Goal: Task Accomplishment & Management: Use online tool/utility

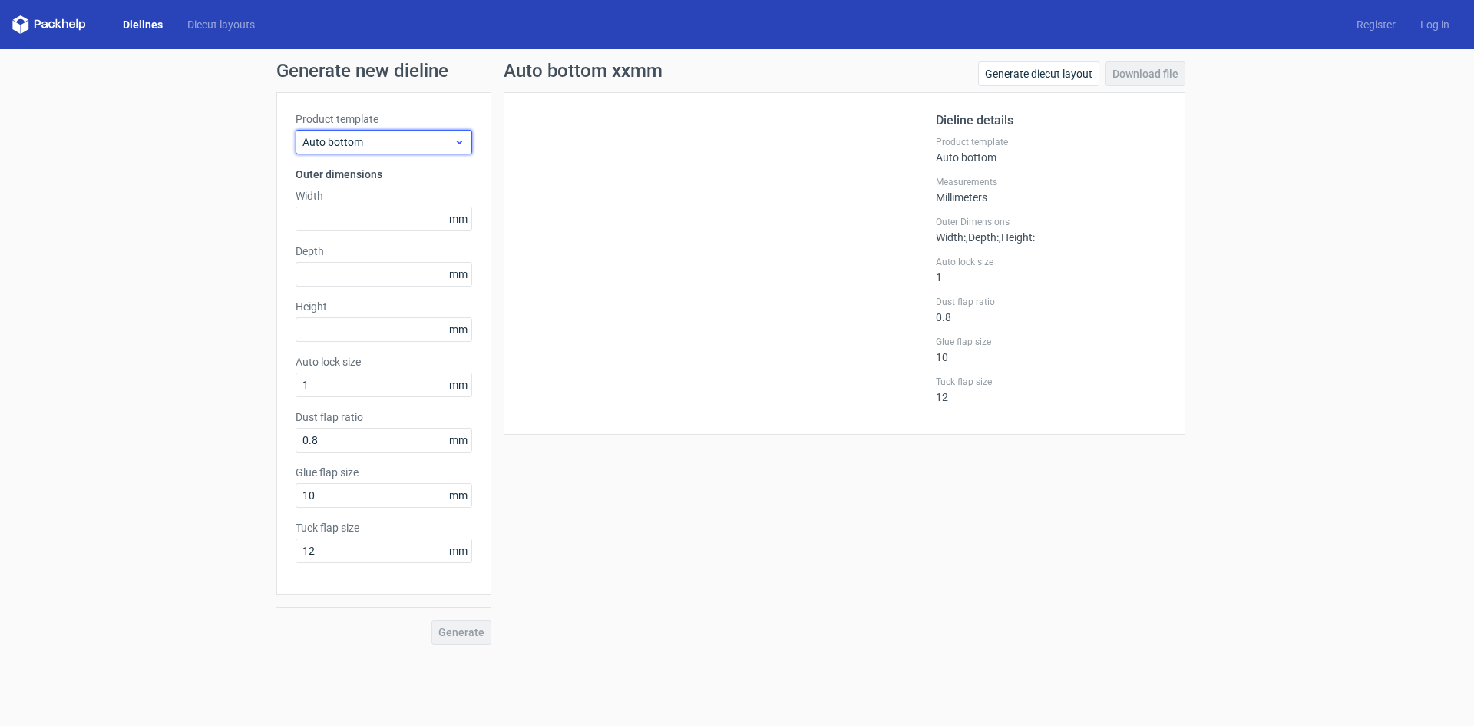
click at [455, 142] on icon at bounding box center [460, 142] width 12 height 12
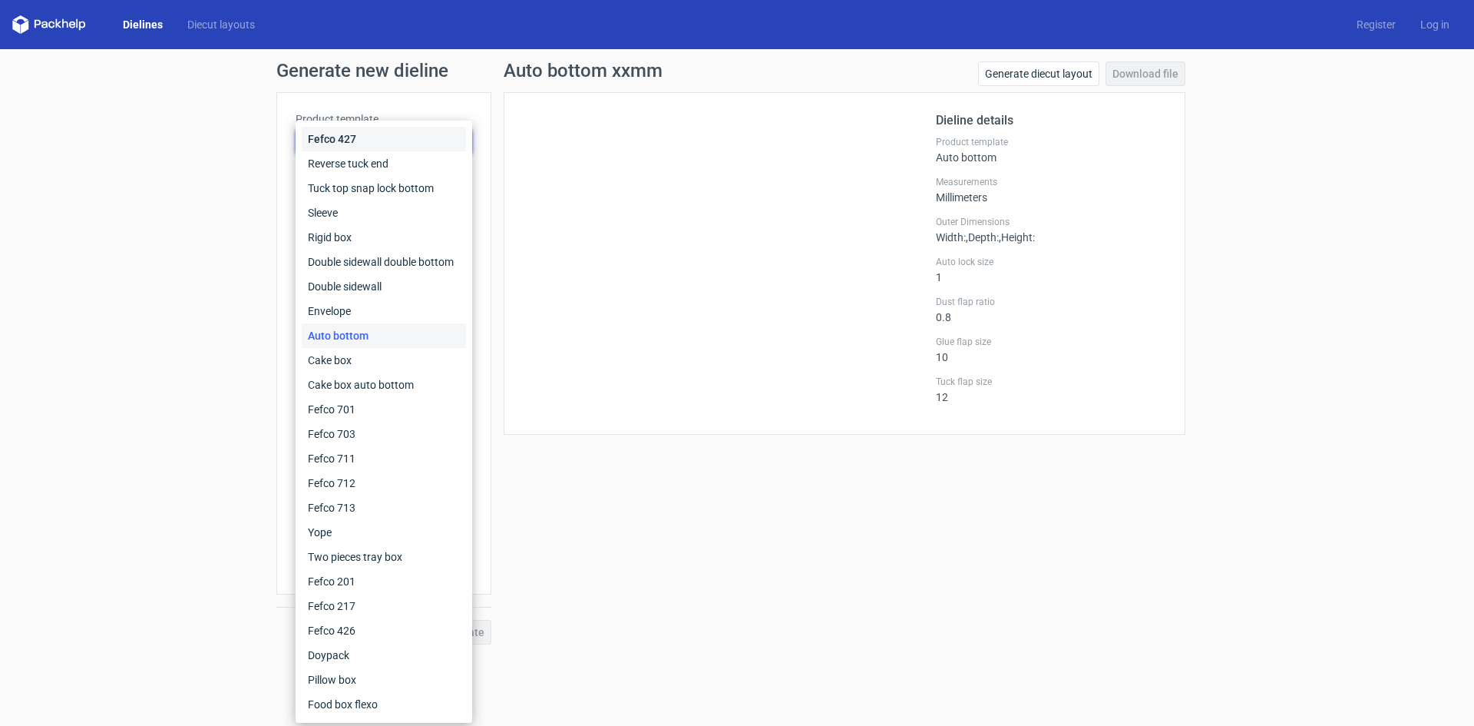
click at [394, 144] on div "Fefco 427" at bounding box center [384, 139] width 164 height 25
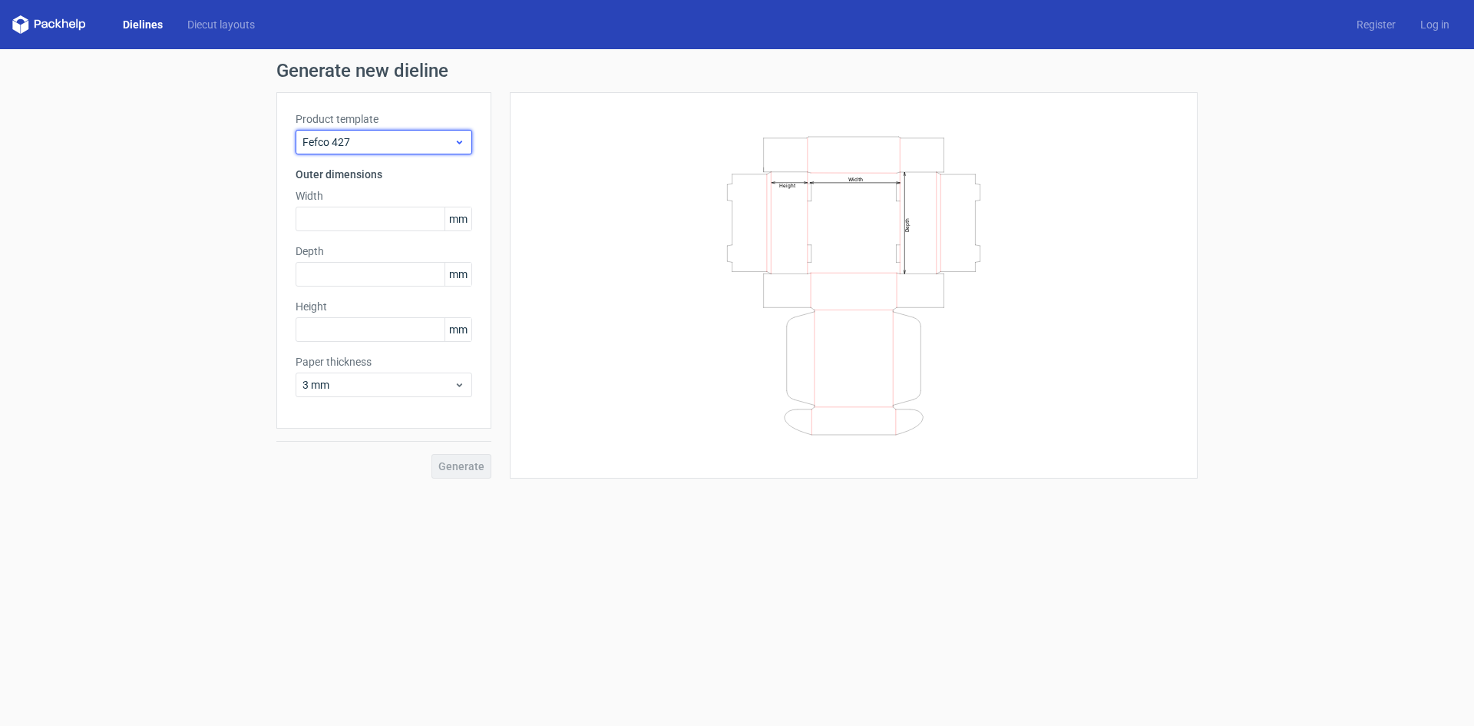
click at [461, 139] on icon at bounding box center [460, 142] width 12 height 12
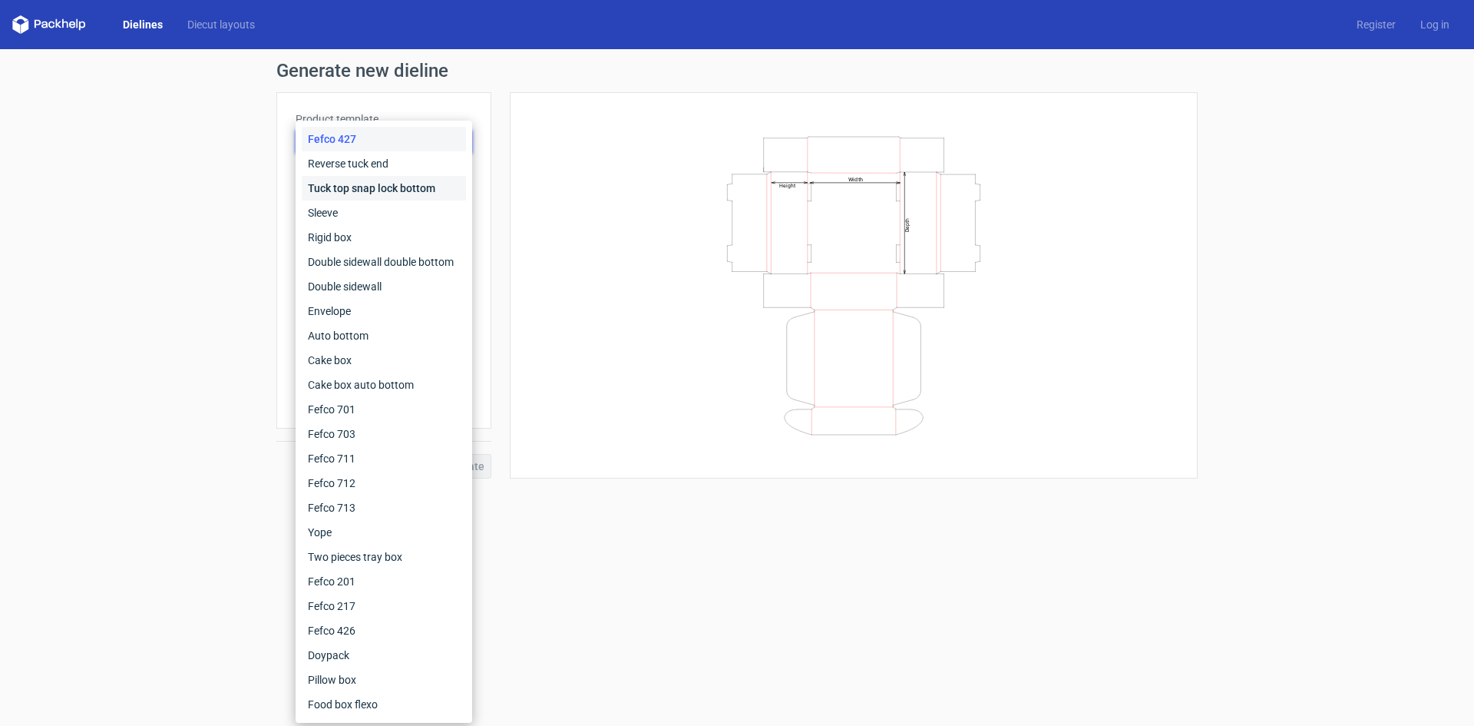
click at [415, 190] on div "Tuck top snap lock bottom" at bounding box center [384, 188] width 164 height 25
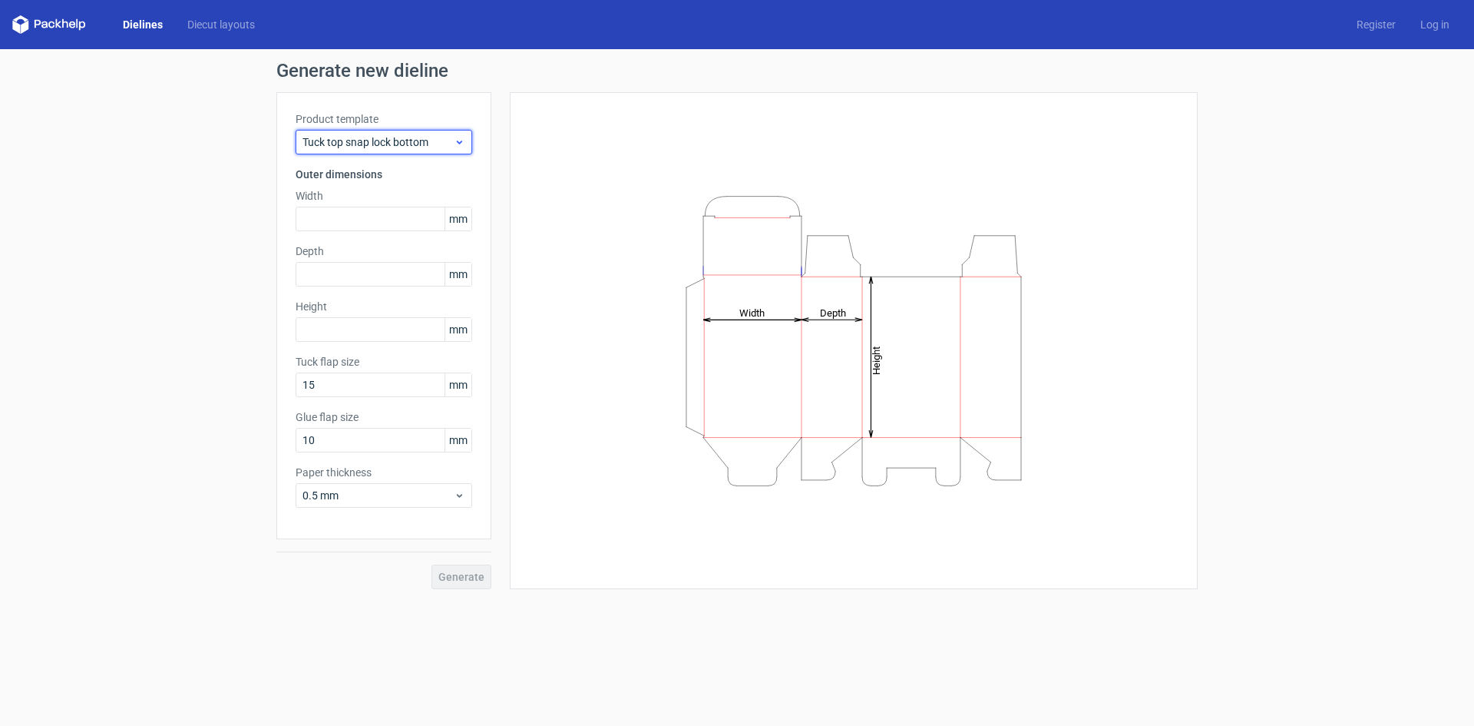
click at [457, 145] on icon at bounding box center [460, 142] width 12 height 12
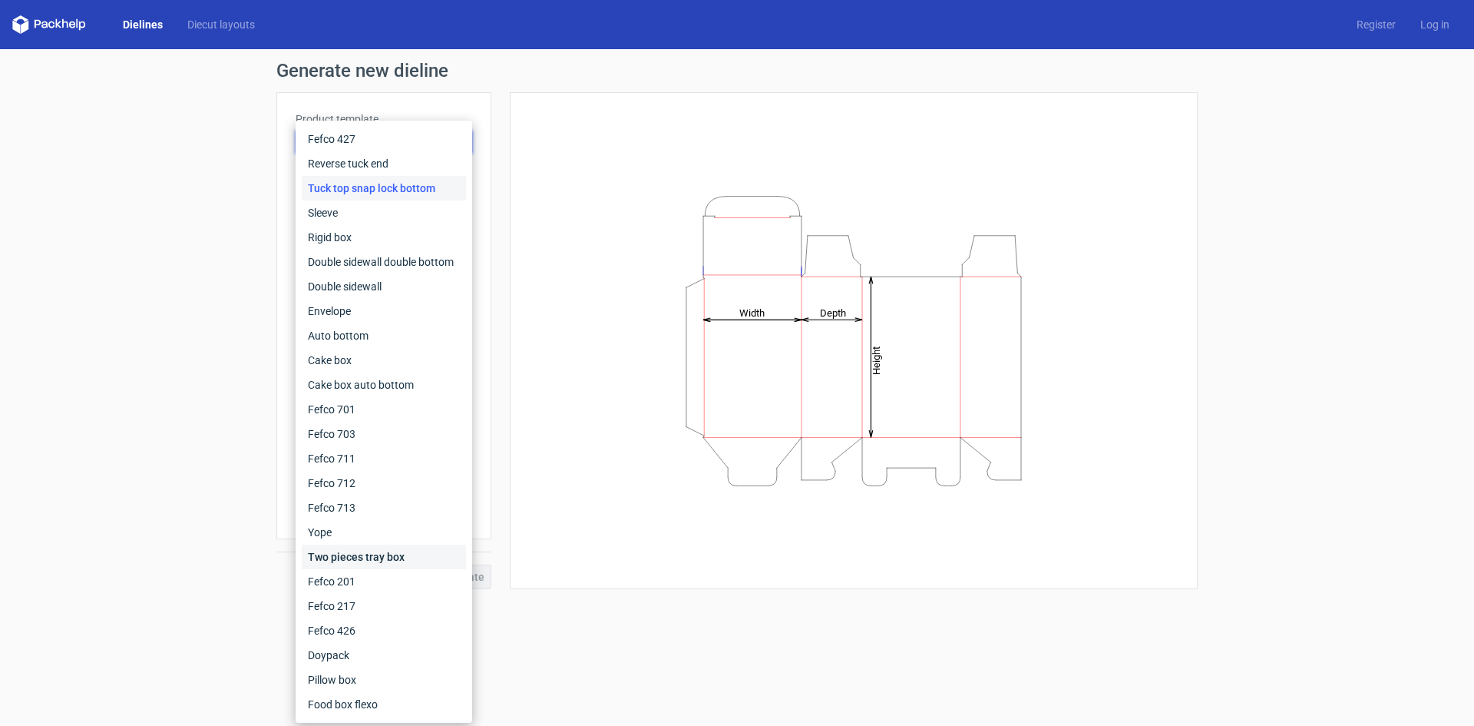
click at [390, 553] on div "Two pieces tray box" at bounding box center [384, 556] width 164 height 25
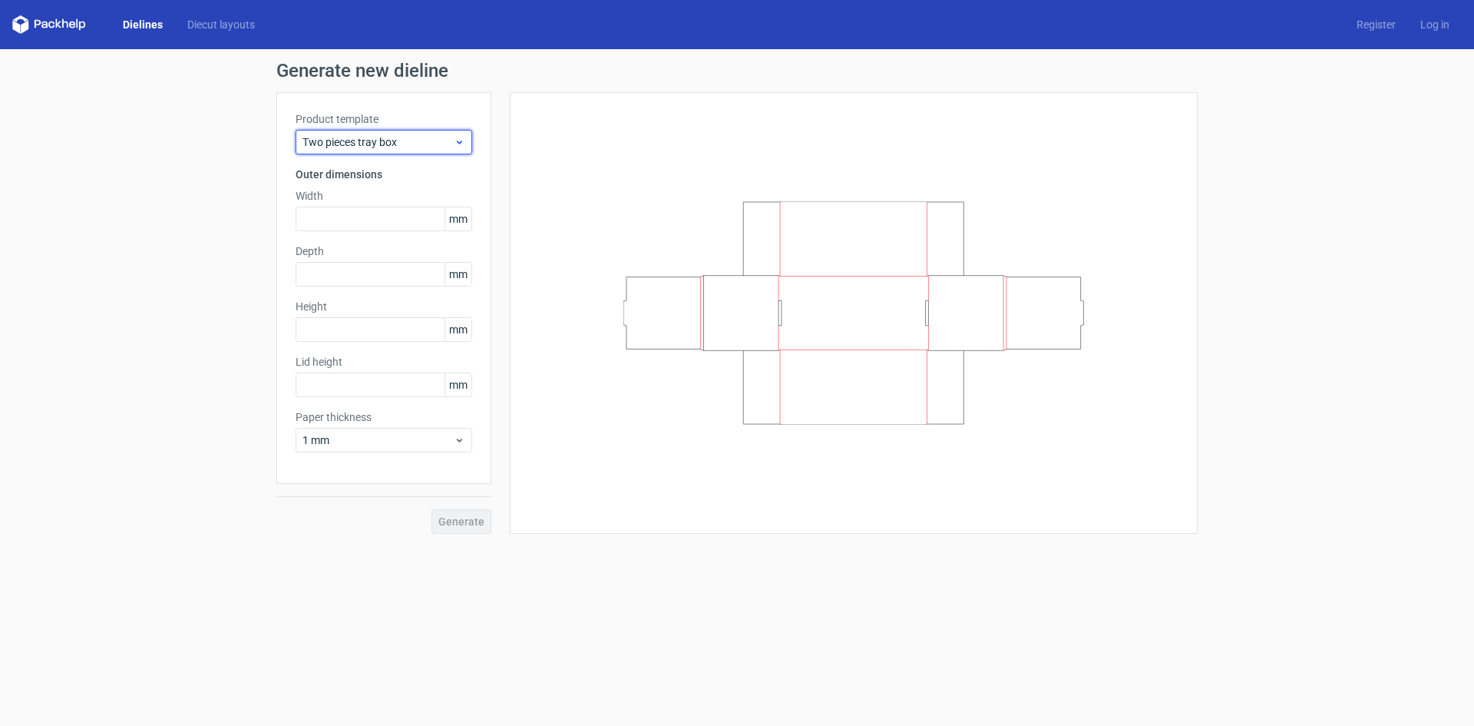
click at [462, 141] on use at bounding box center [459, 143] width 5 height 4
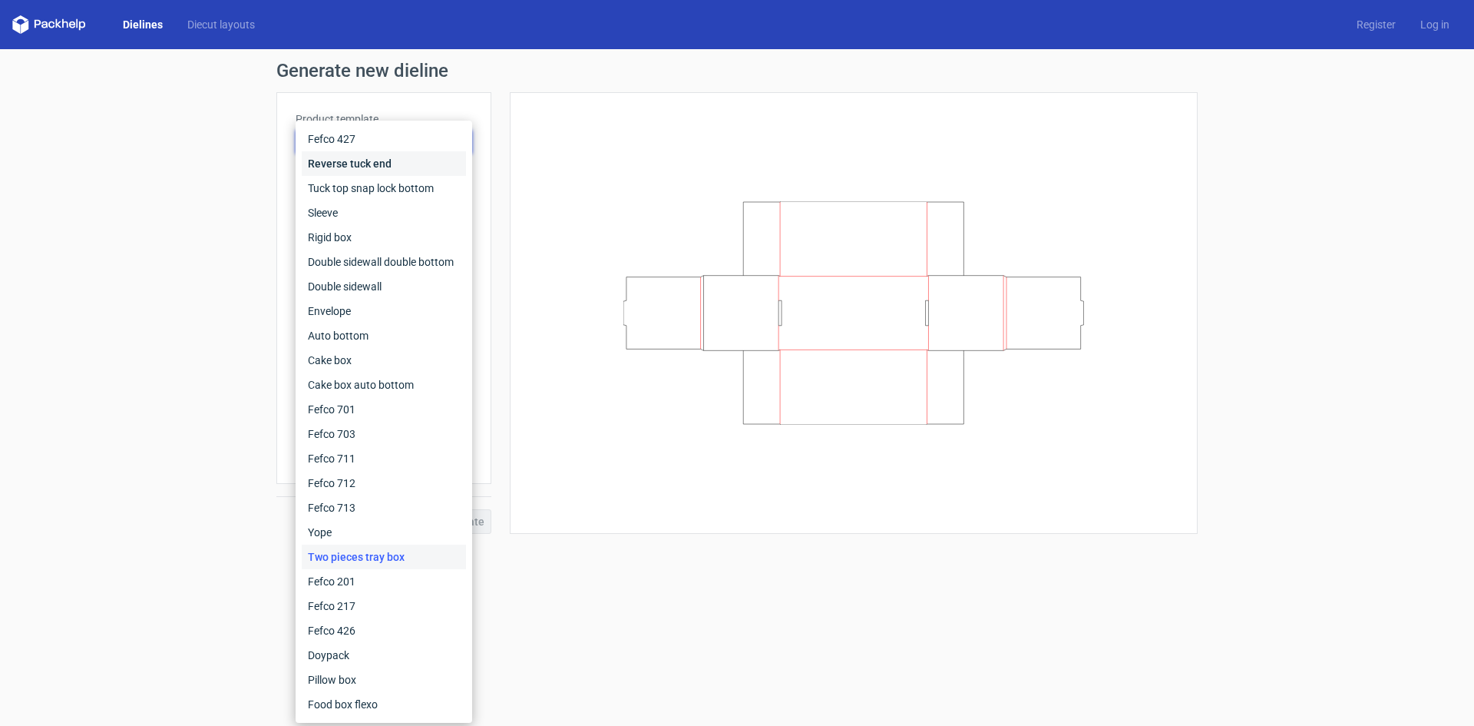
click at [455, 162] on div "Reverse tuck end" at bounding box center [384, 163] width 164 height 25
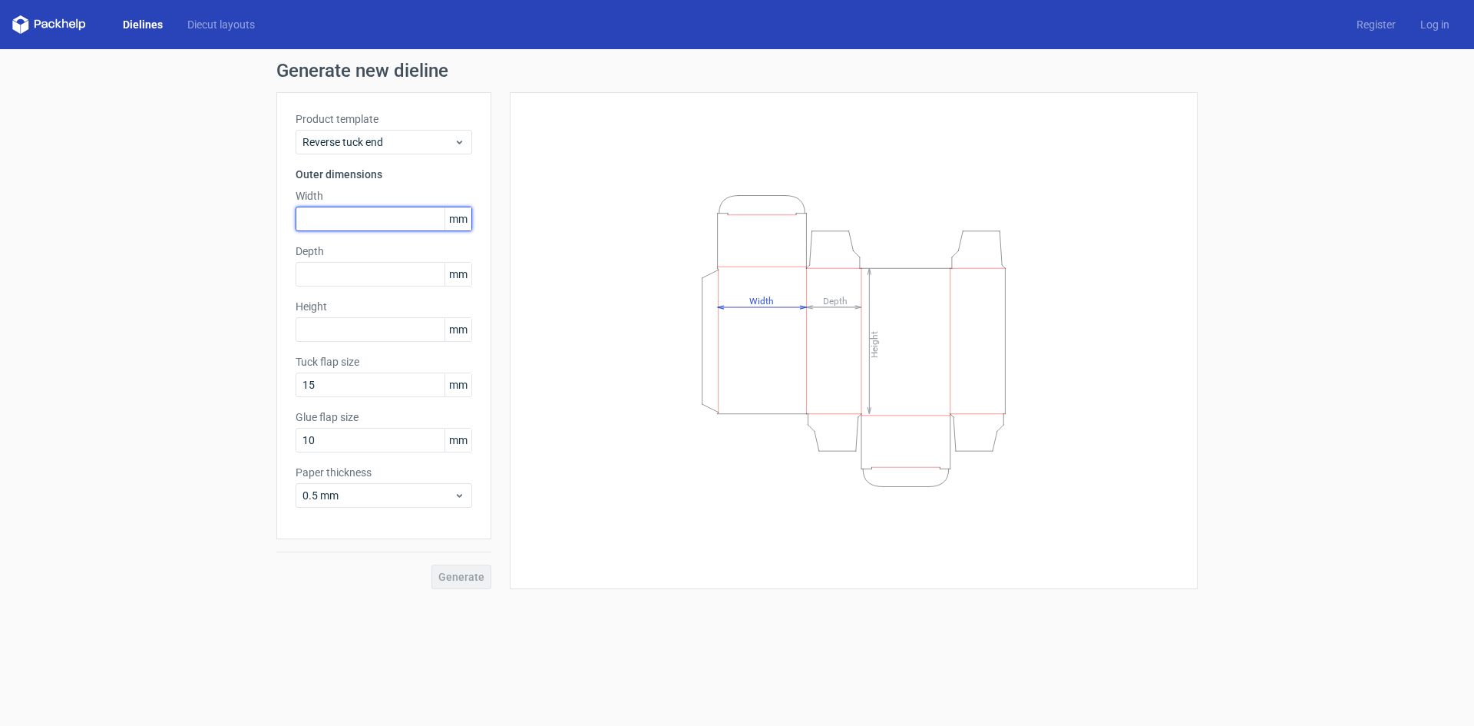
click at [389, 219] on input "text" at bounding box center [384, 219] width 177 height 25
type input "28"
click at [415, 270] on input "text" at bounding box center [384, 274] width 177 height 25
type input "50"
click at [375, 330] on input "text" at bounding box center [384, 329] width 177 height 25
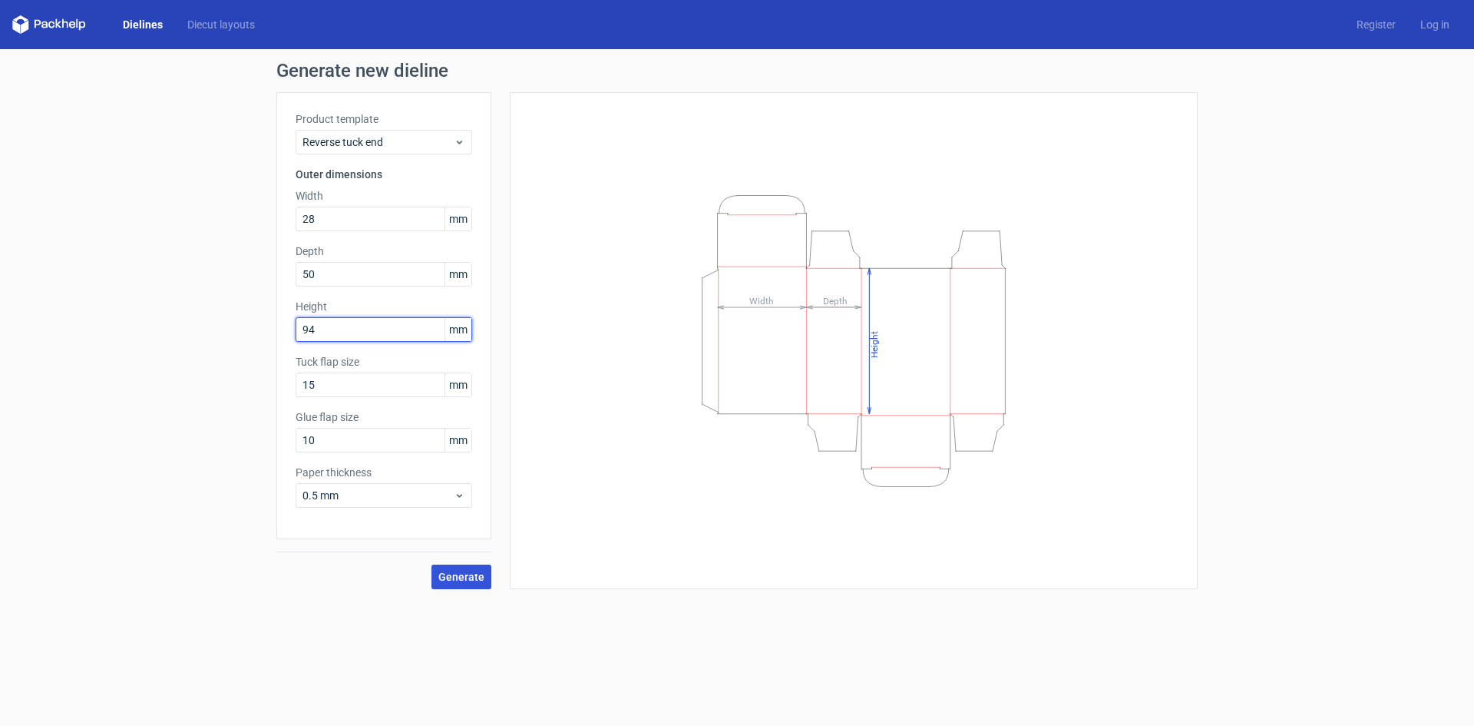
type input "94"
click at [468, 571] on span "Generate" at bounding box center [462, 576] width 46 height 11
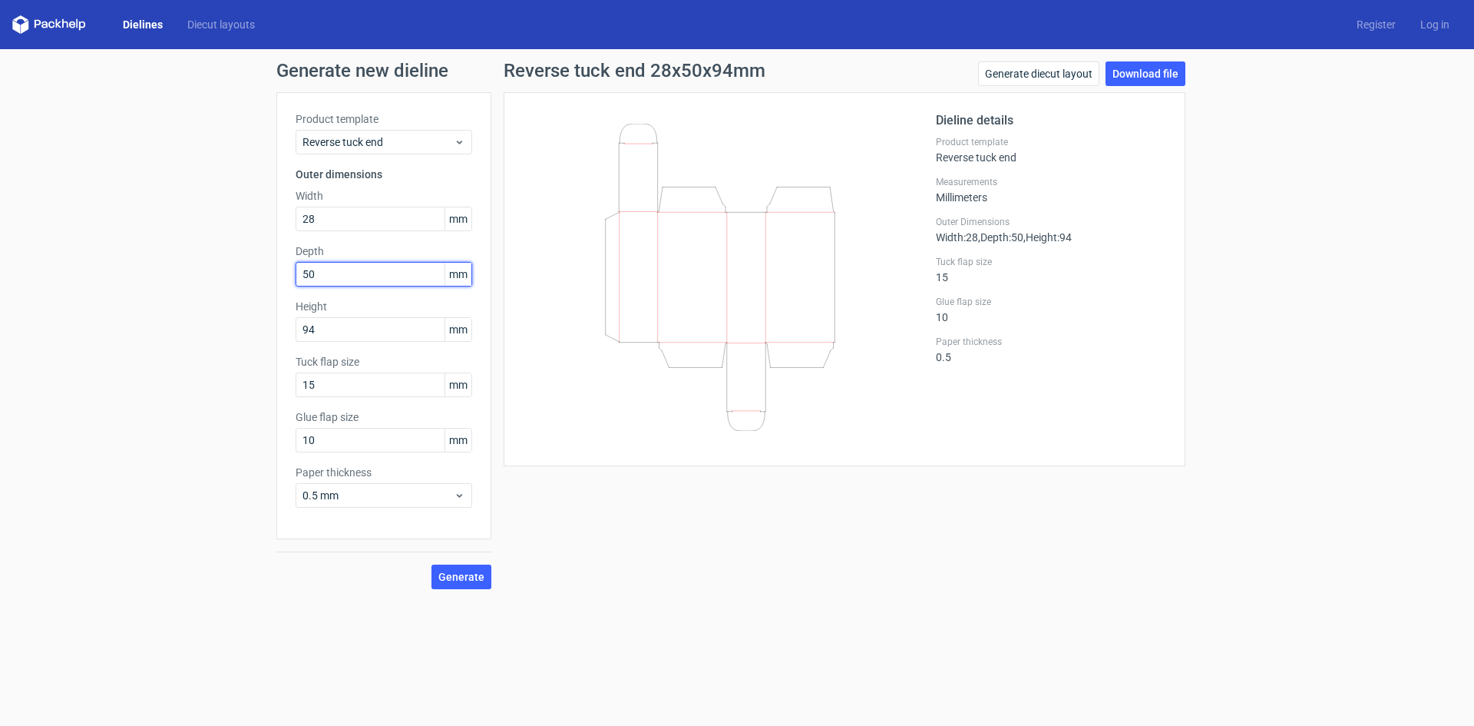
drag, startPoint x: 316, startPoint y: 273, endPoint x: 322, endPoint y: 359, distance: 86.2
click at [293, 282] on div "Product template Reverse tuck end Outer dimensions Width 28 mm Depth 50 mm Heig…" at bounding box center [383, 315] width 215 height 447
type input "28"
click at [335, 224] on input "28" at bounding box center [384, 219] width 177 height 25
type input "2"
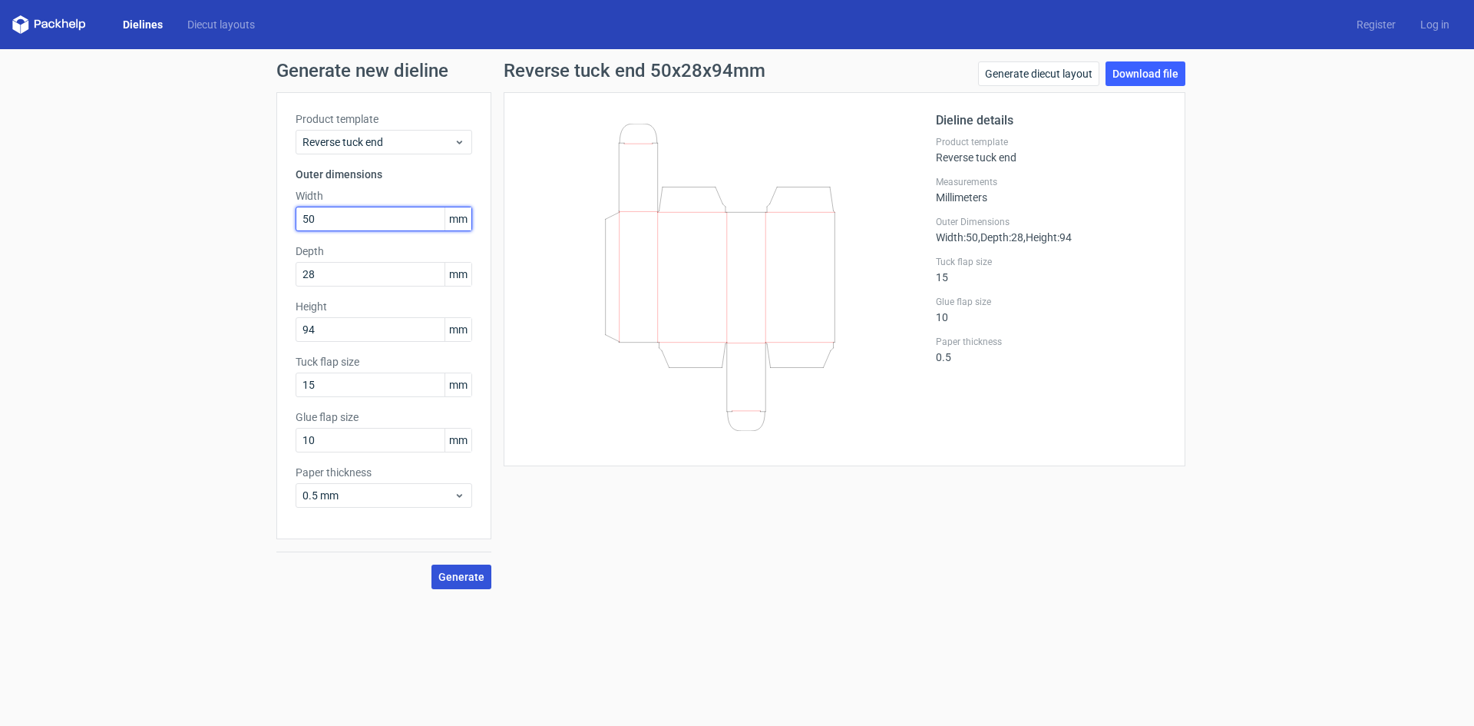
type input "50"
click at [462, 574] on span "Generate" at bounding box center [462, 576] width 46 height 11
click at [465, 575] on span "Generate" at bounding box center [462, 576] width 46 height 11
click at [458, 576] on span "Generate" at bounding box center [462, 576] width 46 height 11
click at [1135, 78] on link "Download file" at bounding box center [1146, 73] width 80 height 25
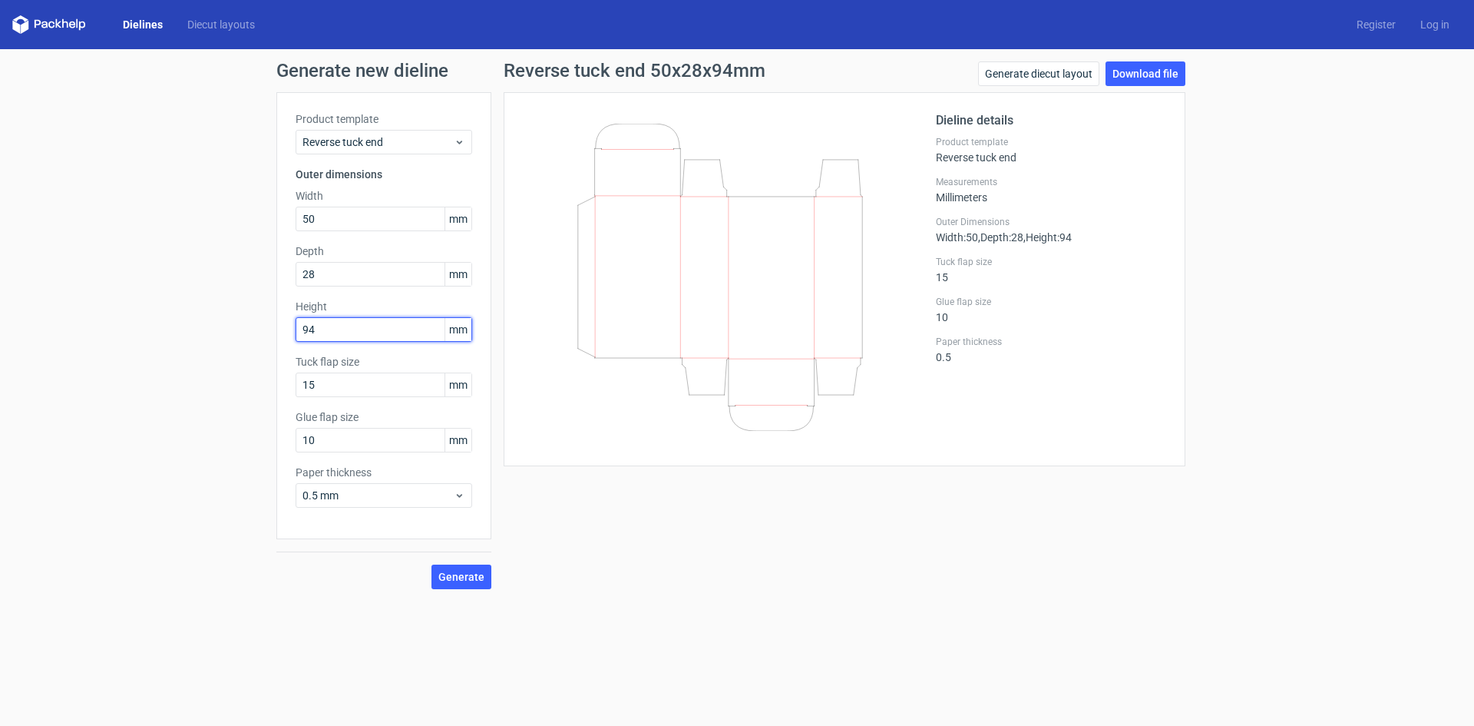
drag, startPoint x: 286, startPoint y: 329, endPoint x: 253, endPoint y: 346, distance: 36.4
click at [260, 334] on div "Generate new dieline Product template Reverse tuck end Outer dimensions Width 5…" at bounding box center [737, 325] width 1474 height 552
type input "28"
click at [432, 564] on button "Generate" at bounding box center [462, 576] width 60 height 25
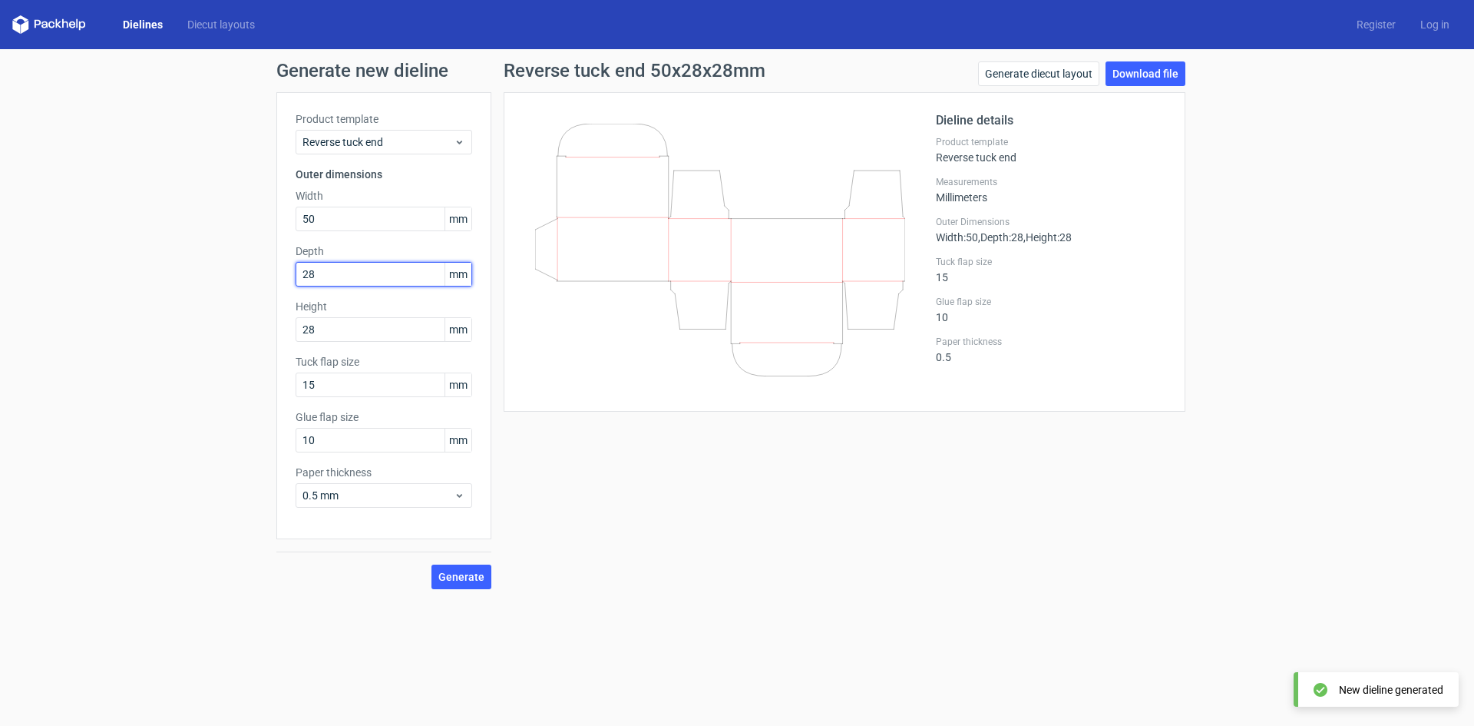
drag, startPoint x: 318, startPoint y: 273, endPoint x: 272, endPoint y: 280, distance: 46.5
click at [272, 280] on div "Generate new dieline Product template Reverse tuck end Outer dimensions Width 5…" at bounding box center [737, 325] width 1474 height 552
drag, startPoint x: 318, startPoint y: 220, endPoint x: 244, endPoint y: 239, distance: 76.0
click at [247, 228] on div "Generate new dieline Product template Reverse tuck end Outer dimensions Width 5…" at bounding box center [737, 325] width 1474 height 552
drag, startPoint x: 316, startPoint y: 275, endPoint x: 242, endPoint y: 298, distance: 78.0
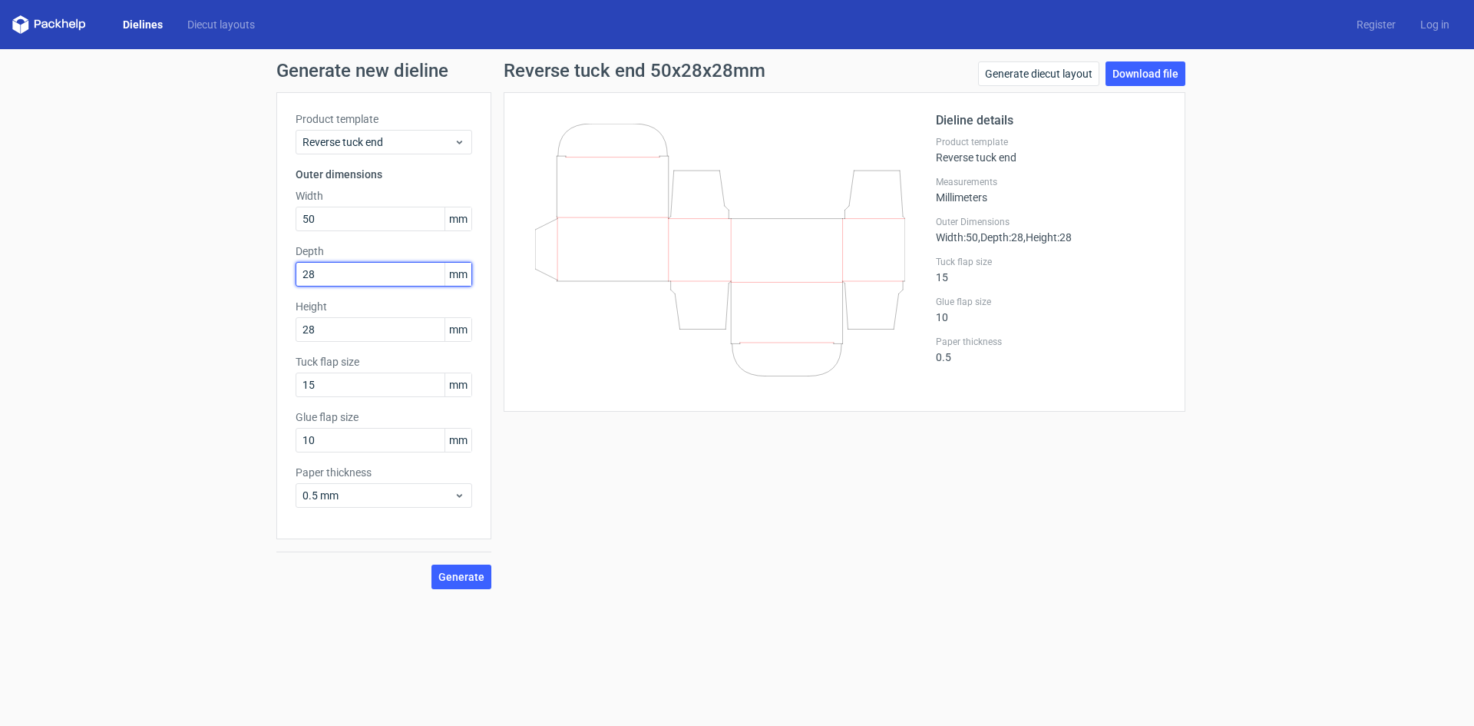
click at [252, 277] on div "Generate new dieline Product template Reverse tuck end Outer dimensions Width 5…" at bounding box center [737, 325] width 1474 height 552
click at [432, 564] on button "Generate" at bounding box center [462, 576] width 60 height 25
drag, startPoint x: 290, startPoint y: 285, endPoint x: 271, endPoint y: 311, distance: 32.0
click at [285, 286] on div "Product template Reverse tuck end Outer dimensions Width 50 mm Depth 94 mm Heig…" at bounding box center [383, 315] width 215 height 447
type input "50"
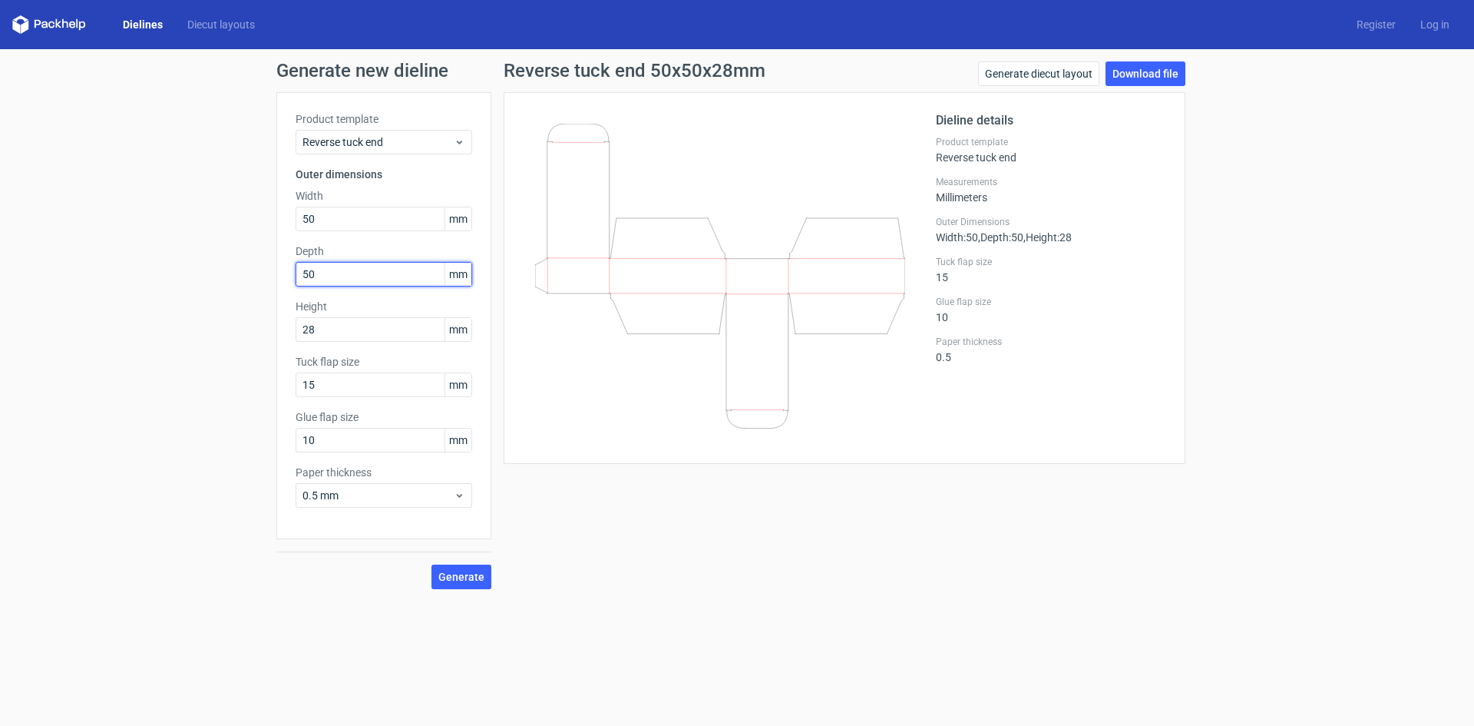
click at [432, 564] on button "Generate" at bounding box center [462, 576] width 60 height 25
drag, startPoint x: 317, startPoint y: 215, endPoint x: 278, endPoint y: 217, distance: 39.2
click at [278, 217] on div "Product template Reverse tuck end Outer dimensions Width 50 mm Depth 50 mm Heig…" at bounding box center [383, 315] width 215 height 447
type input "94"
click at [432, 564] on button "Generate" at bounding box center [462, 576] width 60 height 25
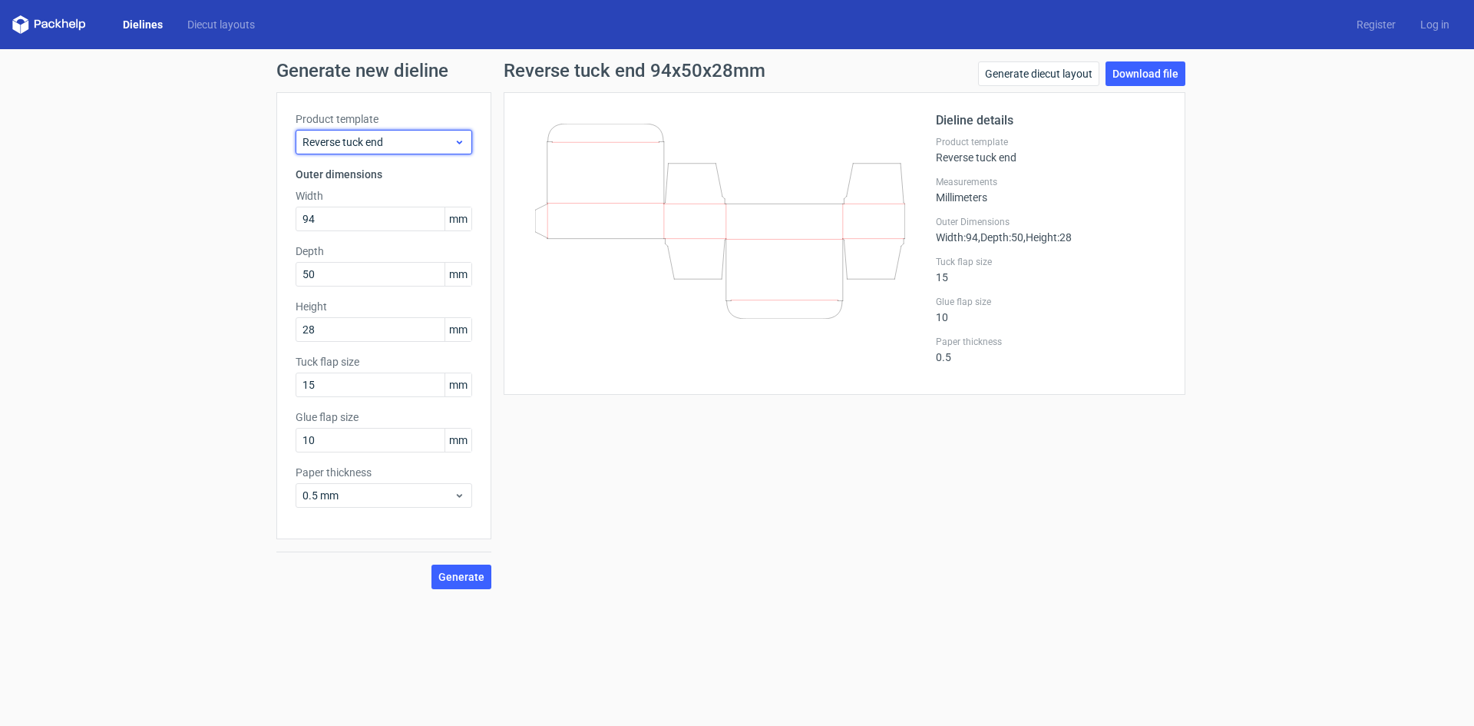
click at [464, 142] on icon at bounding box center [460, 142] width 12 height 12
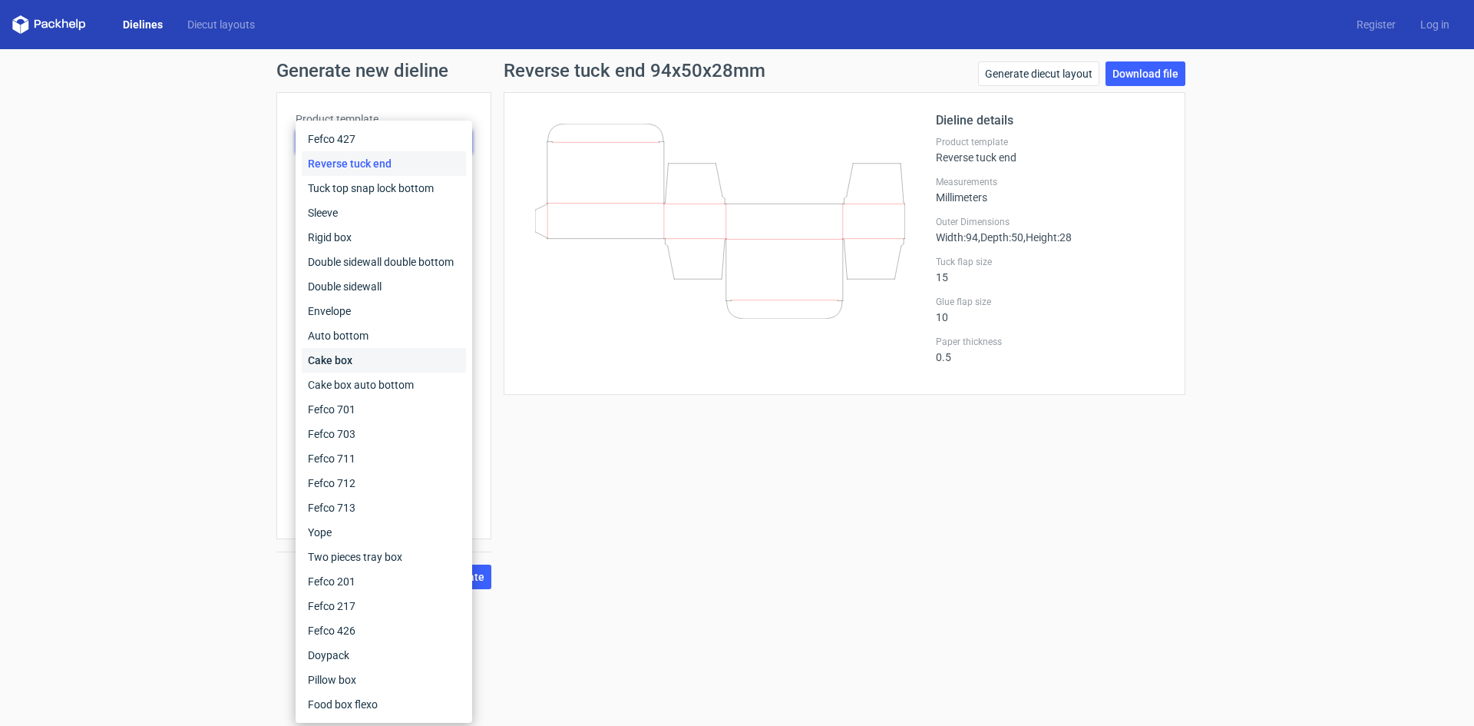
click at [384, 358] on div "Cake box" at bounding box center [384, 360] width 164 height 25
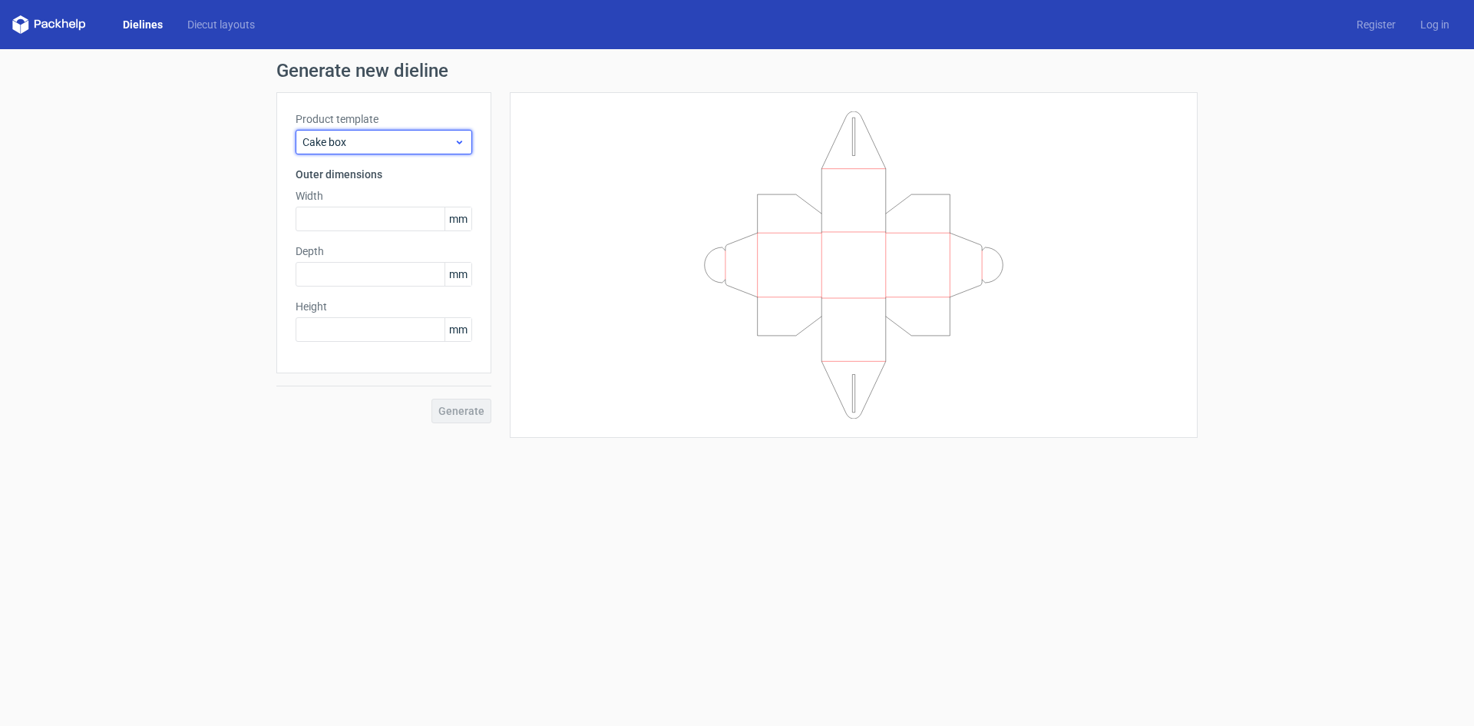
click at [458, 144] on icon at bounding box center [460, 142] width 12 height 12
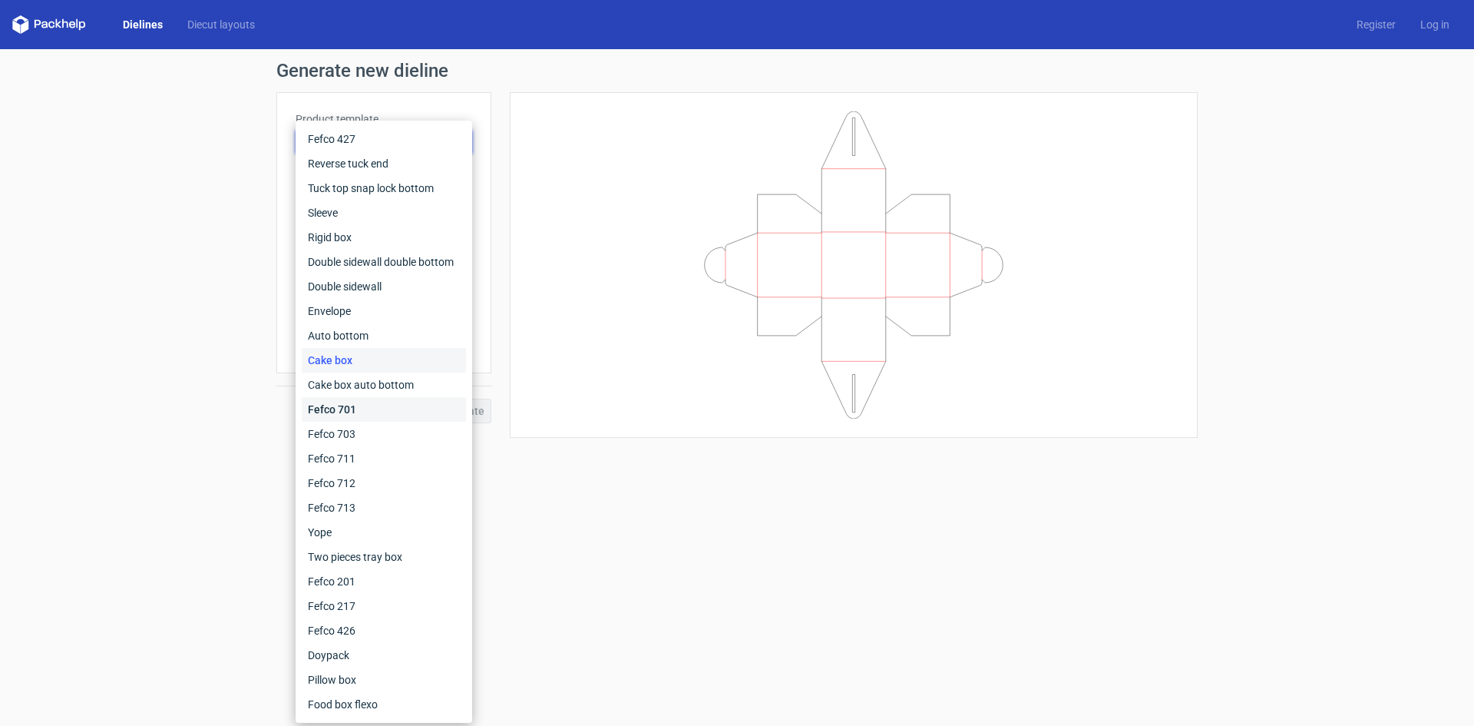
click at [404, 404] on div "Fefco 701" at bounding box center [384, 409] width 164 height 25
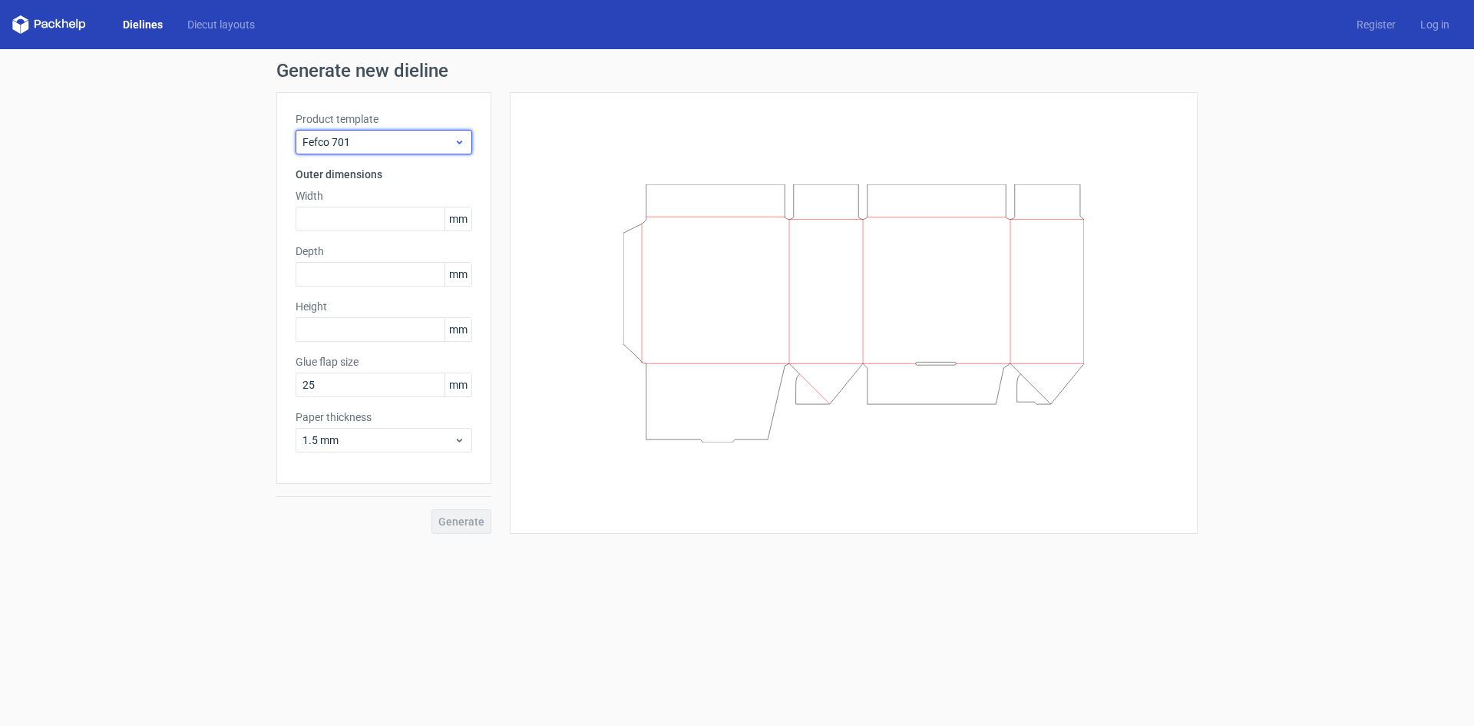
click at [463, 141] on icon at bounding box center [460, 142] width 12 height 12
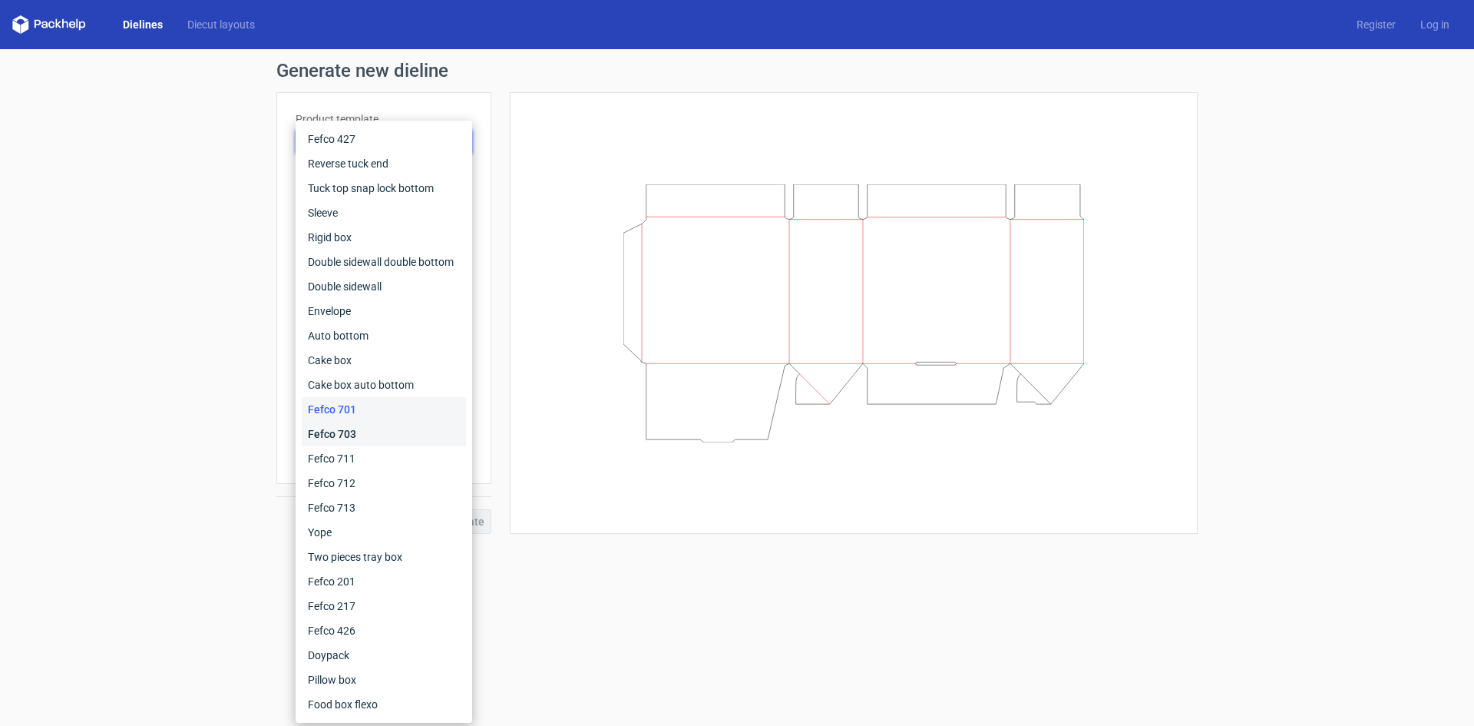
click at [357, 435] on div "Fefco 703" at bounding box center [384, 434] width 164 height 25
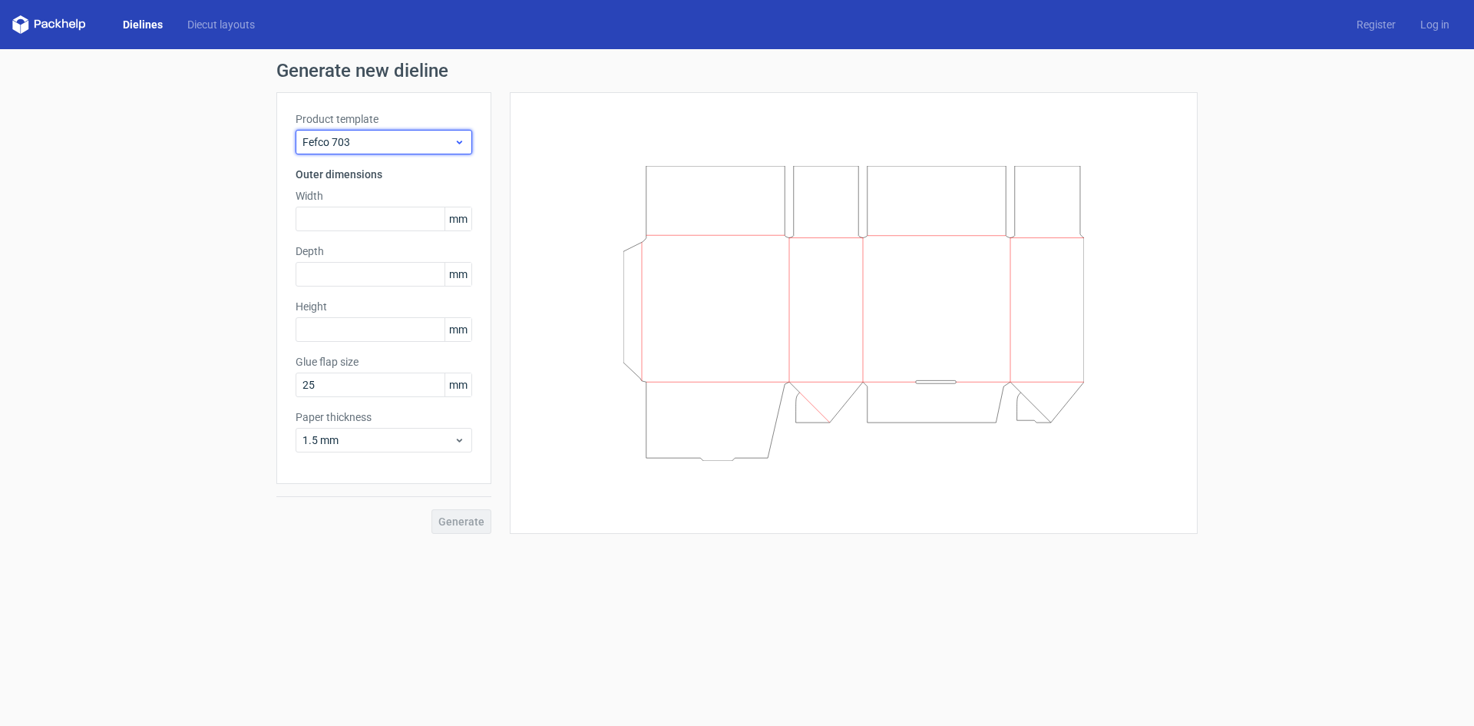
click at [463, 139] on icon at bounding box center [460, 142] width 12 height 12
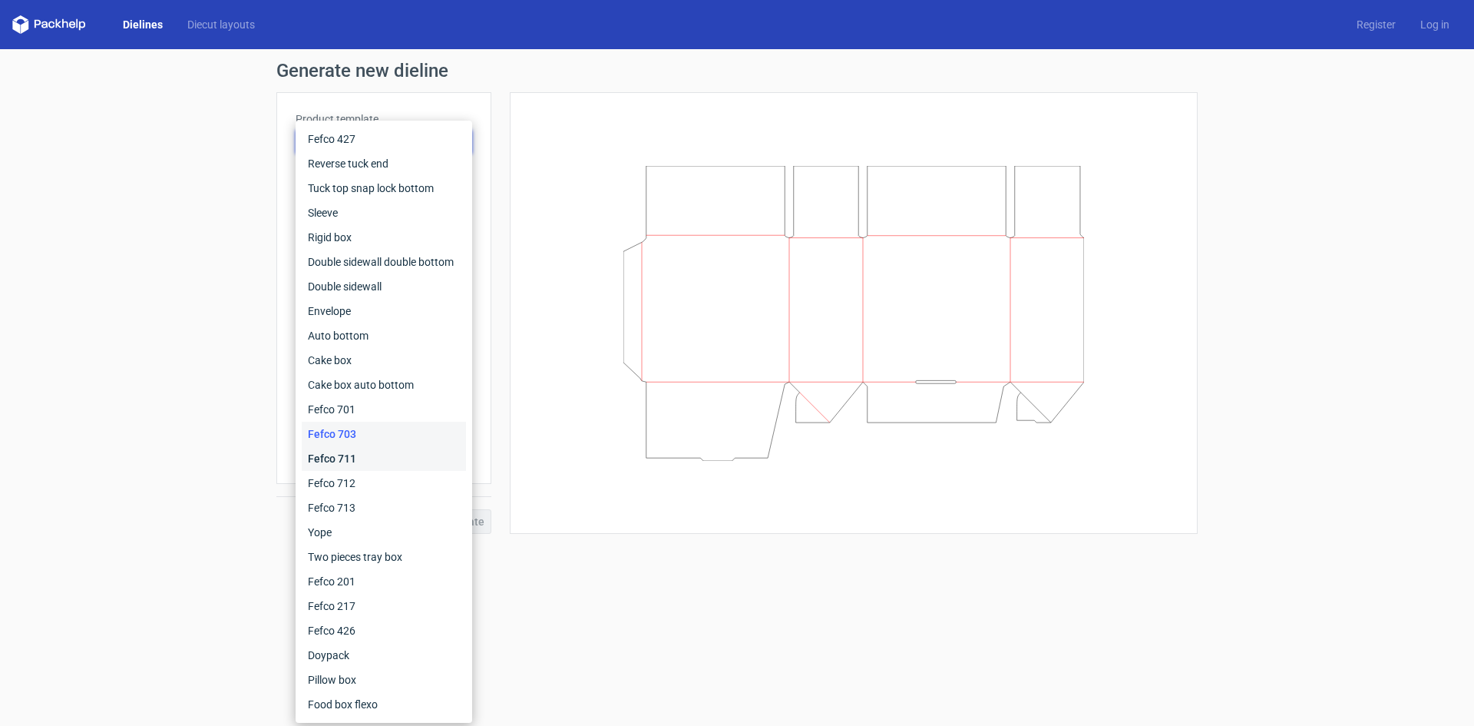
click at [381, 451] on div "Fefco 711" at bounding box center [384, 458] width 164 height 25
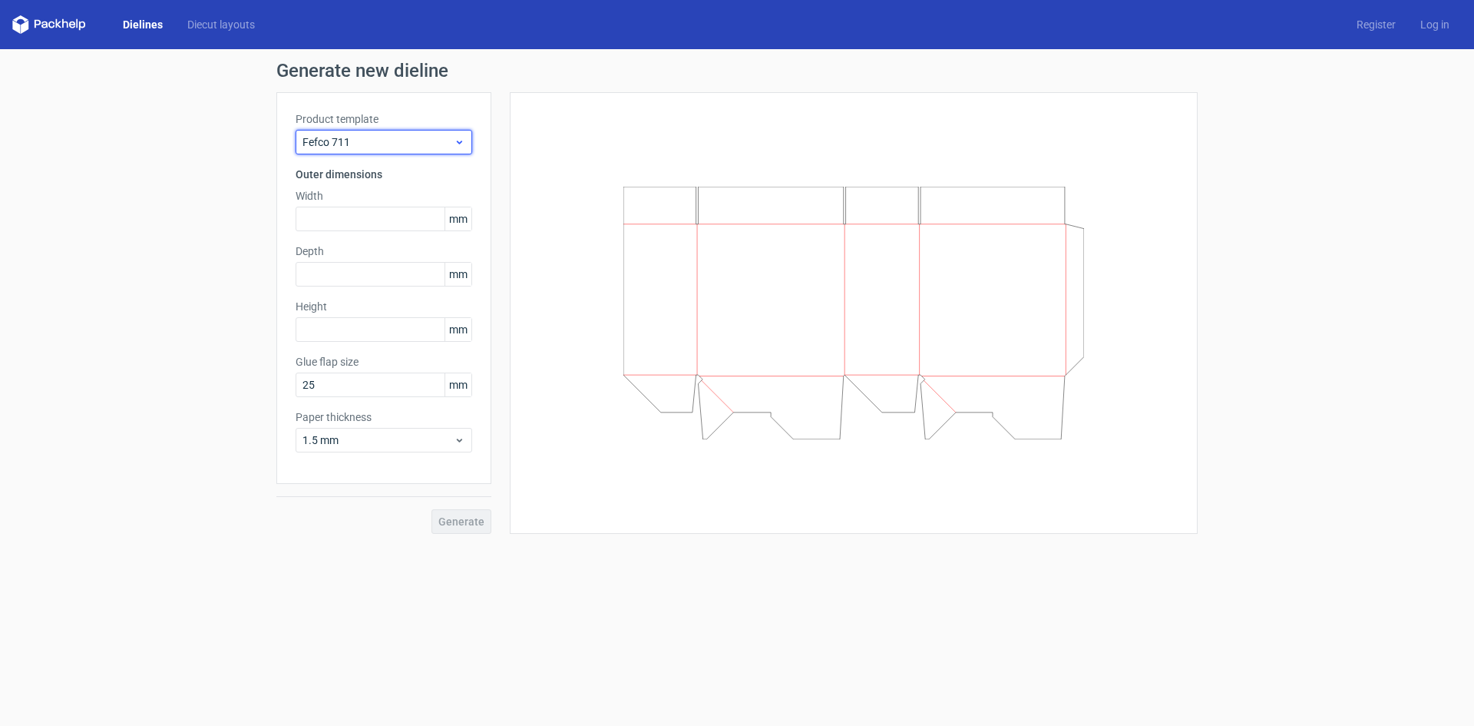
click at [465, 150] on div "Fefco 711" at bounding box center [384, 142] width 177 height 25
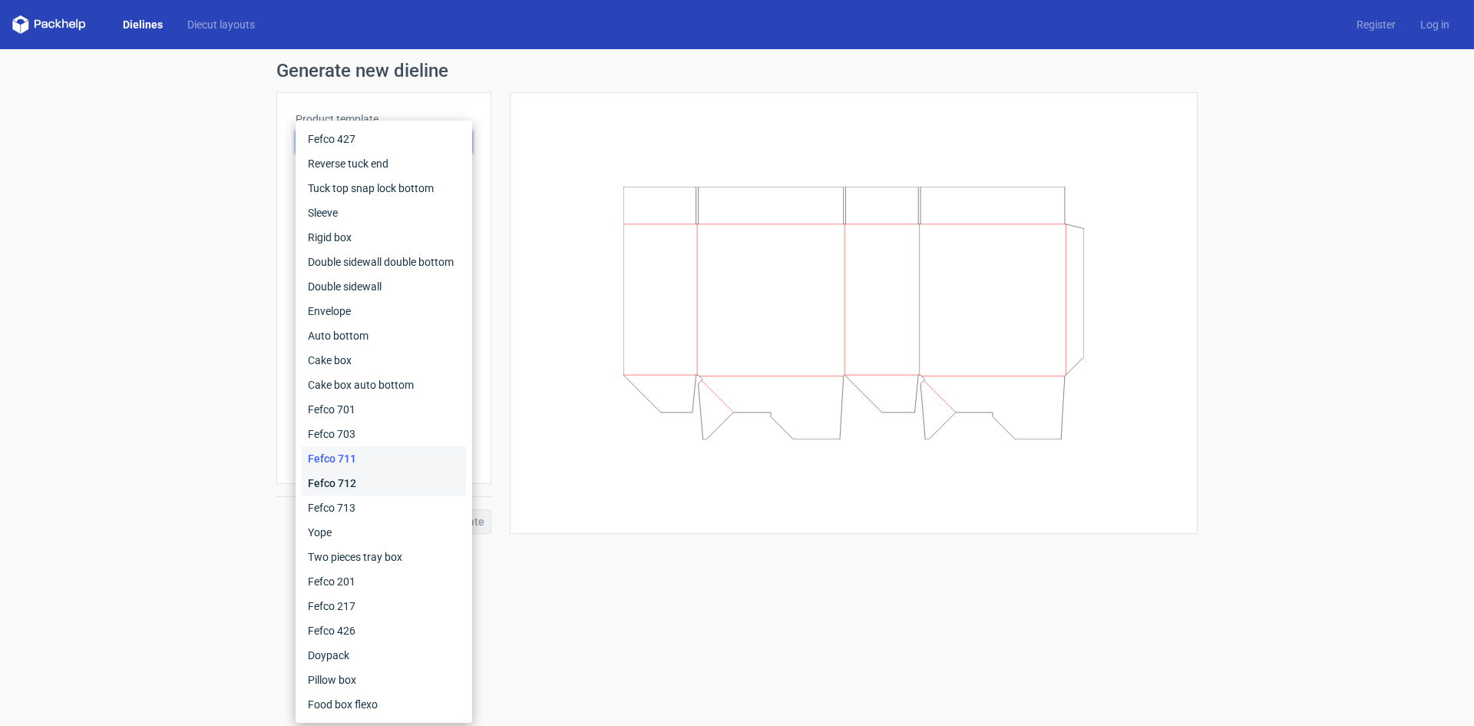
click at [386, 482] on div "Fefco 712" at bounding box center [384, 483] width 164 height 25
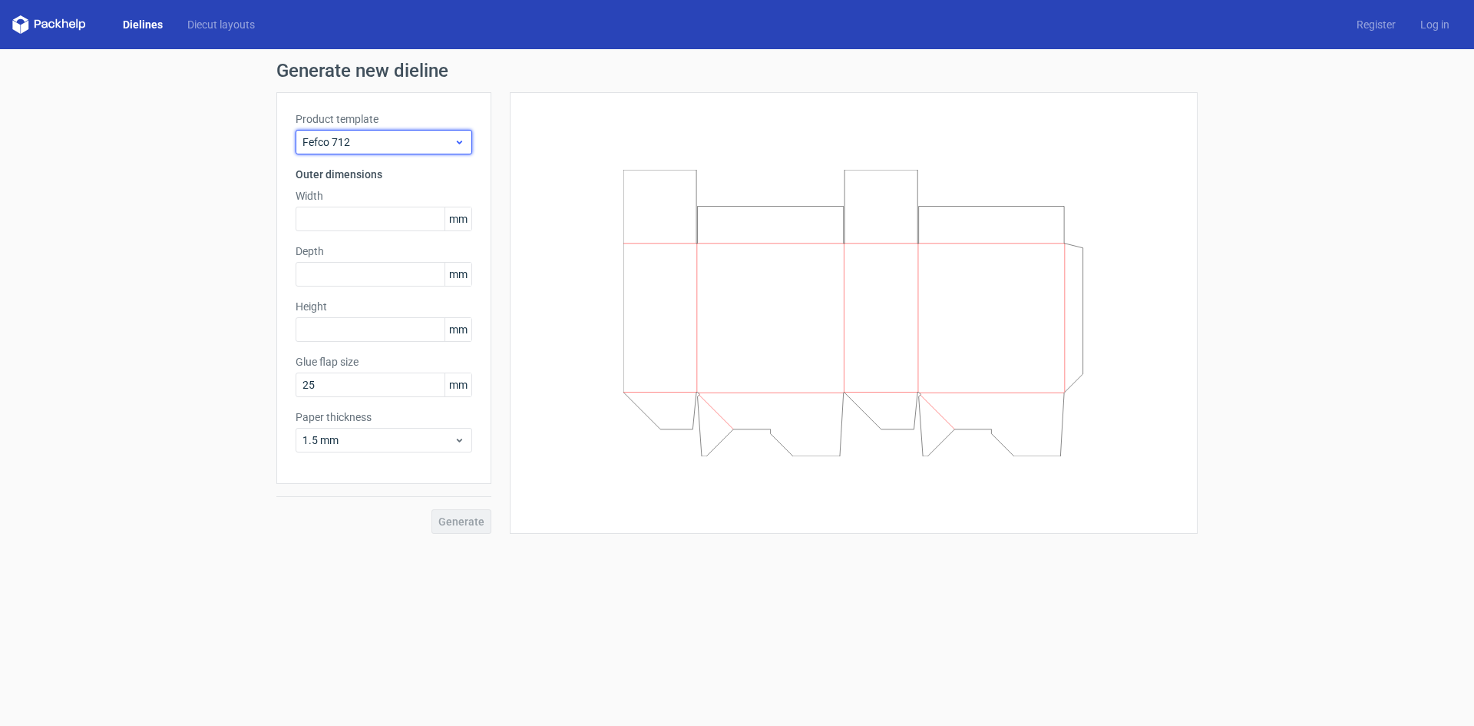
click at [464, 138] on icon at bounding box center [460, 142] width 12 height 12
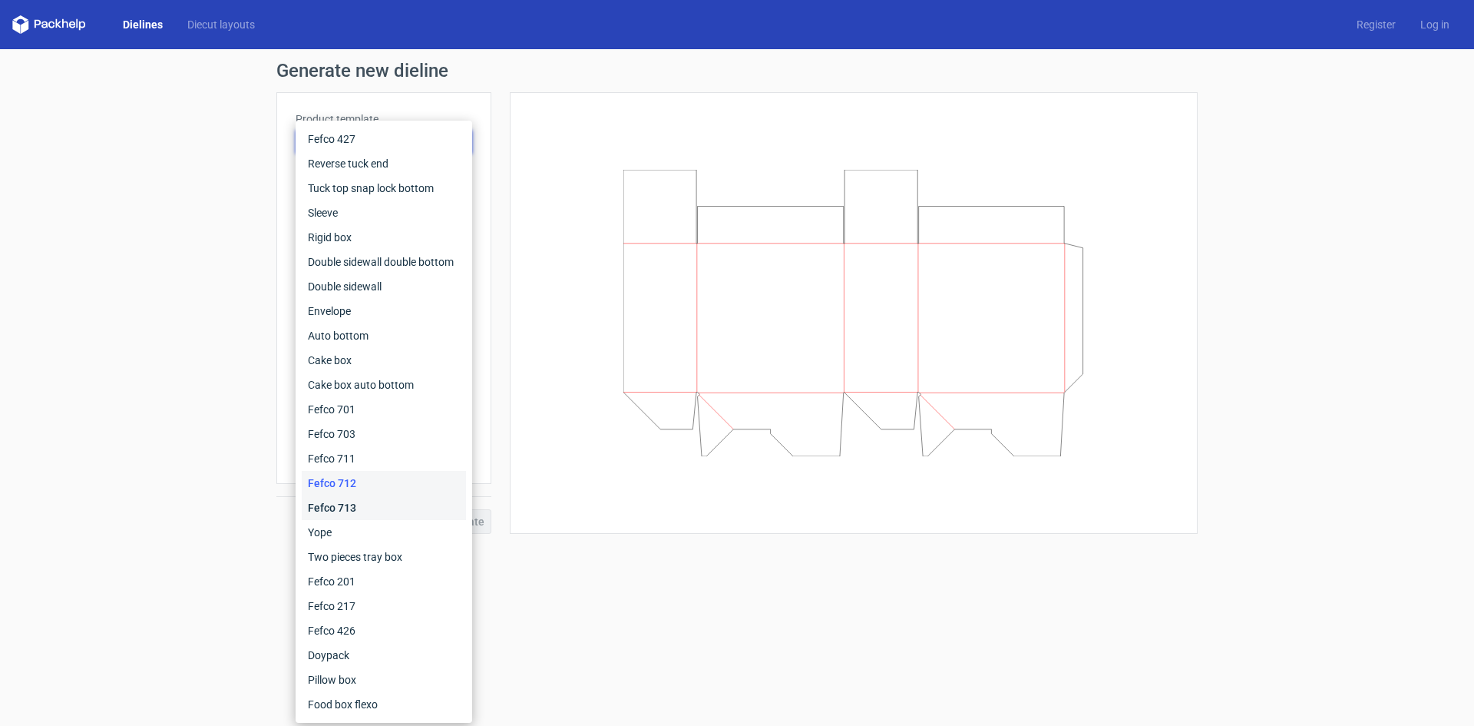
click at [408, 496] on div "Fefco 713" at bounding box center [384, 507] width 164 height 25
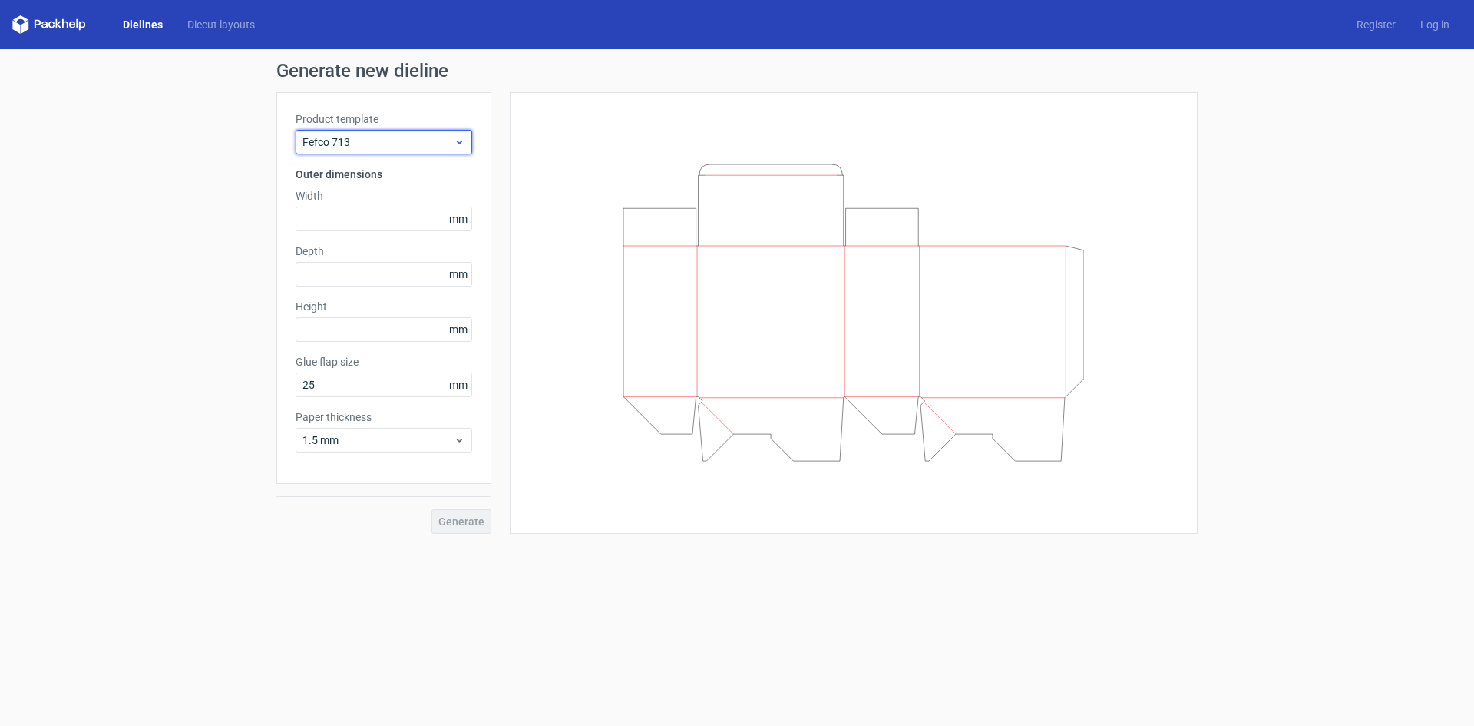
click at [466, 141] on div "Fefco 713" at bounding box center [384, 142] width 177 height 25
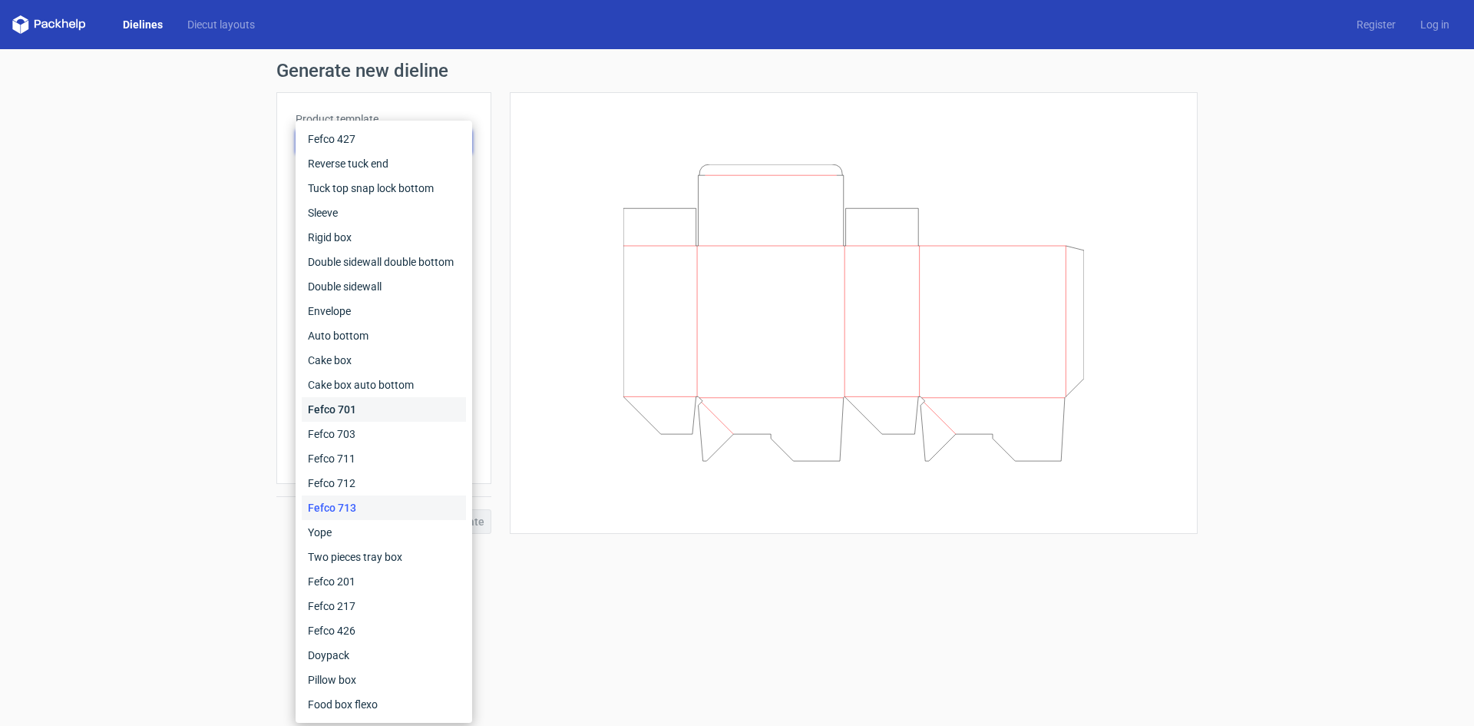
click at [415, 411] on div "Fefco 701" at bounding box center [384, 409] width 164 height 25
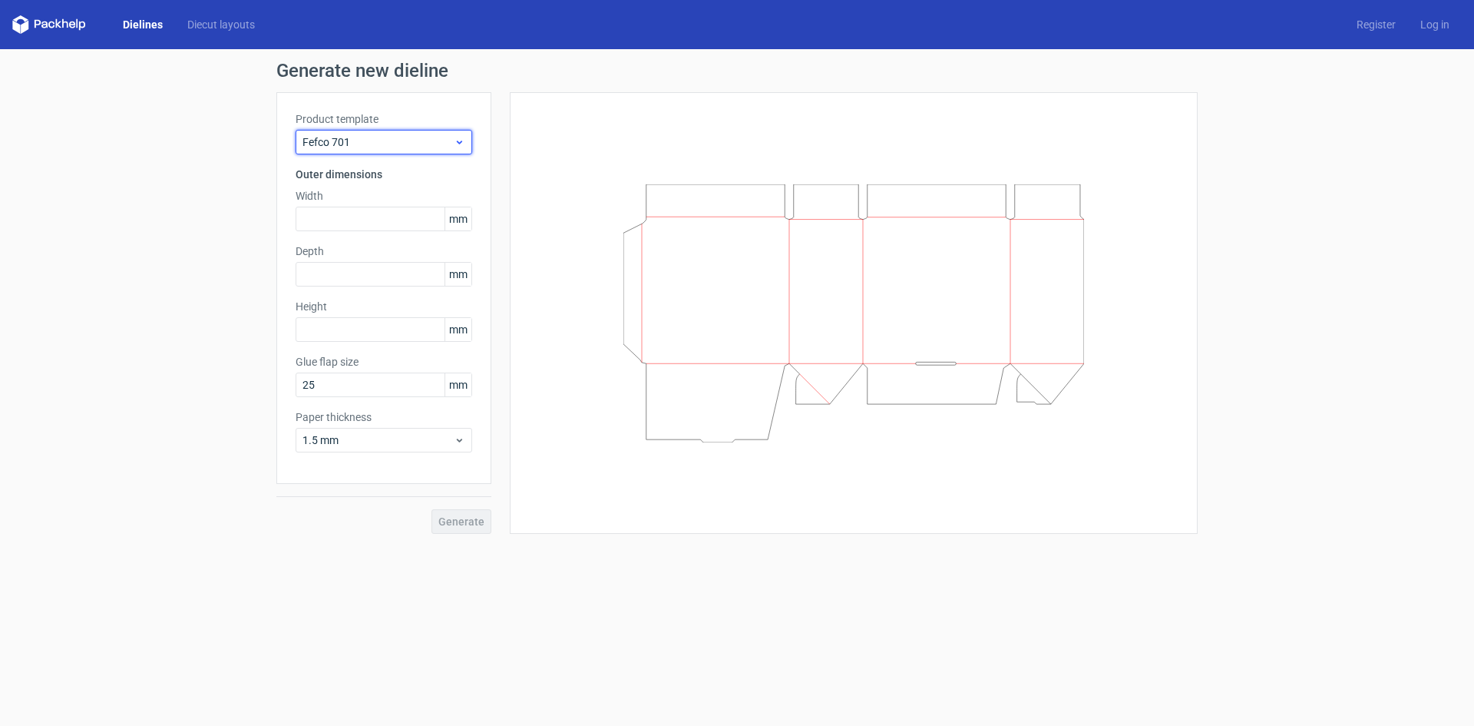
click at [455, 141] on icon at bounding box center [460, 142] width 12 height 12
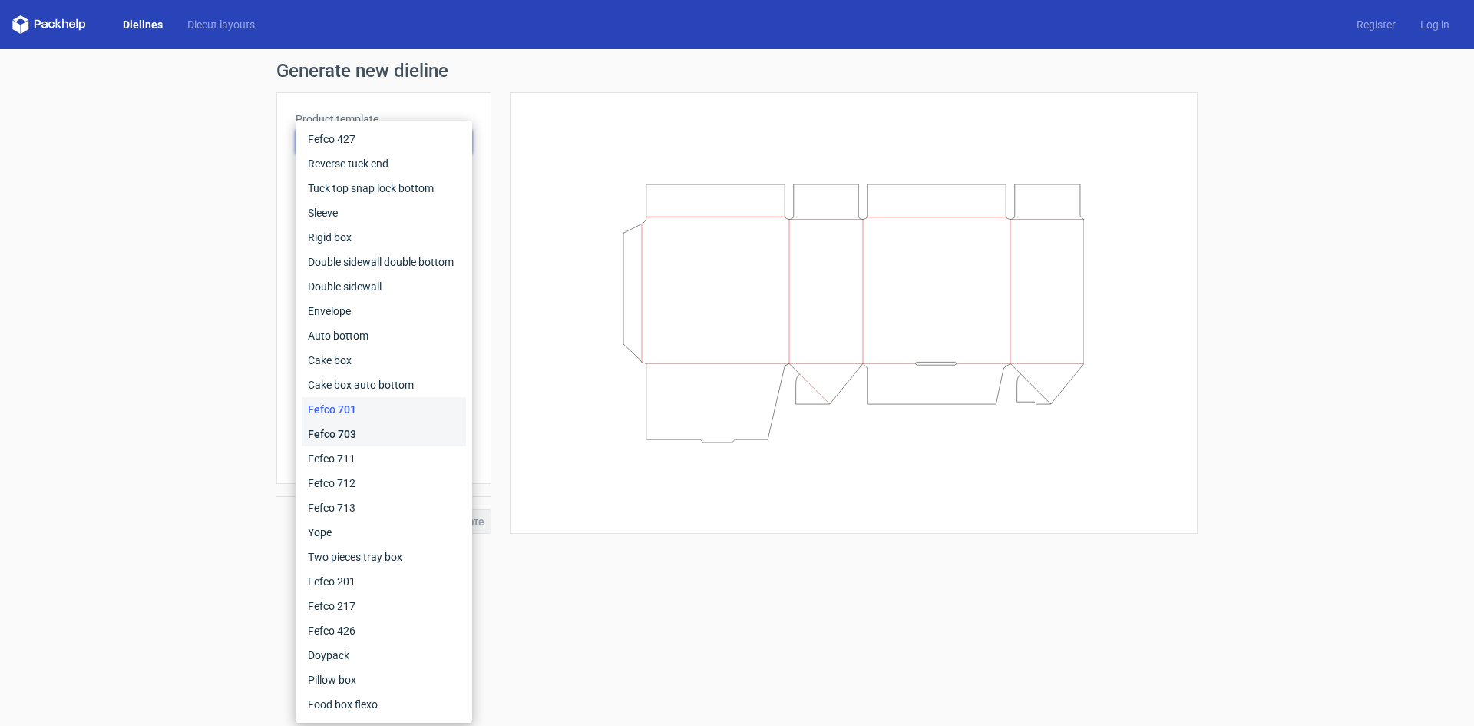
click at [399, 432] on div "Fefco 703" at bounding box center [384, 434] width 164 height 25
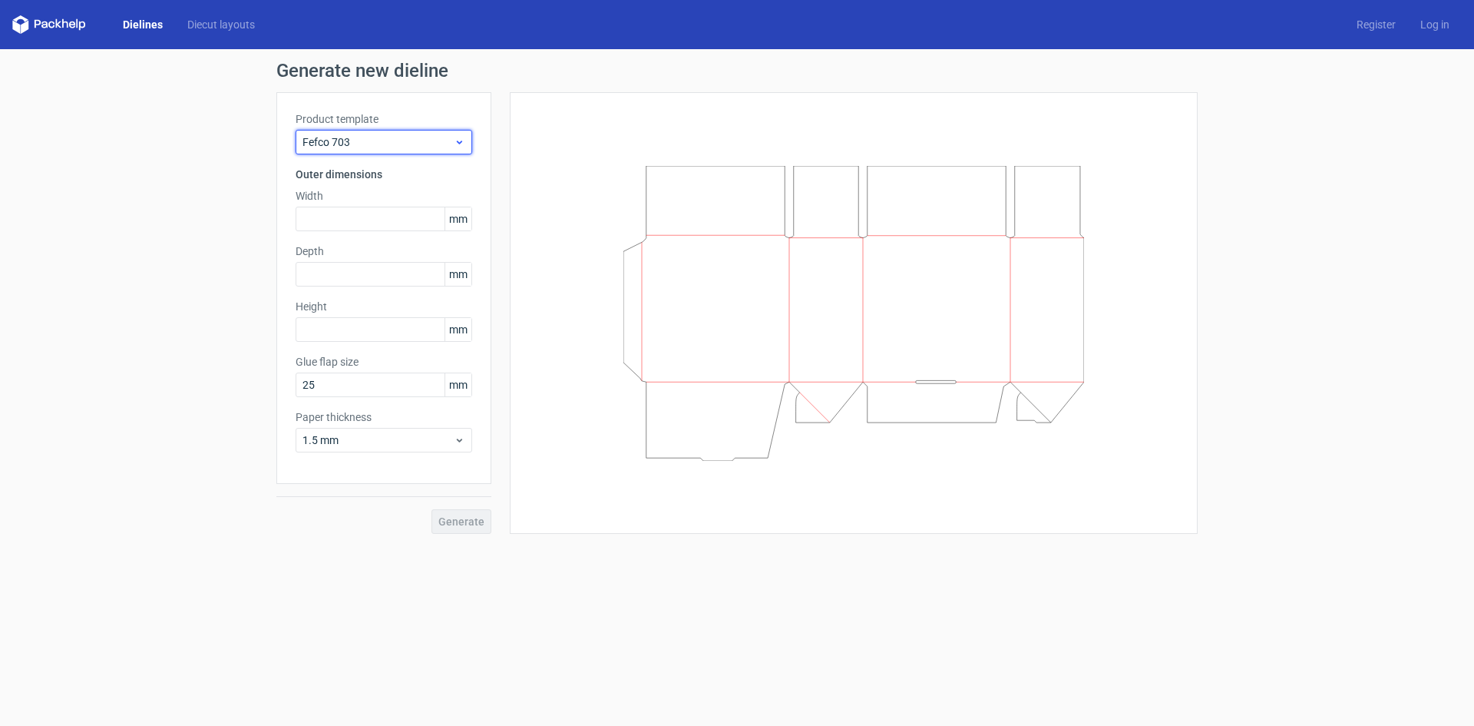
click at [466, 142] on div "Fefco 703" at bounding box center [384, 142] width 177 height 25
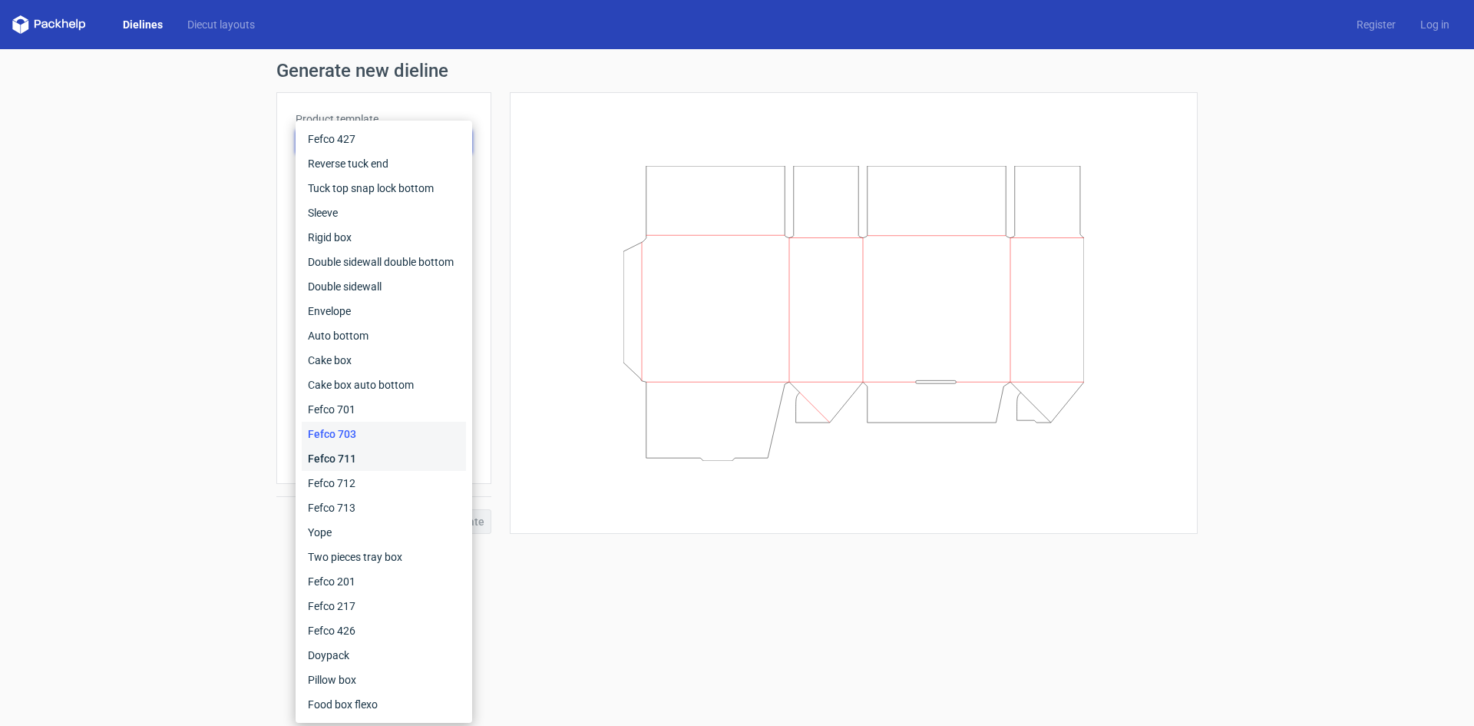
click at [399, 457] on div "Fefco 711" at bounding box center [384, 458] width 164 height 25
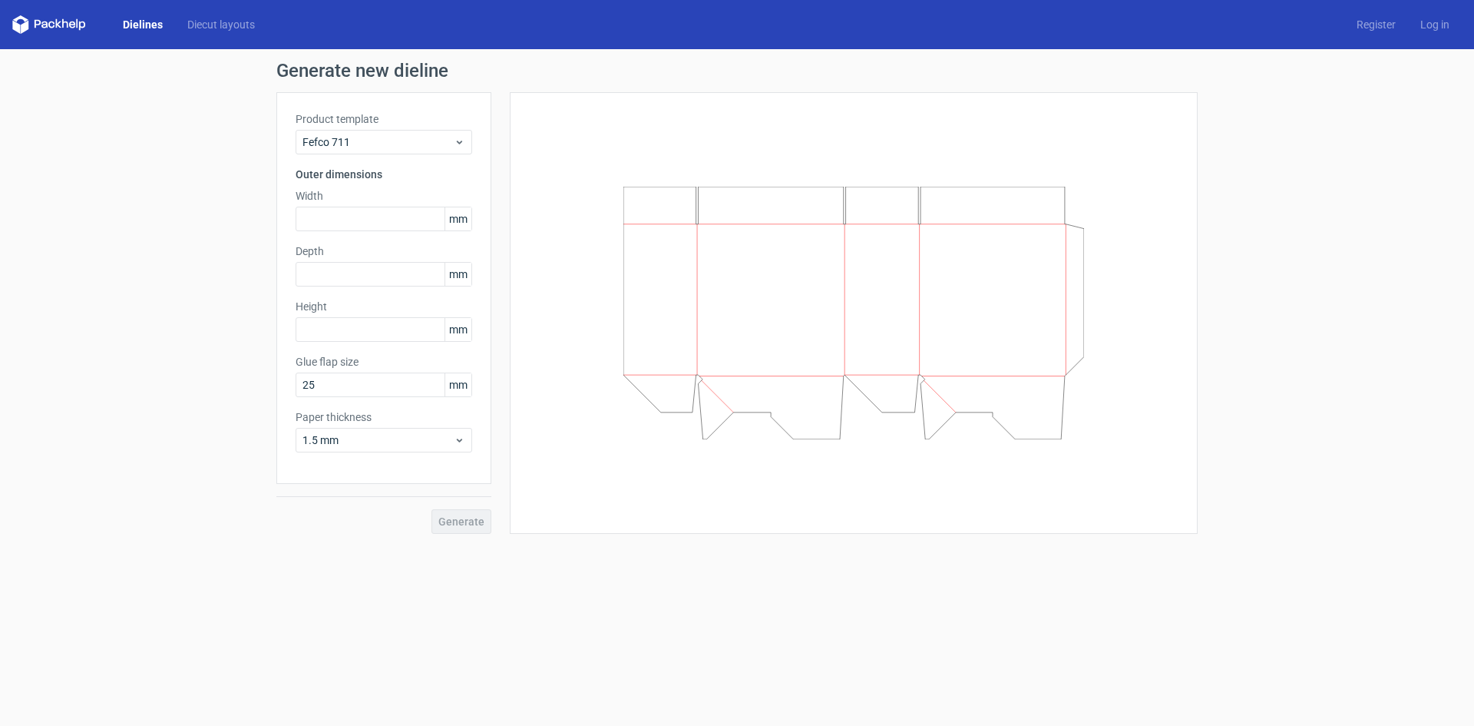
click at [677, 392] on icon at bounding box center [854, 313] width 461 height 253
click at [947, 328] on icon at bounding box center [854, 313] width 461 height 253
click at [353, 218] on input "text" at bounding box center [384, 219] width 177 height 25
type input "50"
click at [346, 279] on input "text" at bounding box center [384, 274] width 177 height 25
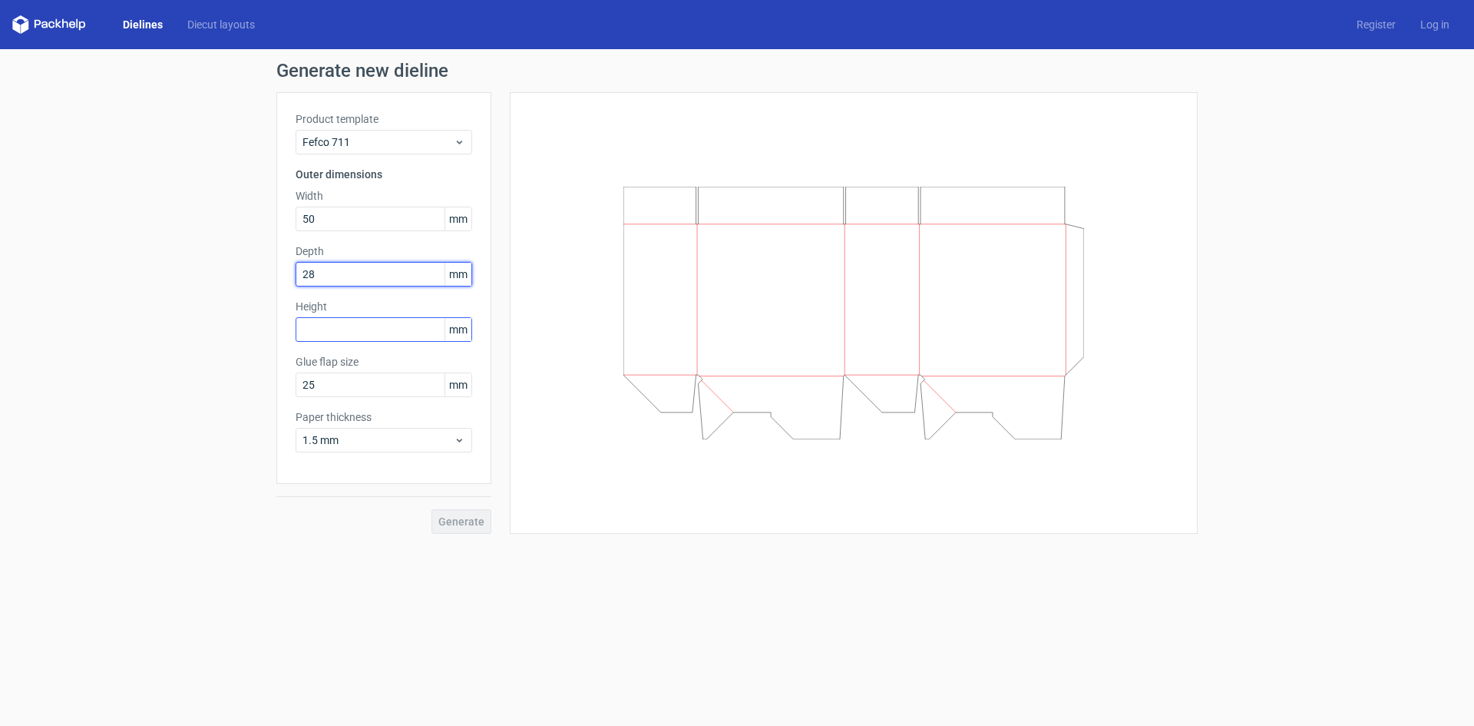
type input "28"
click at [348, 326] on input "text" at bounding box center [384, 329] width 177 height 25
type input "94"
click at [432, 509] on button "Generate" at bounding box center [462, 521] width 60 height 25
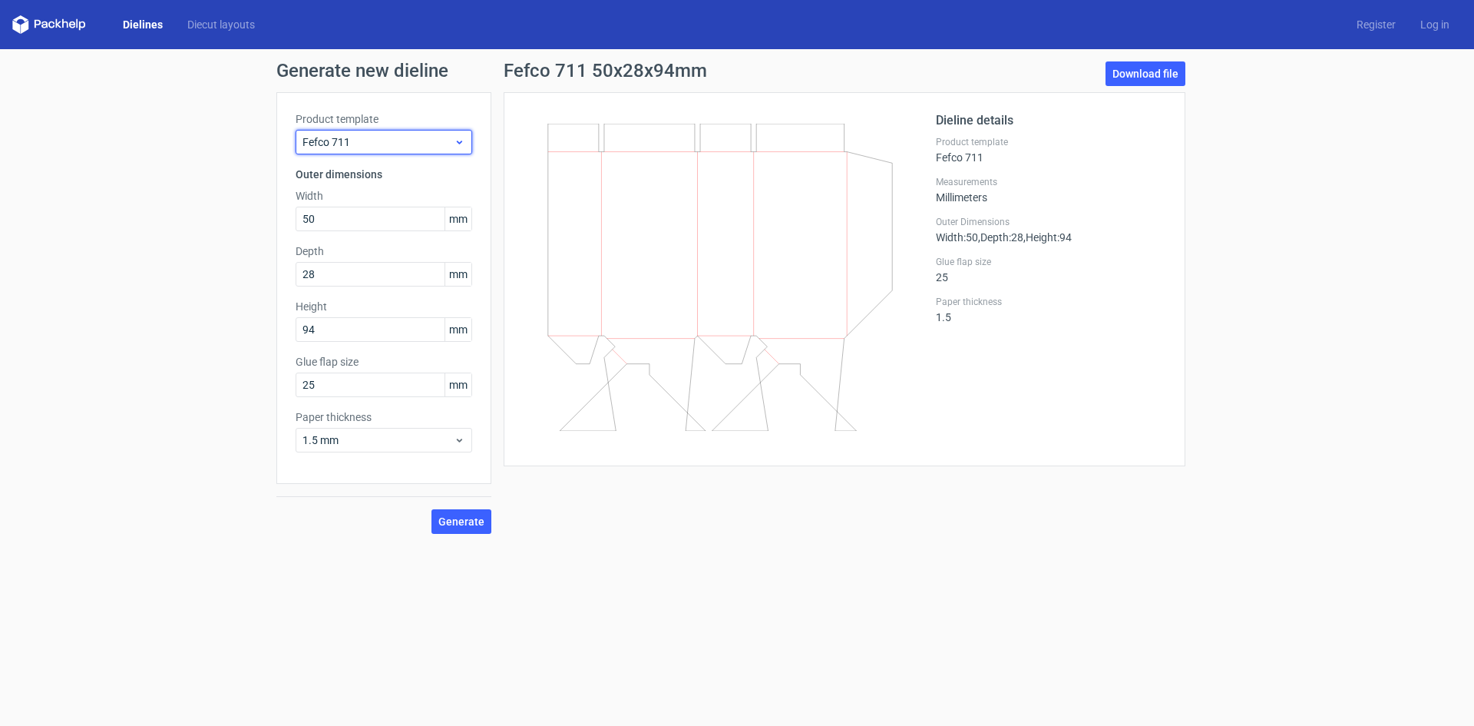
click at [470, 134] on div "Fefco 711" at bounding box center [384, 142] width 177 height 25
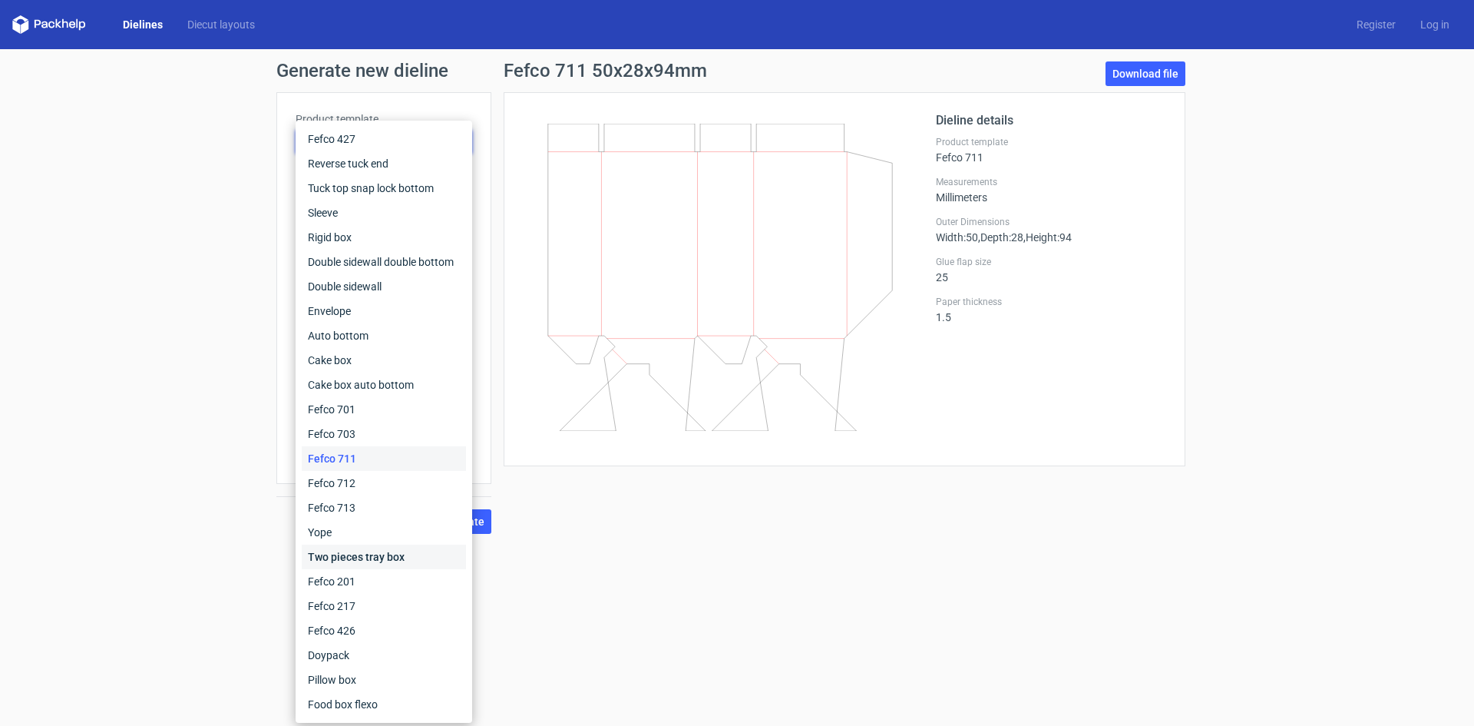
click at [403, 557] on div "Two pieces tray box" at bounding box center [384, 556] width 164 height 25
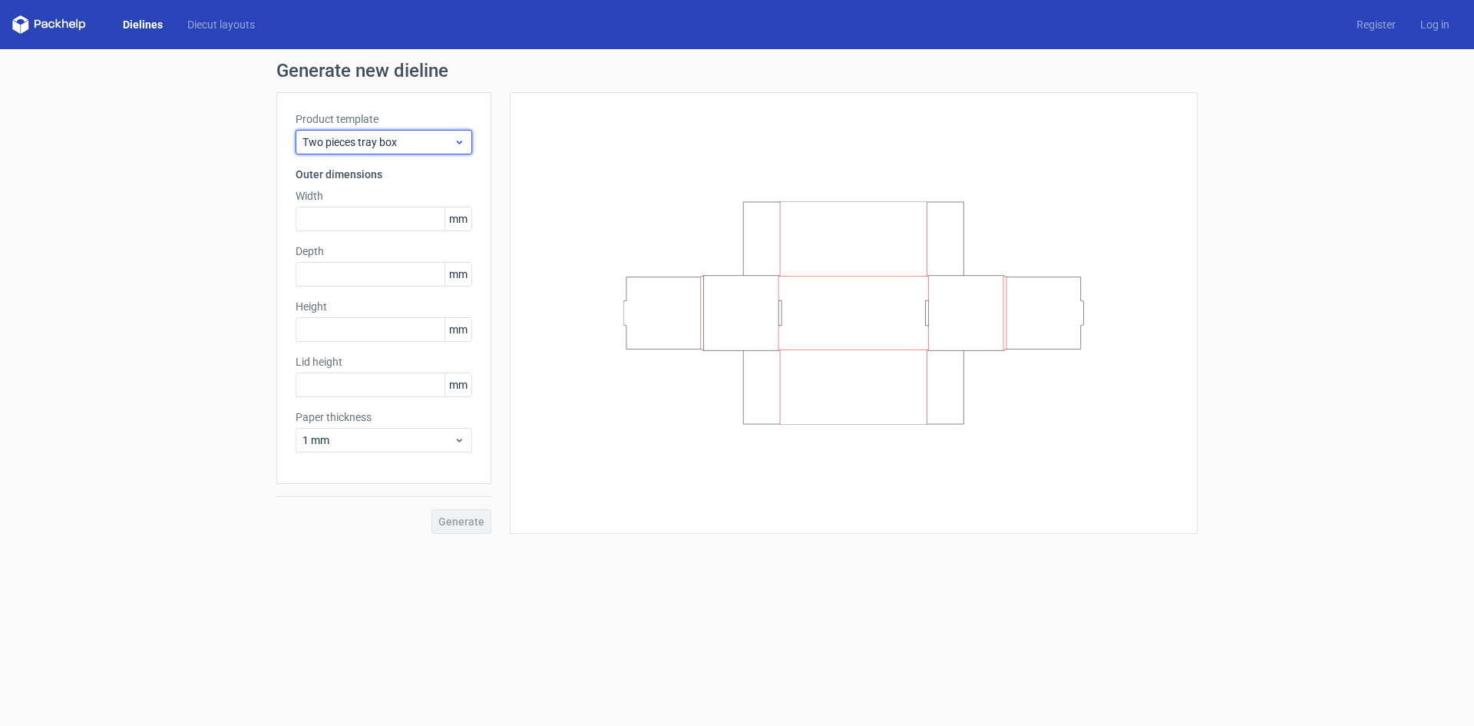
click at [468, 143] on div "Two pieces tray box" at bounding box center [384, 142] width 177 height 25
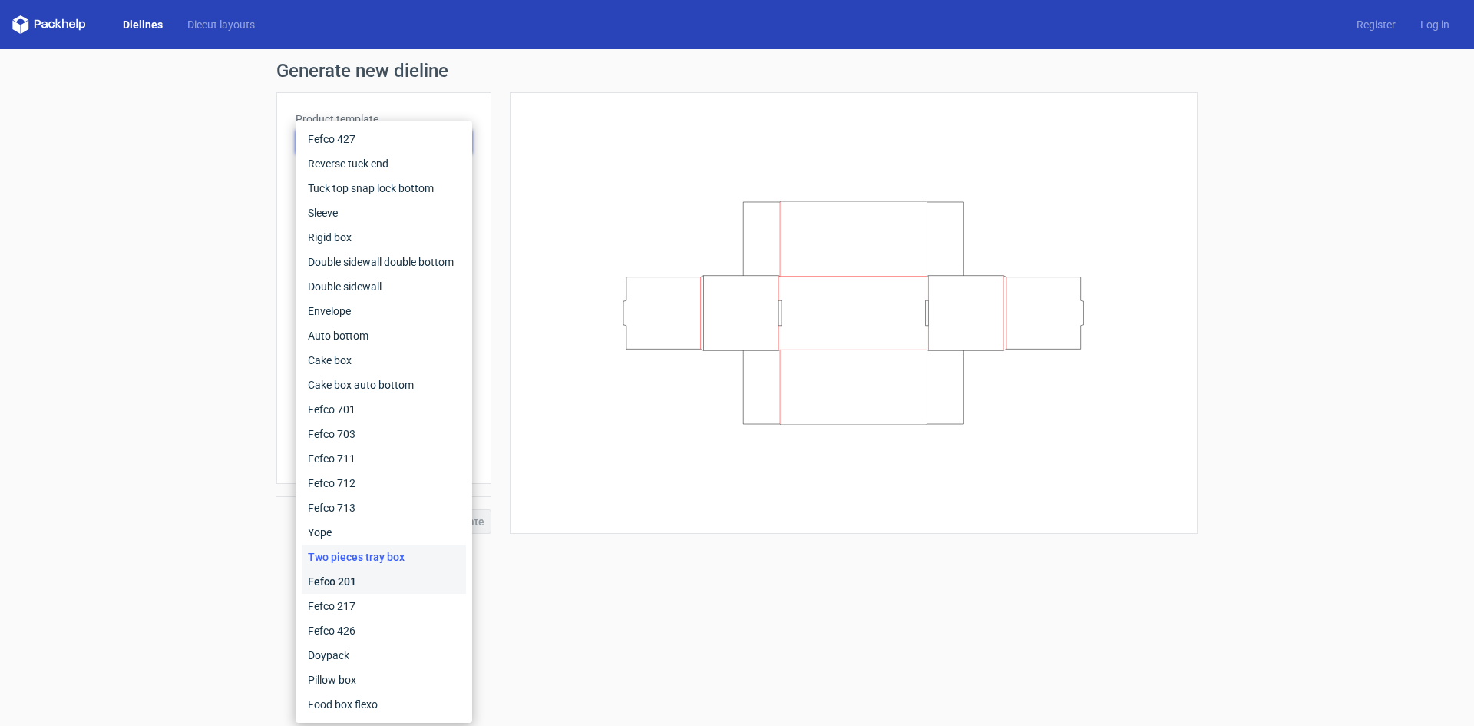
click at [363, 578] on div "Fefco 201" at bounding box center [384, 581] width 164 height 25
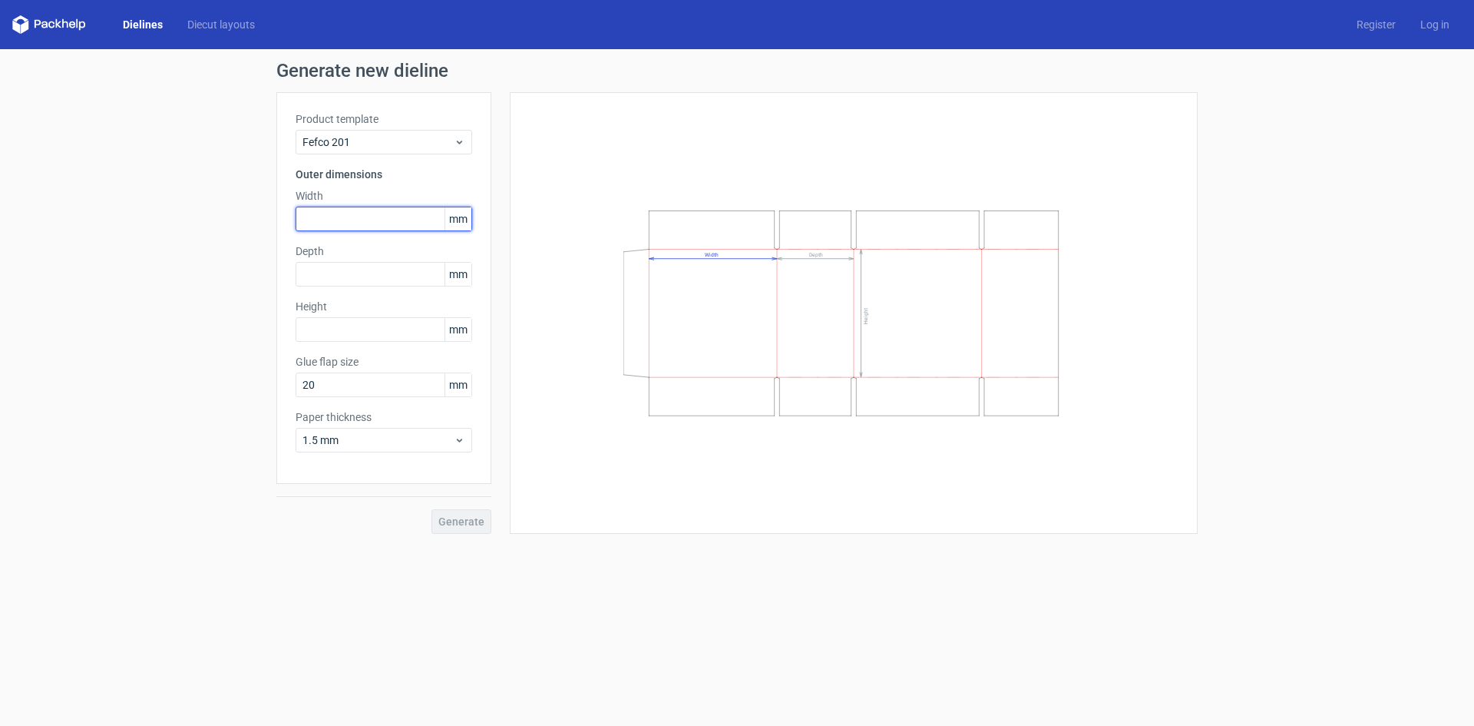
click at [380, 218] on input "text" at bounding box center [384, 219] width 177 height 25
type input "50"
click at [378, 265] on input "text" at bounding box center [384, 274] width 177 height 25
type input "28"
click at [352, 324] on input "text" at bounding box center [384, 329] width 177 height 25
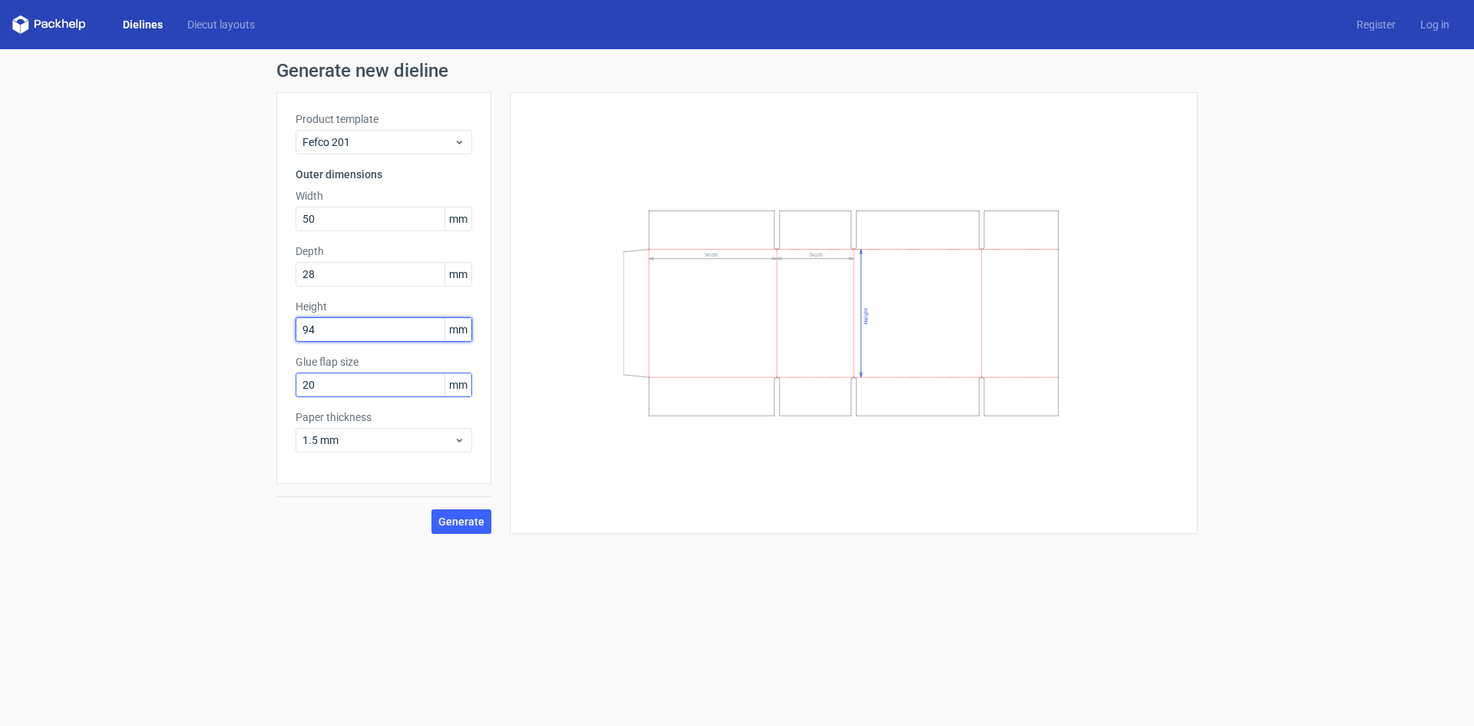
type input "94"
drag, startPoint x: 321, startPoint y: 386, endPoint x: 279, endPoint y: 399, distance: 44.2
click at [280, 390] on div "Product template Fefco 201 Outer dimensions Width 50 mm Depth 28 mm Height 94 m…" at bounding box center [383, 288] width 215 height 392
type input "15"
click at [468, 518] on span "Generate" at bounding box center [462, 521] width 46 height 11
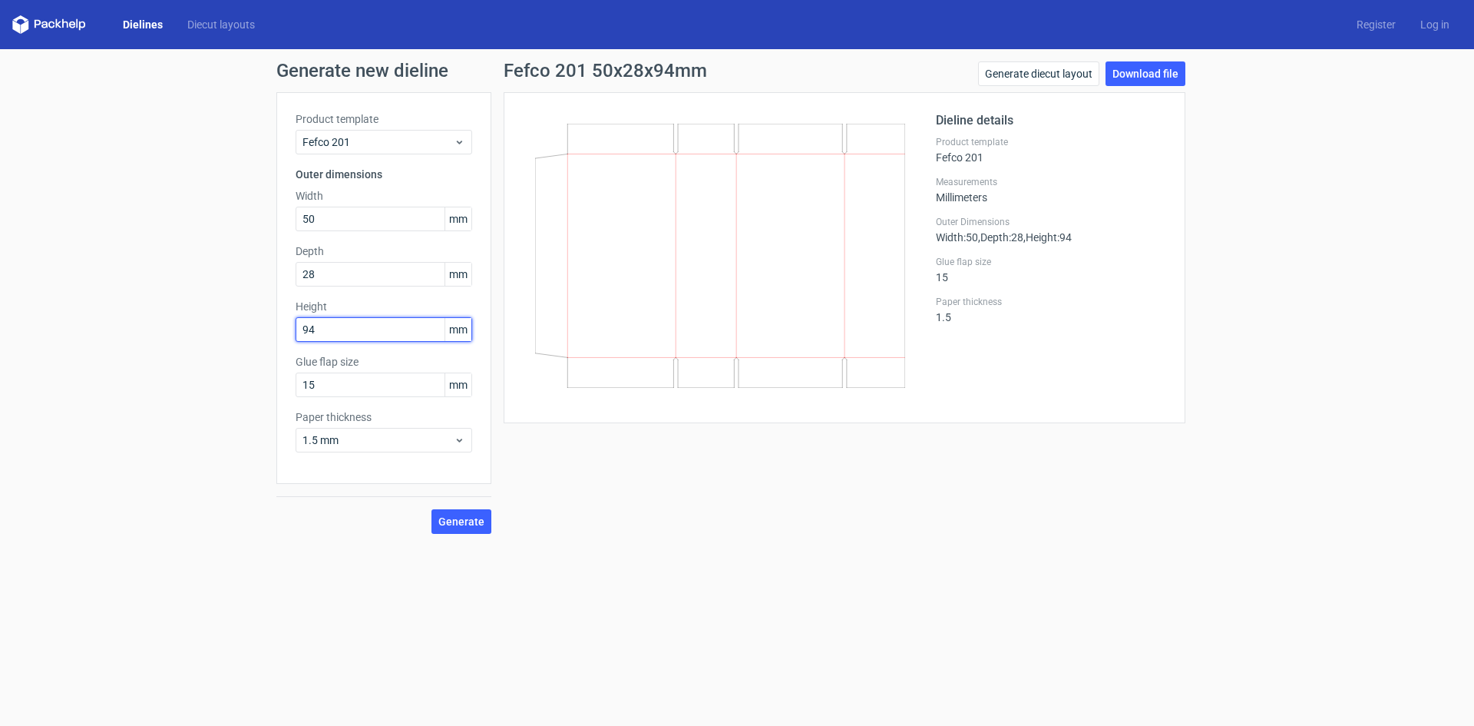
drag, startPoint x: 317, startPoint y: 329, endPoint x: 266, endPoint y: 337, distance: 52.1
click at [270, 330] on div "Generate new dieline Product template Fefco 201 Outer dimensions Width 50 mm De…" at bounding box center [737, 297] width 1474 height 497
type input "28"
drag, startPoint x: 341, startPoint y: 271, endPoint x: 499, endPoint y: 523, distance: 297.5
click at [286, 279] on div "Product template Fefco 201 Outer dimensions Width 50 mm Depth 28 mm Height 28 m…" at bounding box center [383, 288] width 215 height 392
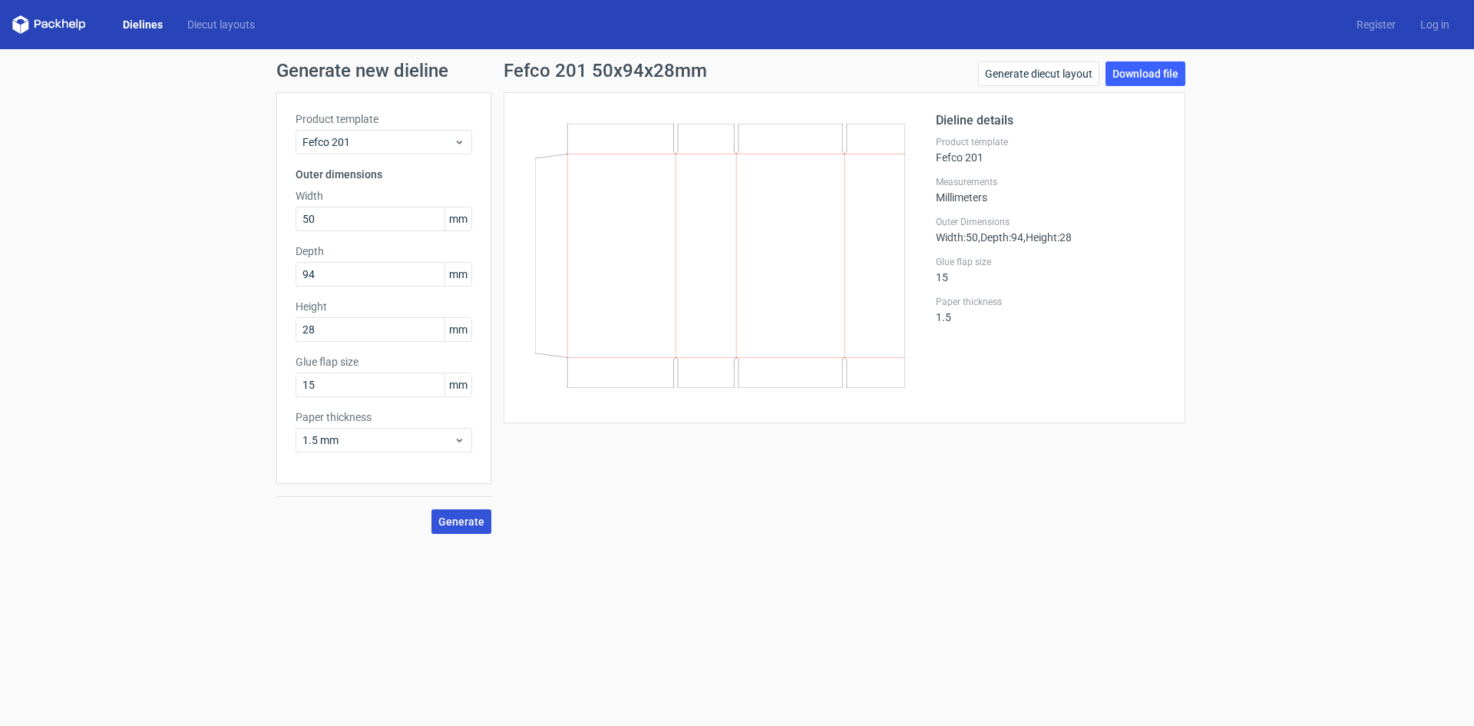
click at [467, 525] on span "Generate" at bounding box center [462, 521] width 46 height 11
drag, startPoint x: 316, startPoint y: 271, endPoint x: 323, endPoint y: 361, distance: 90.1
click at [261, 280] on div "Generate new dieline Product template Fefco 201 Outer dimensions Width 50 mm De…" at bounding box center [737, 297] width 1474 height 497
type input "50"
drag, startPoint x: 315, startPoint y: 214, endPoint x: 269, endPoint y: 223, distance: 46.8
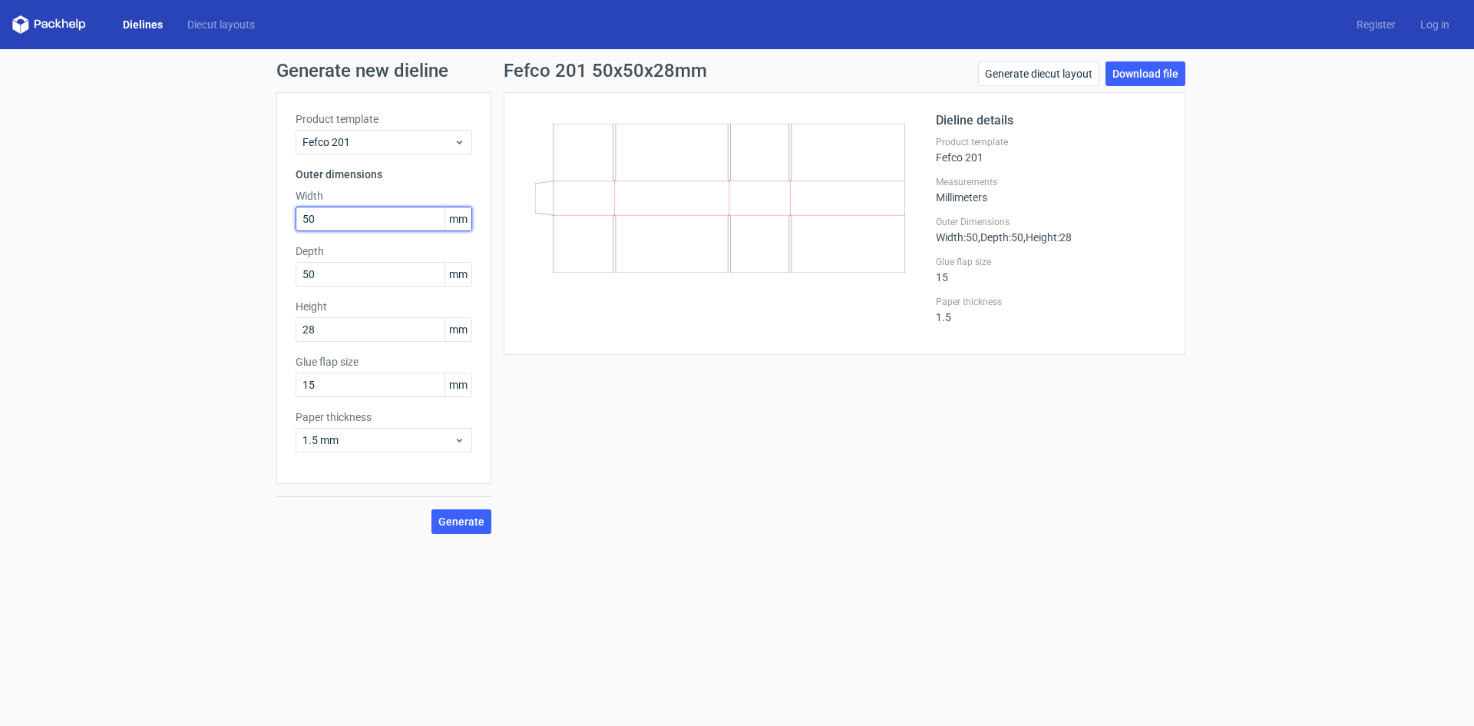
click at [269, 223] on div "Generate new dieline Product template Fefco 201 Outer dimensions Width 50 mm De…" at bounding box center [737, 297] width 1474 height 497
type input "94"
click at [432, 509] on button "Generate" at bounding box center [462, 521] width 60 height 25
drag, startPoint x: 320, startPoint y: 269, endPoint x: 273, endPoint y: 270, distance: 46.9
click at [273, 269] on div "Generate new dieline Product template Fefco 201 Outer dimensions Width 94 mm De…" at bounding box center [737, 297] width 1474 height 497
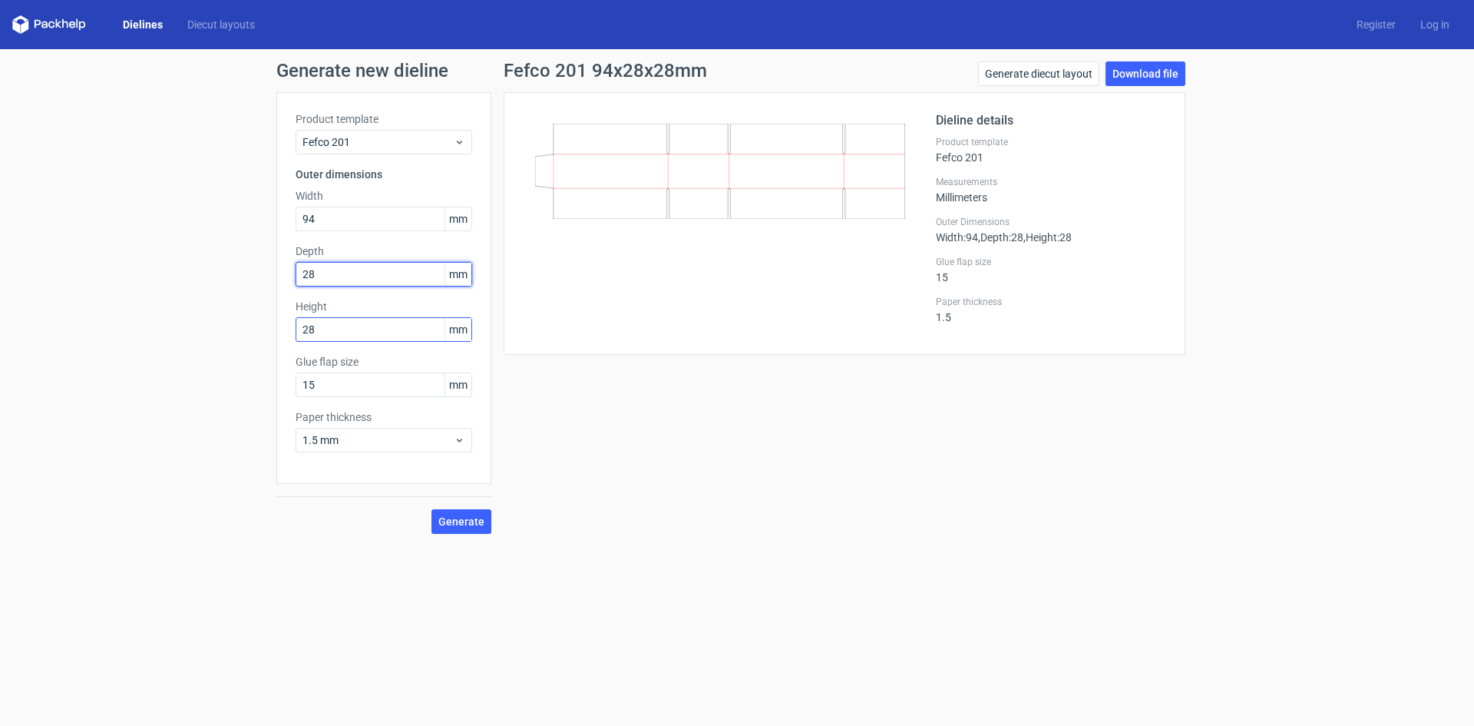
type input "28"
drag, startPoint x: 324, startPoint y: 331, endPoint x: 256, endPoint y: 326, distance: 68.5
click at [256, 326] on div "Generate new dieline Product template Fefco 201 Outer dimensions Width 94 mm De…" at bounding box center [737, 297] width 1474 height 497
type input "50"
click at [432, 509] on button "Generate" at bounding box center [462, 521] width 60 height 25
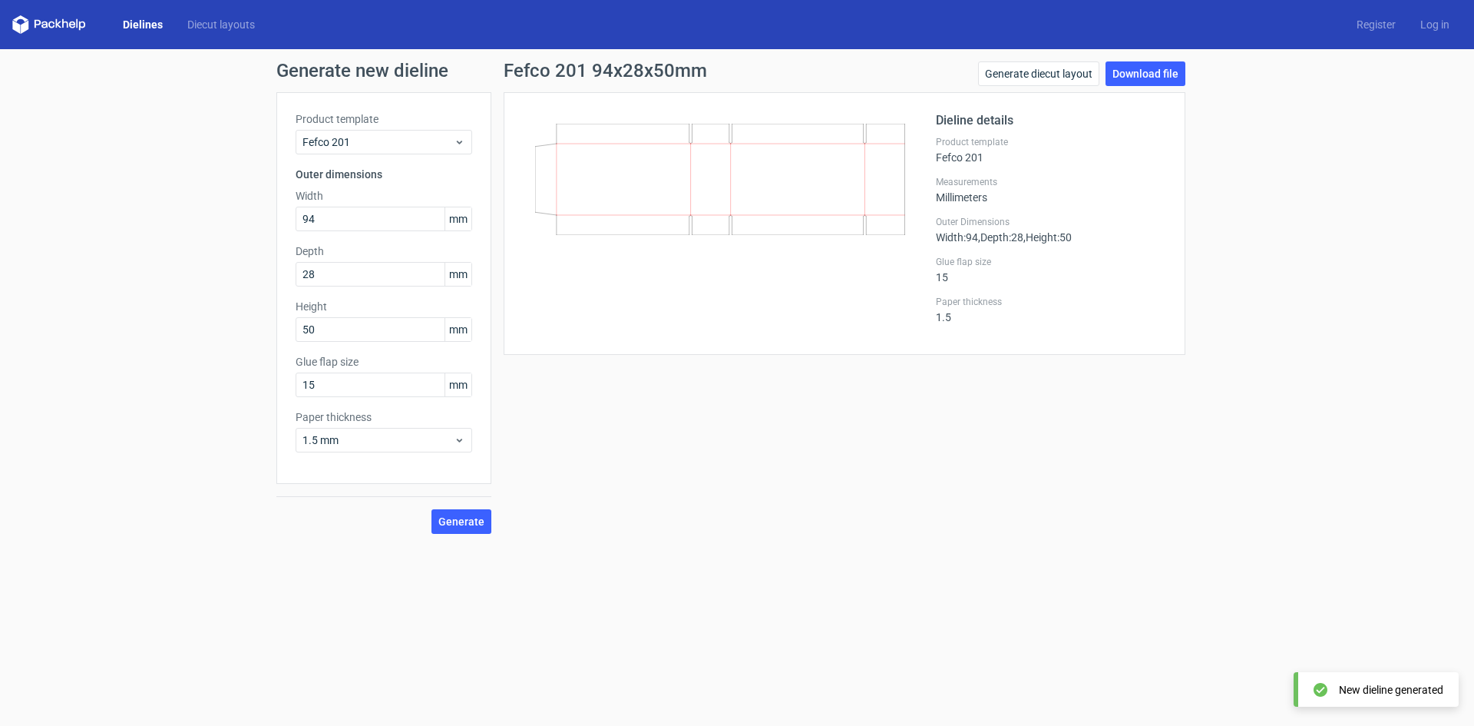
click at [816, 271] on div at bounding box center [729, 223] width 413 height 224
click at [462, 146] on icon at bounding box center [460, 142] width 12 height 12
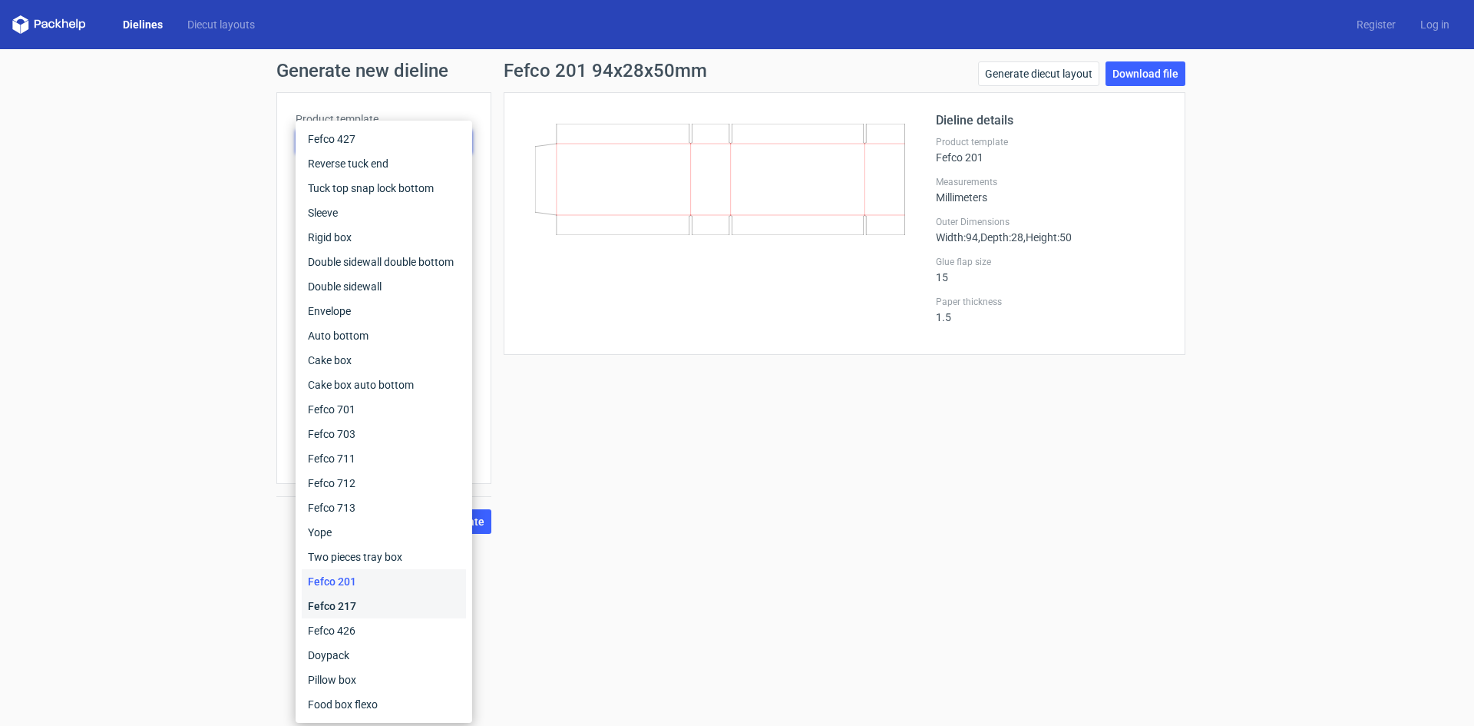
click at [387, 607] on div "Fefco 217" at bounding box center [384, 606] width 164 height 25
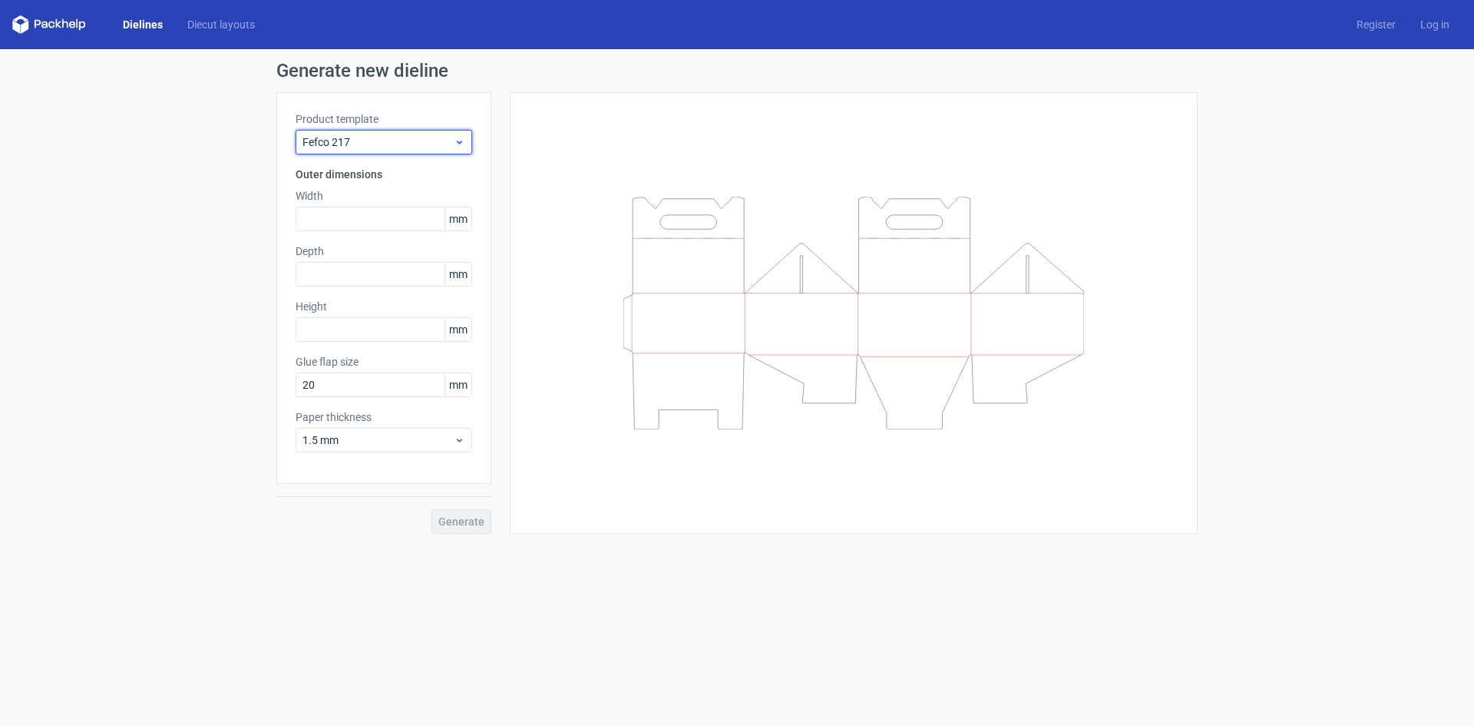
click at [466, 143] on div "Fefco 217" at bounding box center [384, 142] width 177 height 25
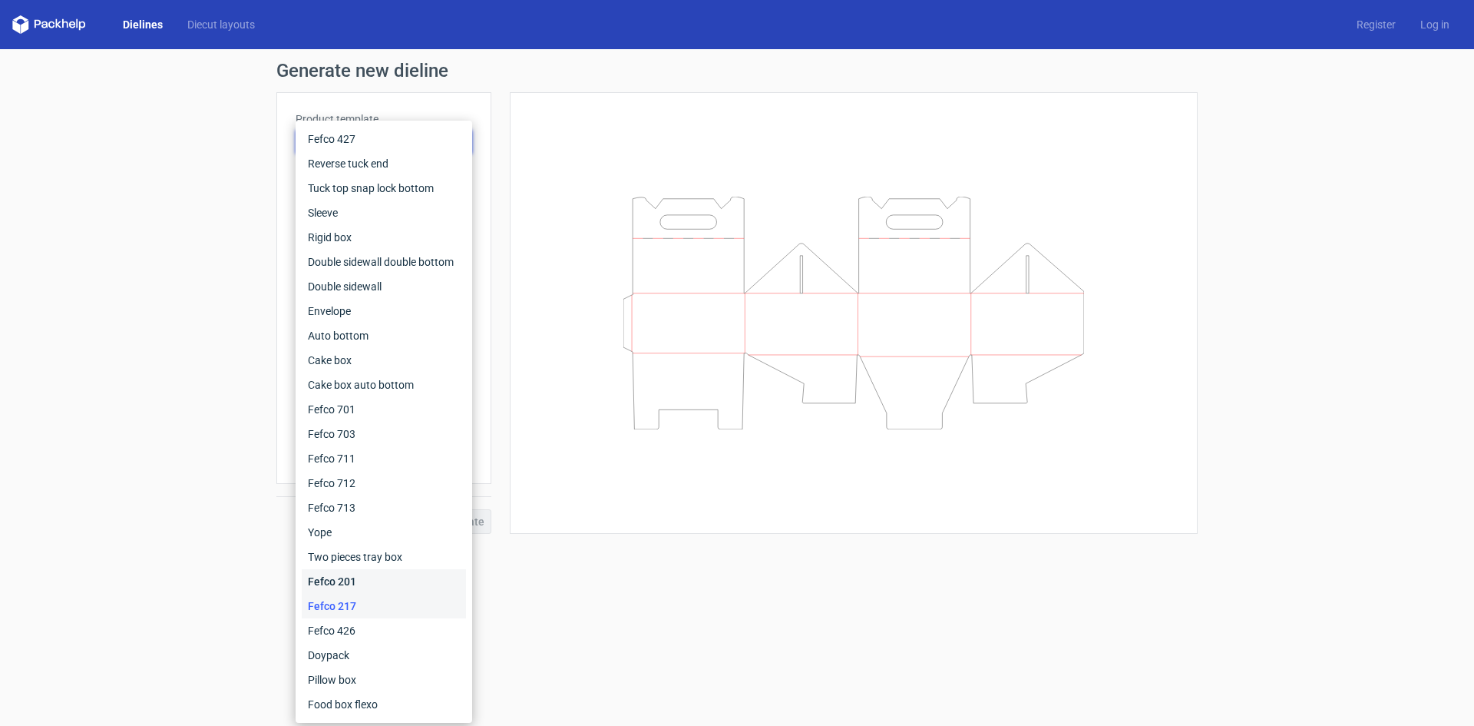
click at [350, 580] on div "Fefco 201" at bounding box center [384, 581] width 164 height 25
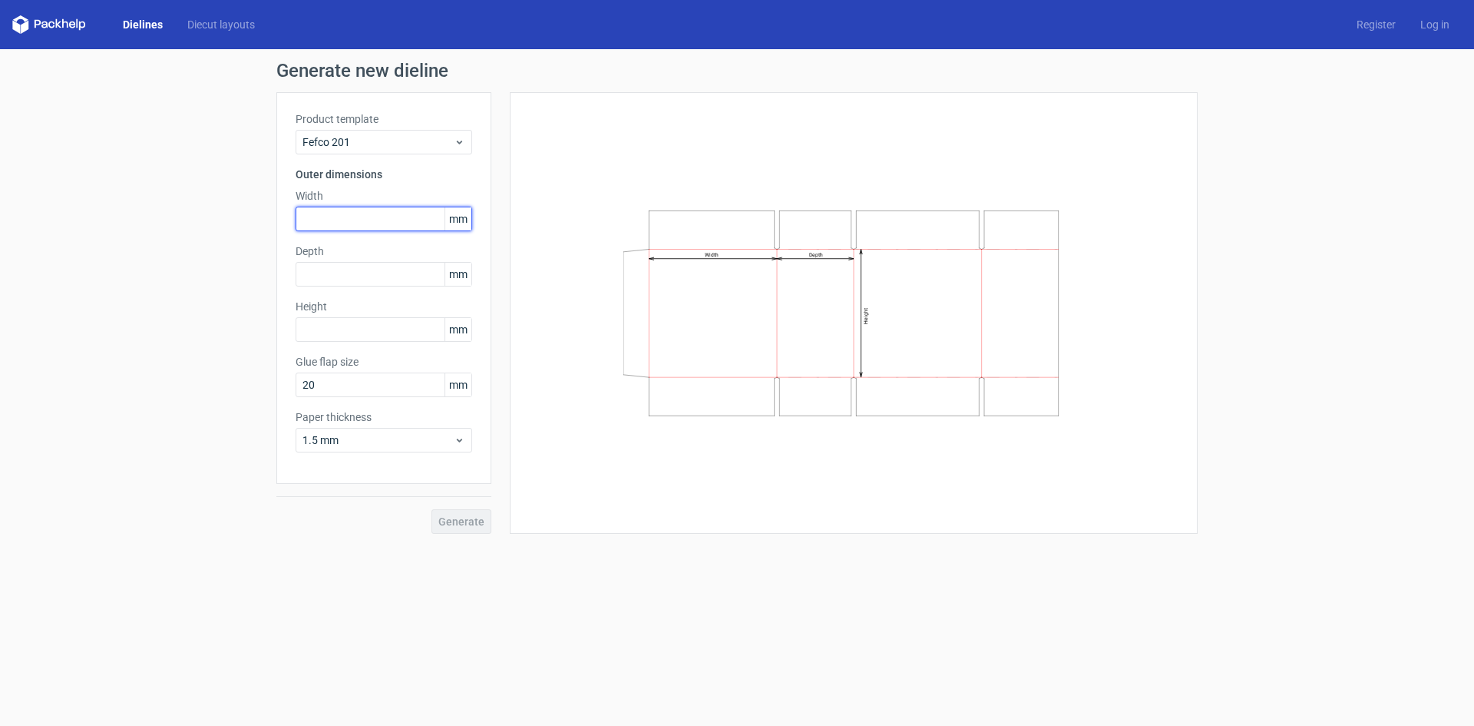
click at [378, 211] on input "text" at bounding box center [384, 219] width 177 height 25
type input "94"
click at [334, 270] on input "text" at bounding box center [384, 274] width 177 height 25
type input "28"
click at [356, 313] on label "Height" at bounding box center [384, 306] width 177 height 15
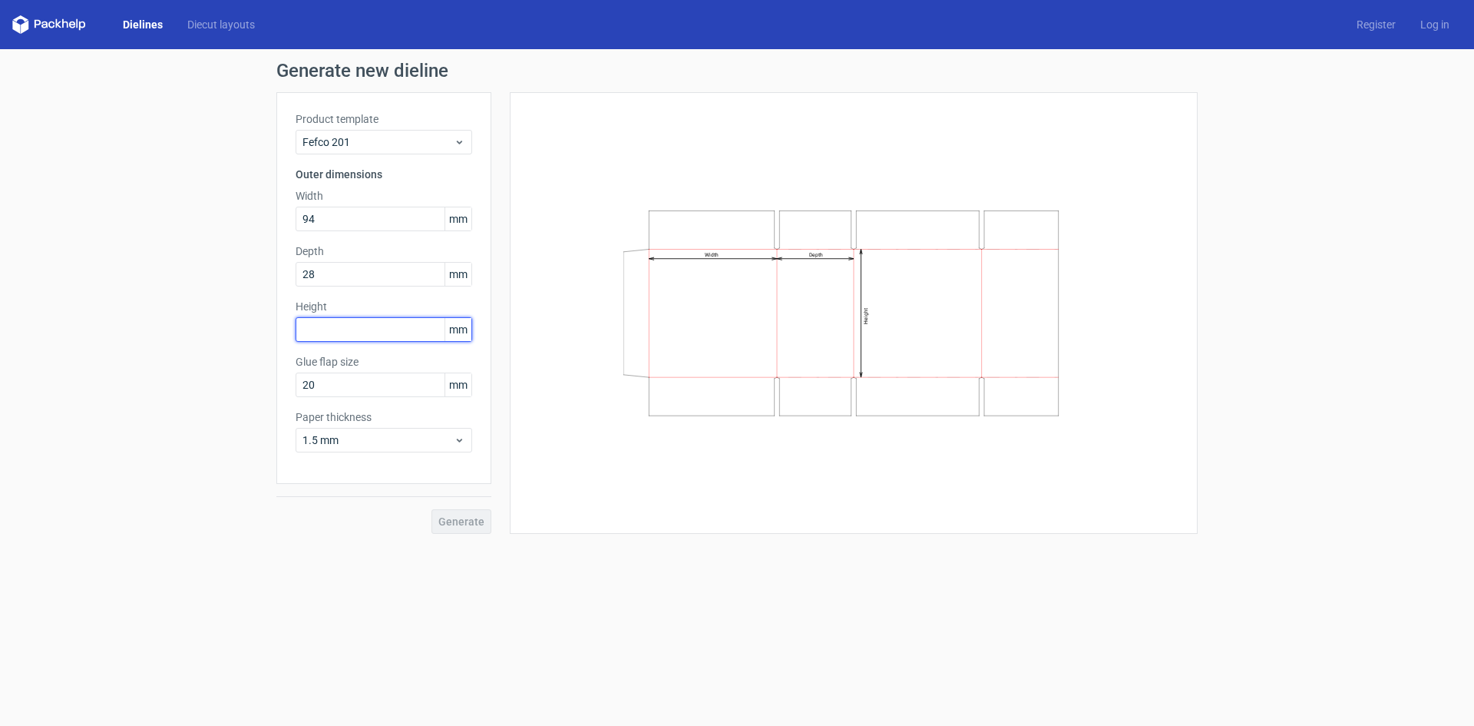
click at [362, 326] on input "text" at bounding box center [384, 329] width 177 height 25
type input "50"
click at [432, 509] on button "Generate" at bounding box center [462, 521] width 60 height 25
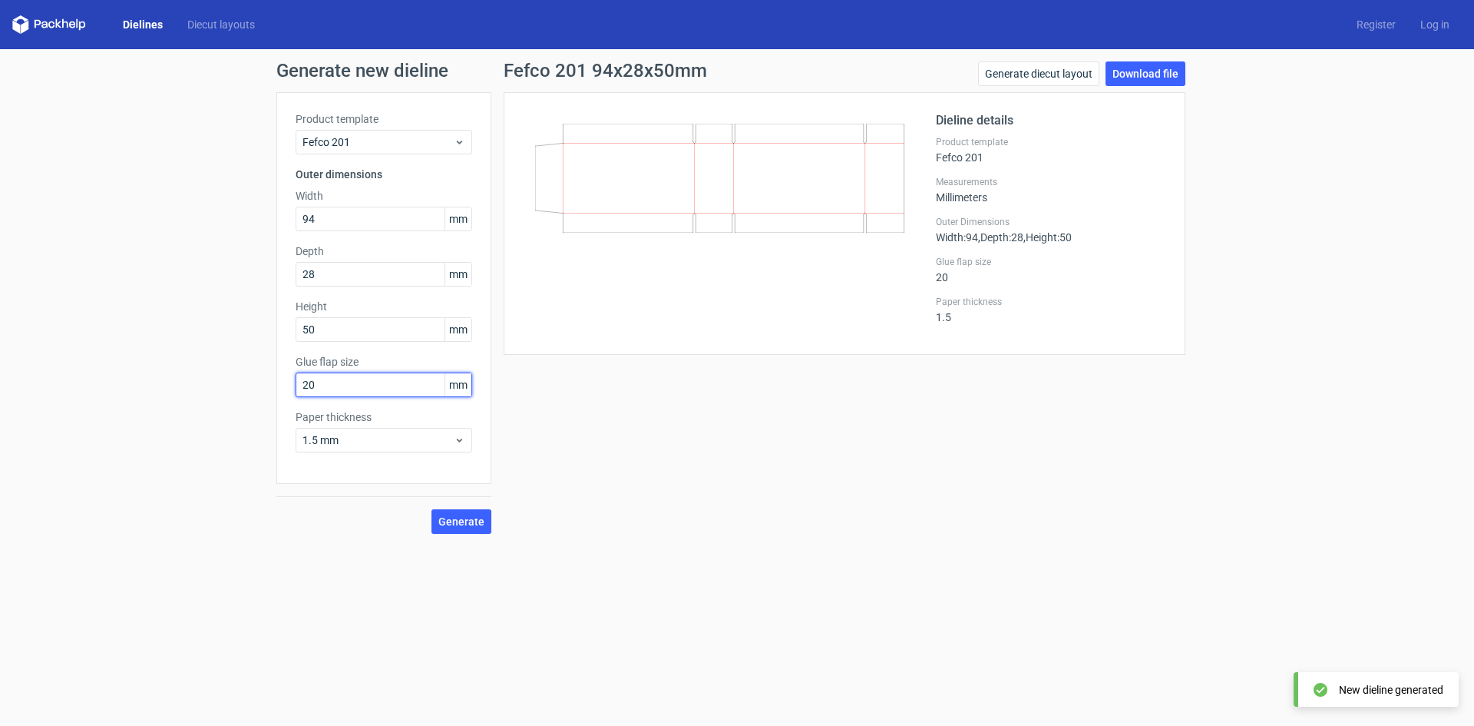
drag, startPoint x: 336, startPoint y: 389, endPoint x: 258, endPoint y: 392, distance: 78.4
click at [258, 392] on div "Generate new dieline Product template Fefco 201 Outer dimensions Width 94 mm De…" at bounding box center [737, 297] width 1474 height 497
type input "15"
click at [432, 509] on button "Generate" at bounding box center [462, 521] width 60 height 25
click at [730, 223] on icon at bounding box center [720, 179] width 370 height 111
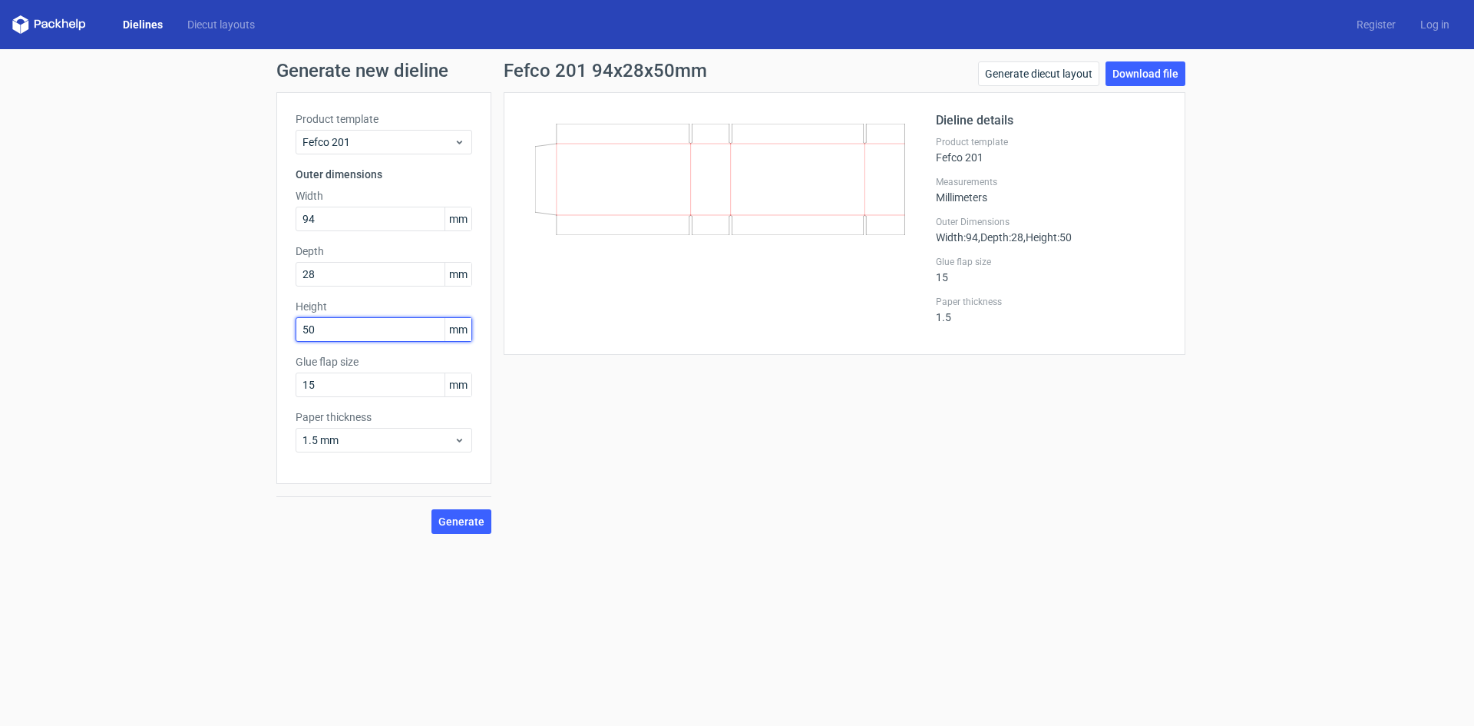
drag, startPoint x: 316, startPoint y: 331, endPoint x: 223, endPoint y: 382, distance: 105.2
click at [249, 336] on div "Generate new dieline Product template Fefco 201 Outer dimensions Width 94 mm De…" at bounding box center [737, 297] width 1474 height 497
type input "94"
drag, startPoint x: 323, startPoint y: 220, endPoint x: 270, endPoint y: 219, distance: 53.0
click at [270, 219] on div "Generate new dieline Product template Fefco 201 Outer dimensions Width 94 mm De…" at bounding box center [737, 297] width 1474 height 497
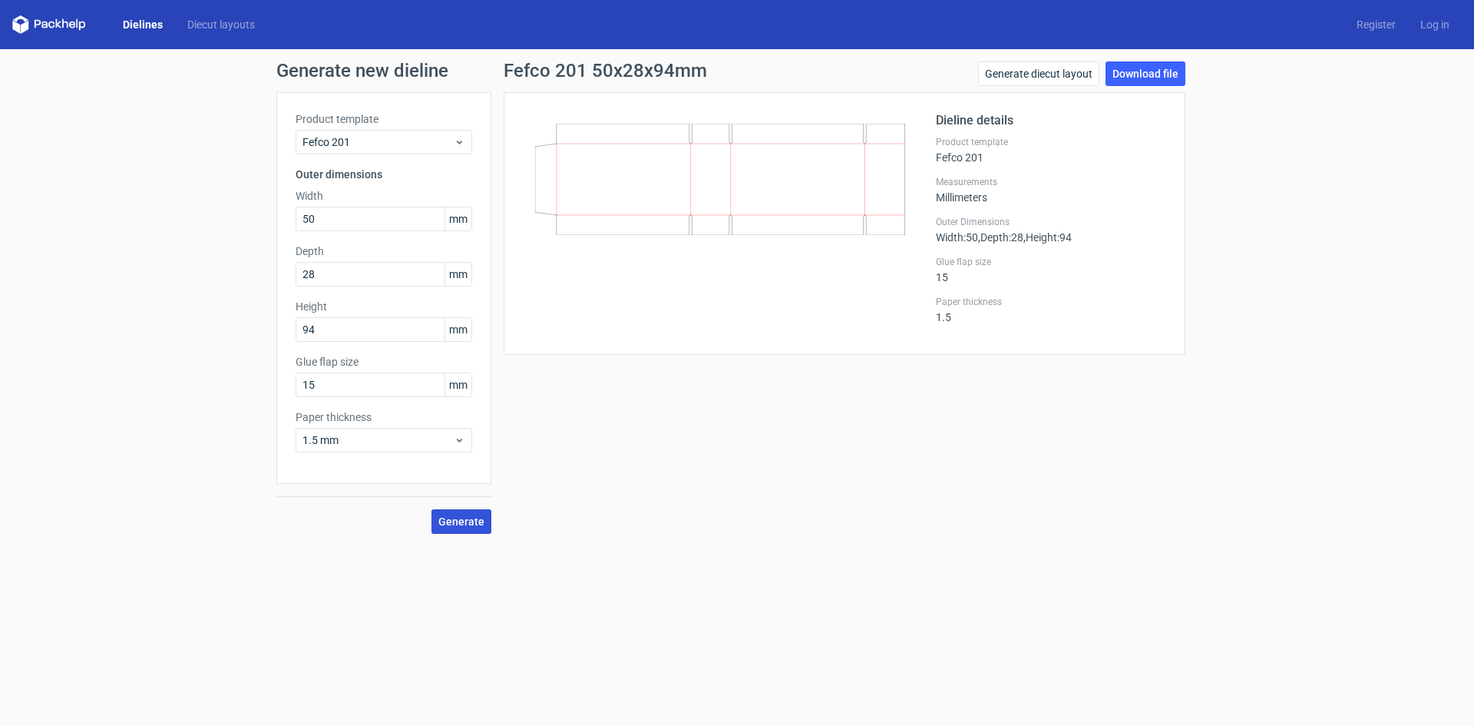
click at [455, 519] on span "Generate" at bounding box center [462, 521] width 46 height 11
click at [796, 526] on div "Fefco 201 50x28x94mm Generate diecut layout Download file Dieline details Produ…" at bounding box center [844, 297] width 707 height 472
drag, startPoint x: 320, startPoint y: 220, endPoint x: 214, endPoint y: 225, distance: 106.1
click at [214, 225] on div "Generate new dieline Product template Fefco 201 Outer dimensions Width 50 mm De…" at bounding box center [737, 297] width 1474 height 497
type input "28"
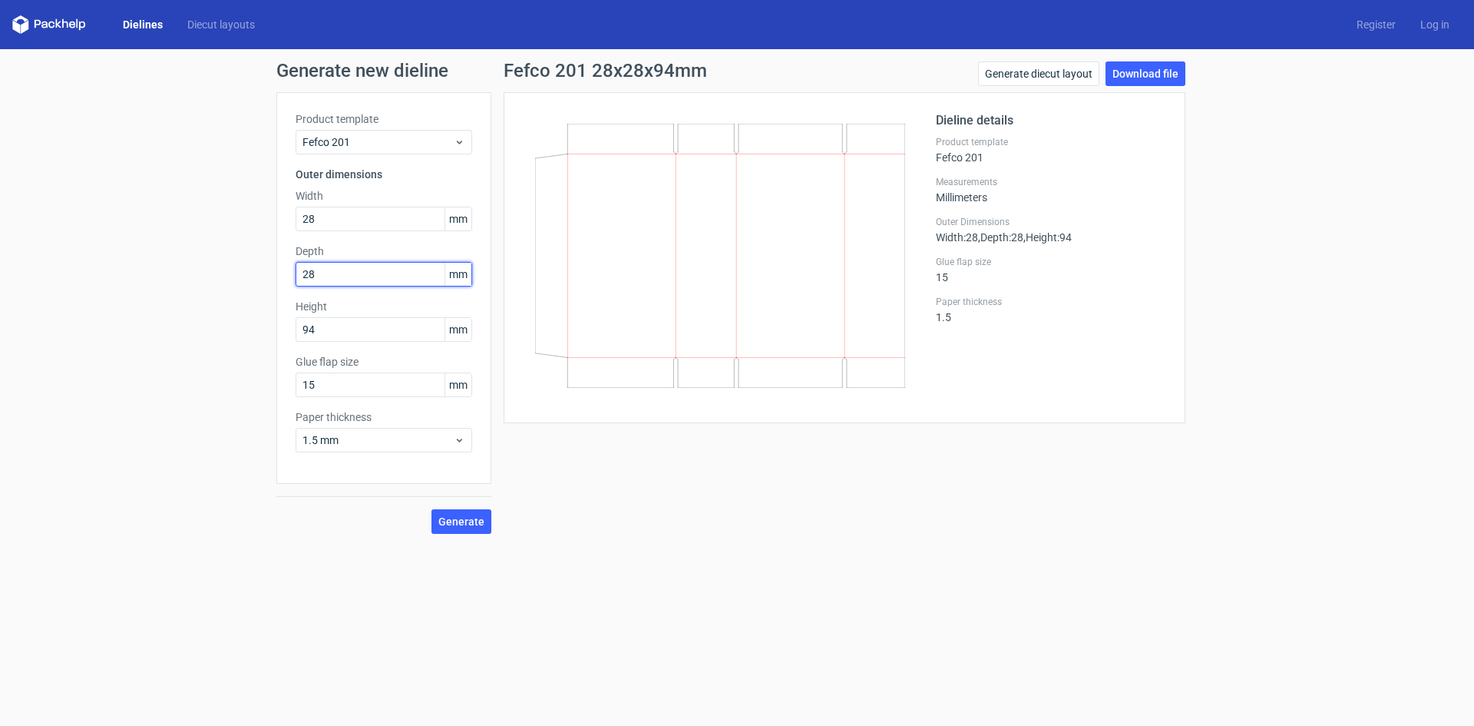
drag, startPoint x: 316, startPoint y: 279, endPoint x: 185, endPoint y: 339, distance: 144.0
click at [120, 286] on div "Generate new dieline Product template Fefco 201 Outer dimensions Width 28 mm De…" at bounding box center [737, 297] width 1474 height 497
type input "50"
click at [477, 521] on span "Generate" at bounding box center [462, 521] width 46 height 11
drag, startPoint x: 324, startPoint y: 215, endPoint x: 266, endPoint y: 223, distance: 58.9
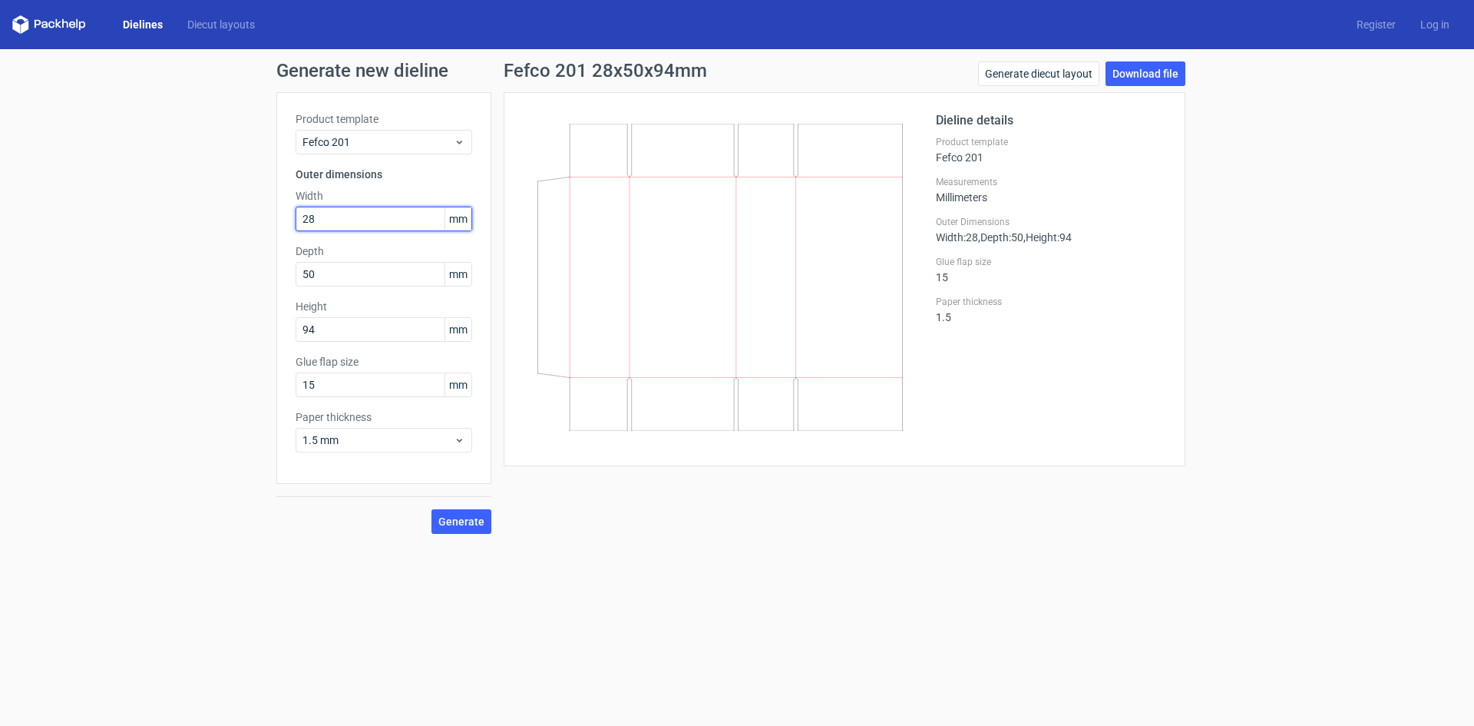
click at [268, 220] on div "Generate new dieline Product template Fefco 201 Outer dimensions Width 28 mm De…" at bounding box center [737, 297] width 1474 height 497
type input "50"
drag, startPoint x: 323, startPoint y: 273, endPoint x: 258, endPoint y: 287, distance: 66.0
click at [258, 287] on div "Generate new dieline Product template Fefco 201 Outer dimensions Width 50 mm De…" at bounding box center [737, 297] width 1474 height 497
type input "28"
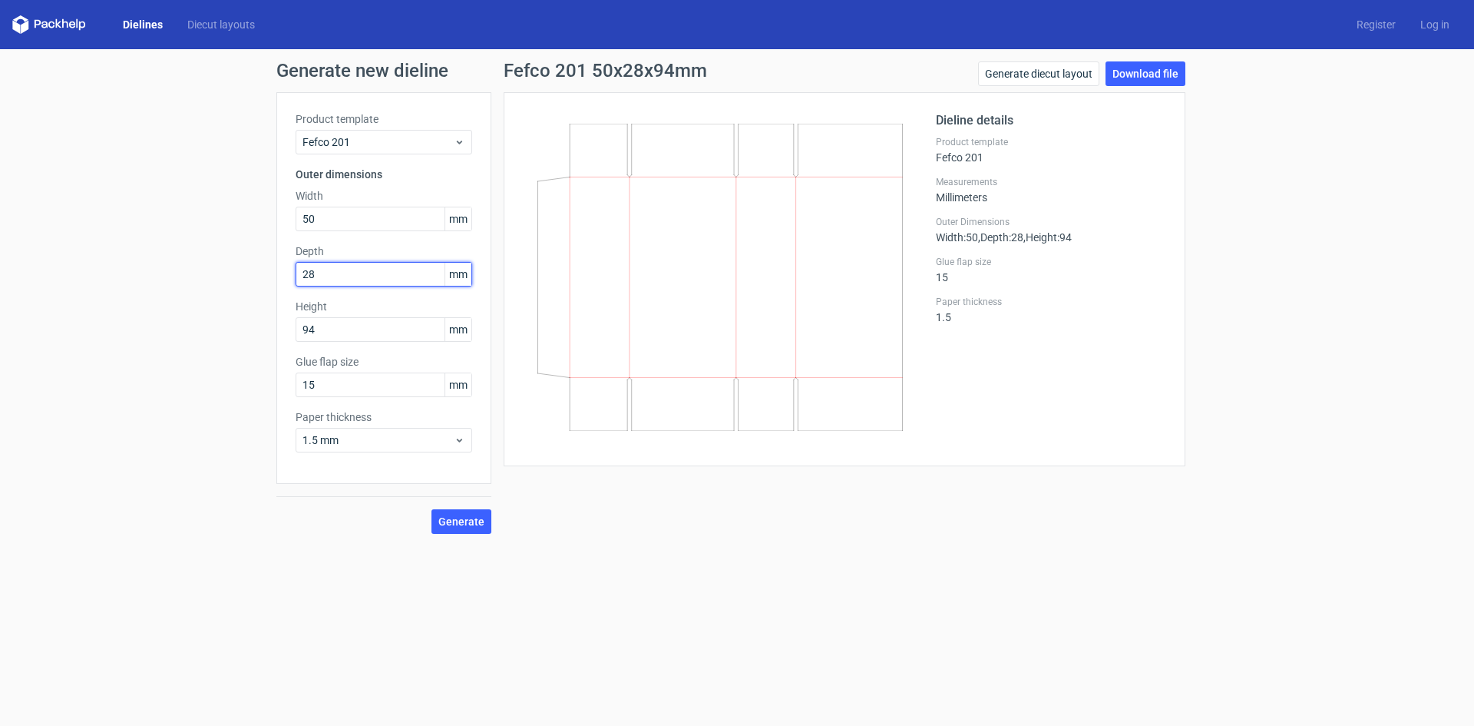
click at [432, 509] on button "Generate" at bounding box center [462, 521] width 60 height 25
click at [605, 439] on div "Fefco 201 50x28x94mm Generate diecut layout Download file Dieline details Produ…" at bounding box center [844, 297] width 707 height 472
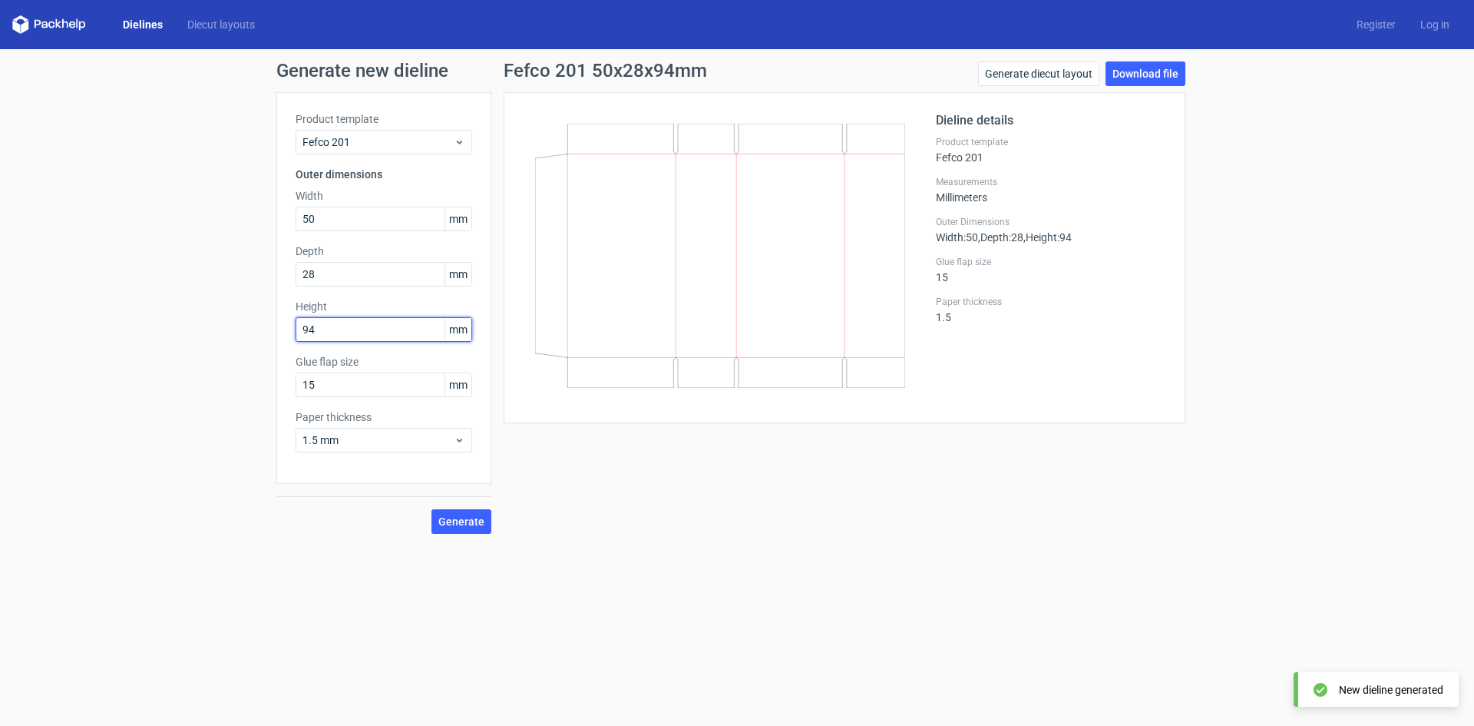
drag, startPoint x: 326, startPoint y: 326, endPoint x: 233, endPoint y: 352, distance: 96.7
click at [200, 329] on div "Generate new dieline Product template Fefco 201 Outer dimensions Width 50 mm De…" at bounding box center [737, 297] width 1474 height 497
type input "50"
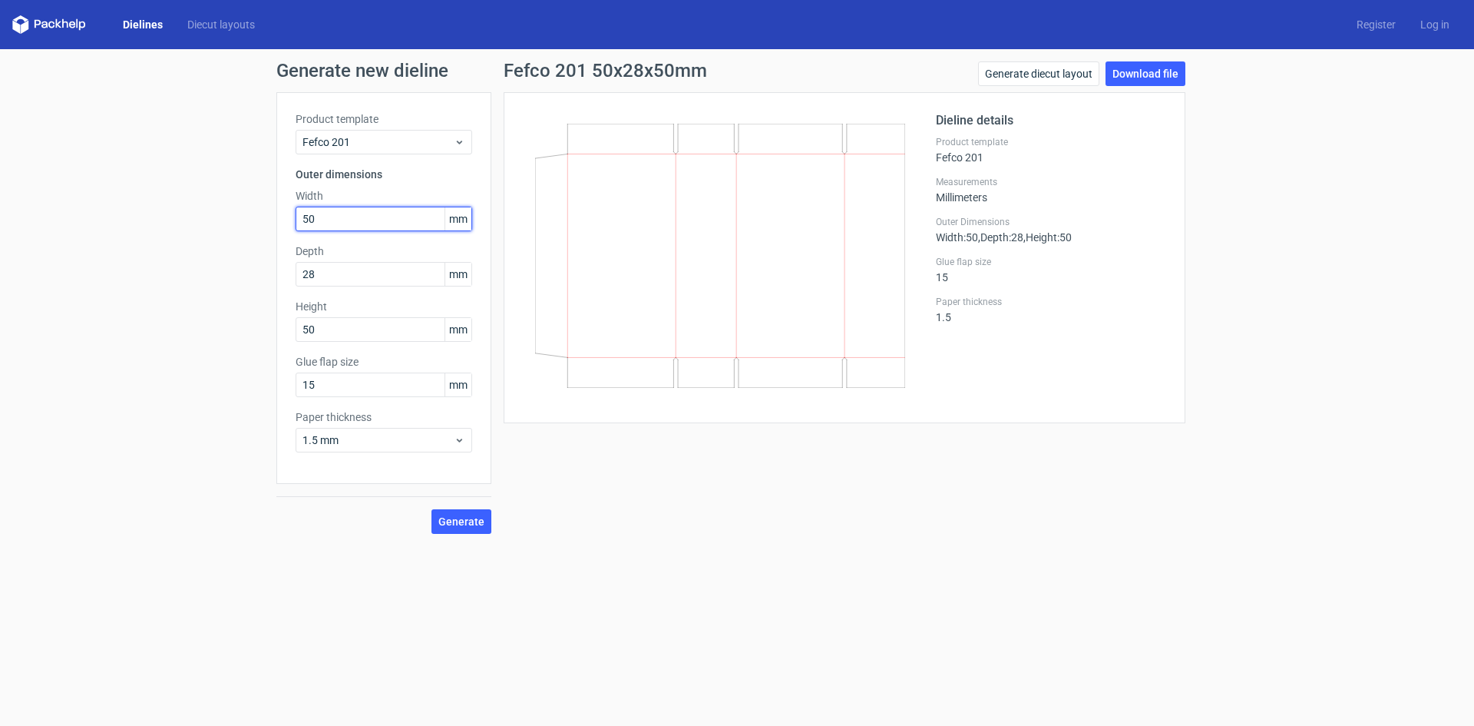
drag, startPoint x: 326, startPoint y: 219, endPoint x: 225, endPoint y: 244, distance: 104.5
click at [232, 233] on div "Generate new dieline Product template Fefco 201 Outer dimensions Width 50 mm De…" at bounding box center [737, 297] width 1474 height 497
type input "94"
click at [432, 509] on button "Generate" at bounding box center [462, 521] width 60 height 25
click at [713, 200] on icon at bounding box center [720, 179] width 370 height 111
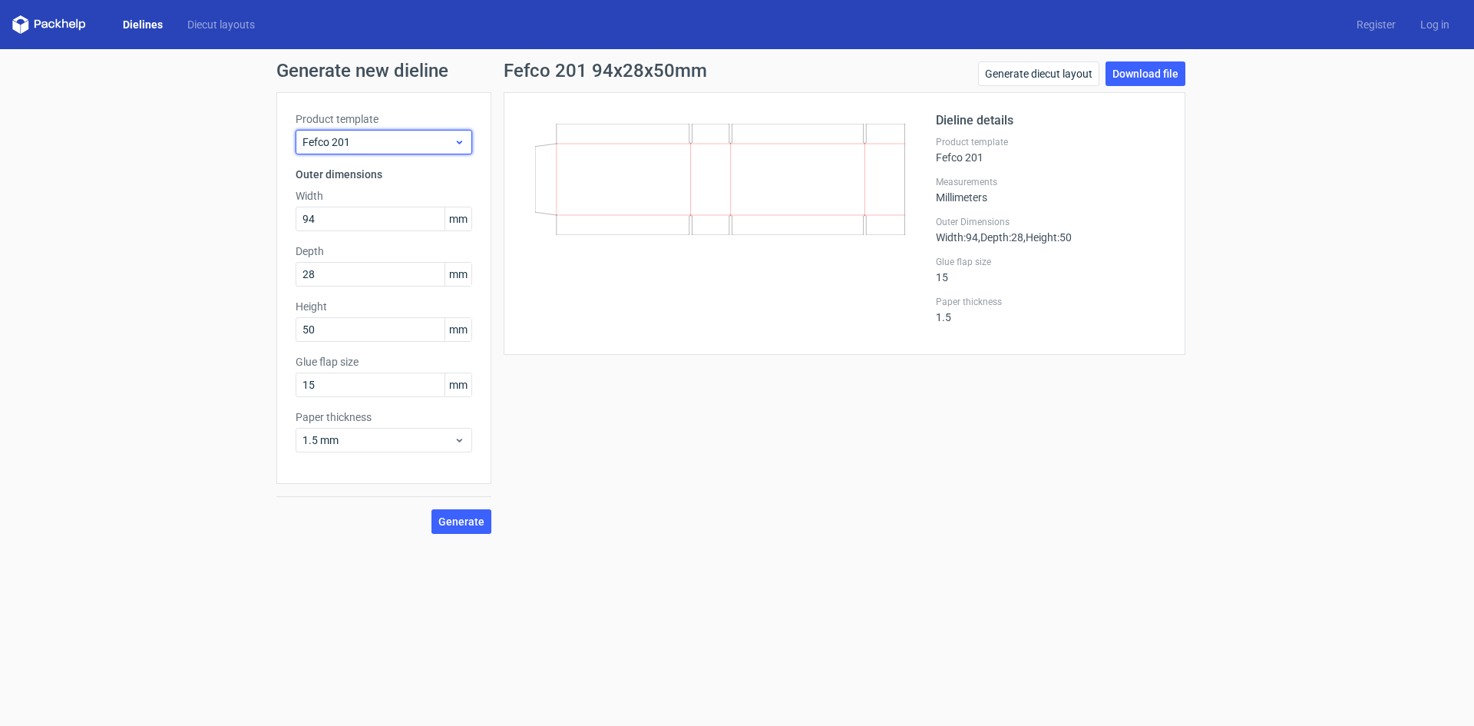
click at [458, 144] on icon at bounding box center [460, 142] width 12 height 12
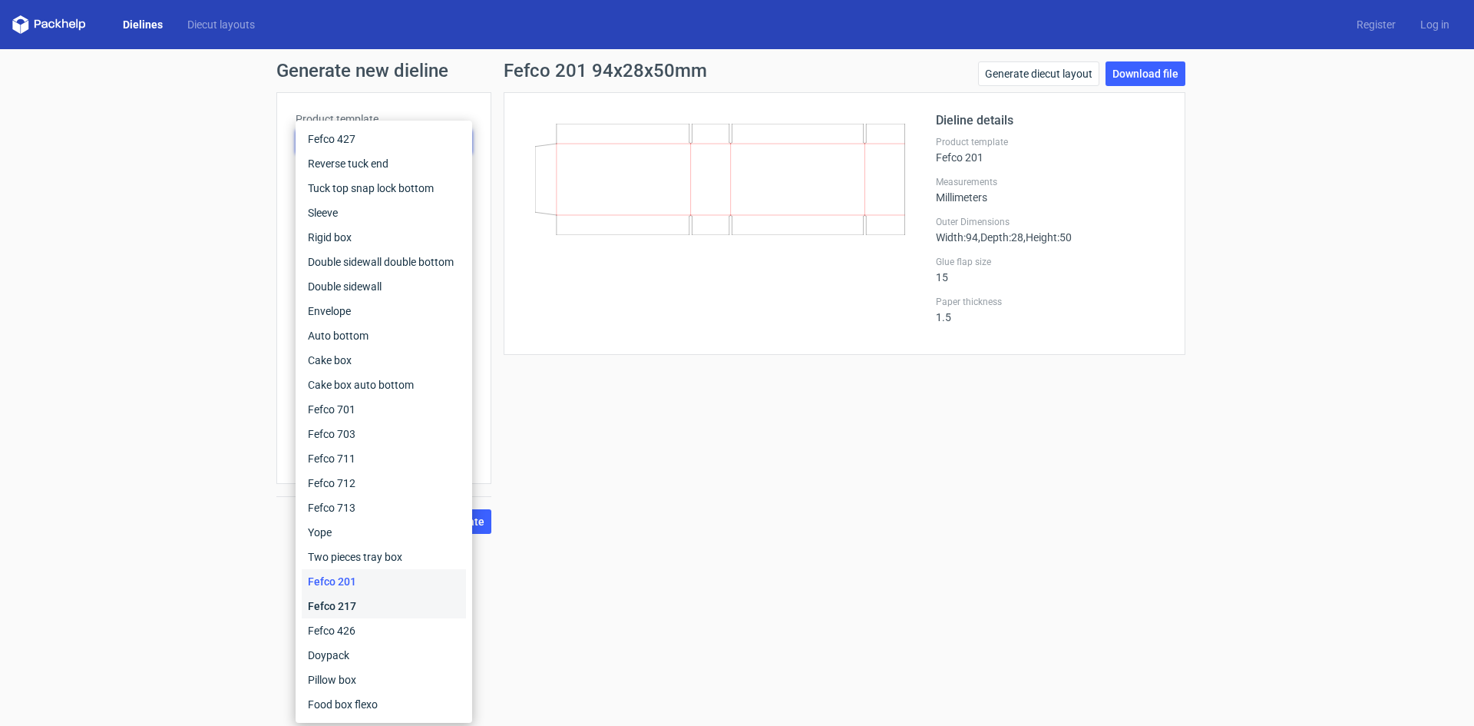
click at [400, 607] on div "Fefco 217" at bounding box center [384, 606] width 164 height 25
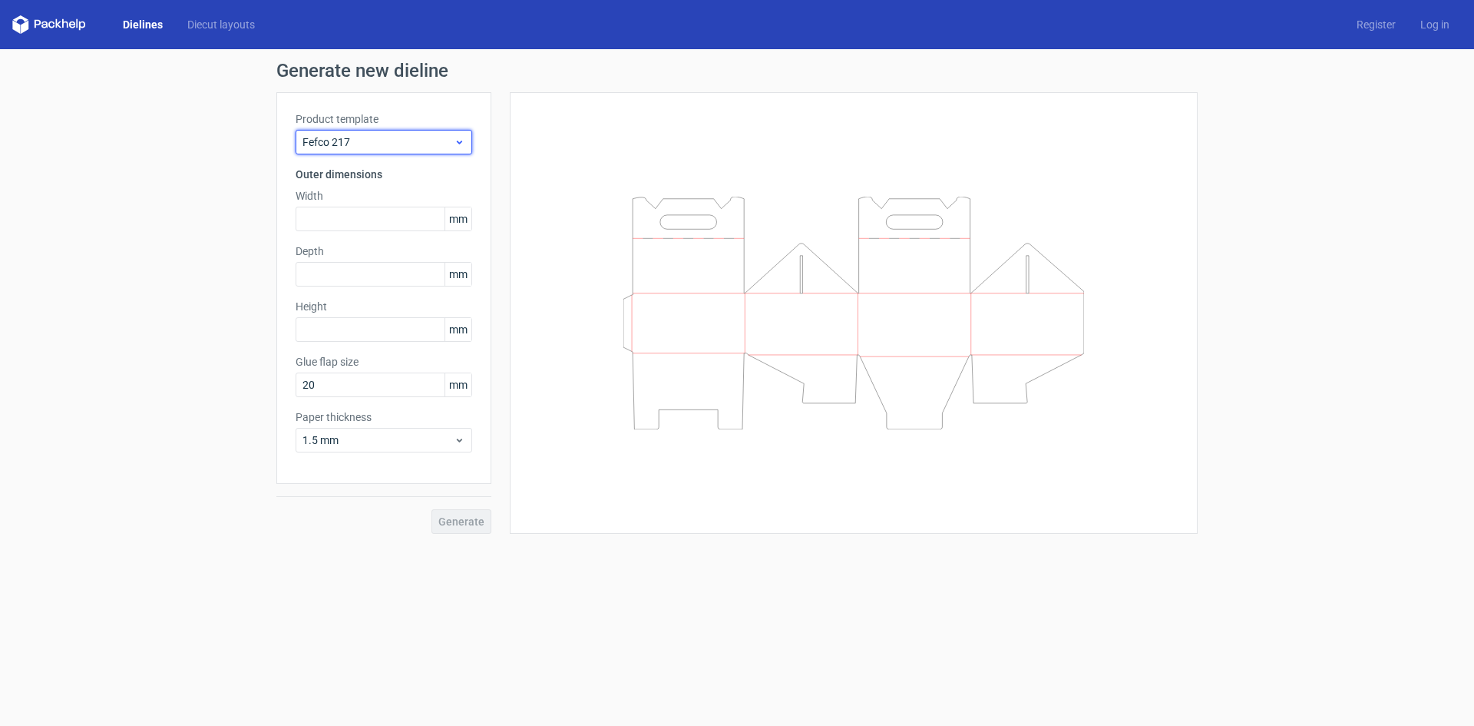
click at [469, 144] on div "Fefco 217" at bounding box center [384, 142] width 177 height 25
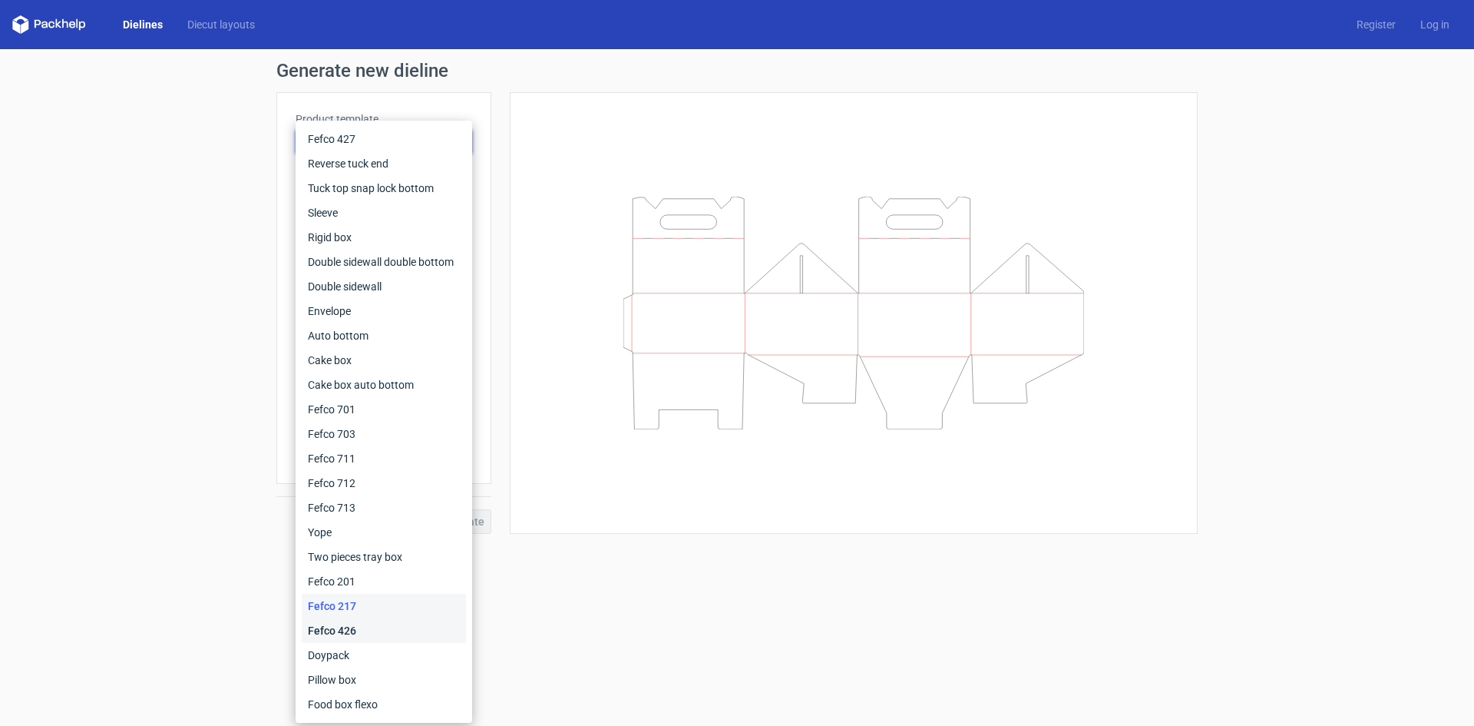
click at [395, 620] on div "Fefco 426" at bounding box center [384, 630] width 164 height 25
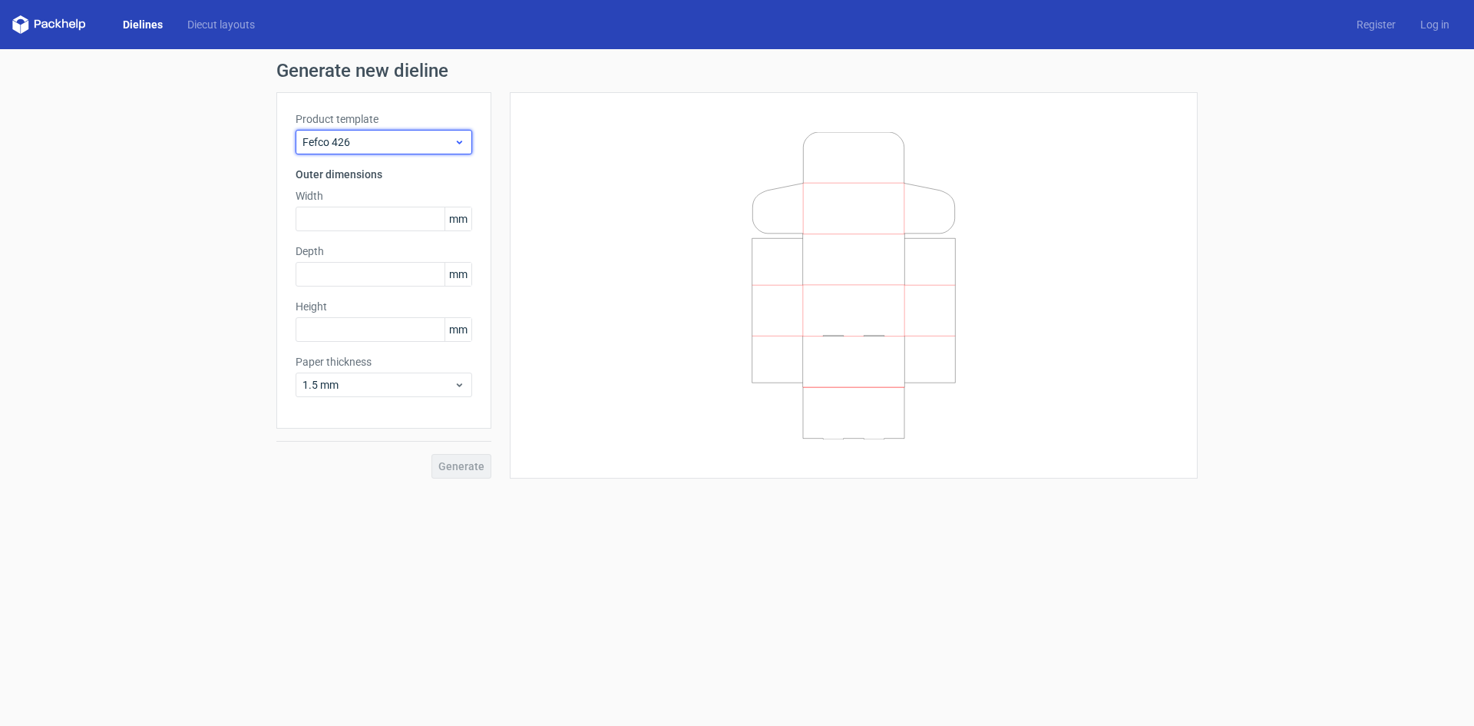
click at [462, 134] on div "Fefco 426" at bounding box center [384, 142] width 177 height 25
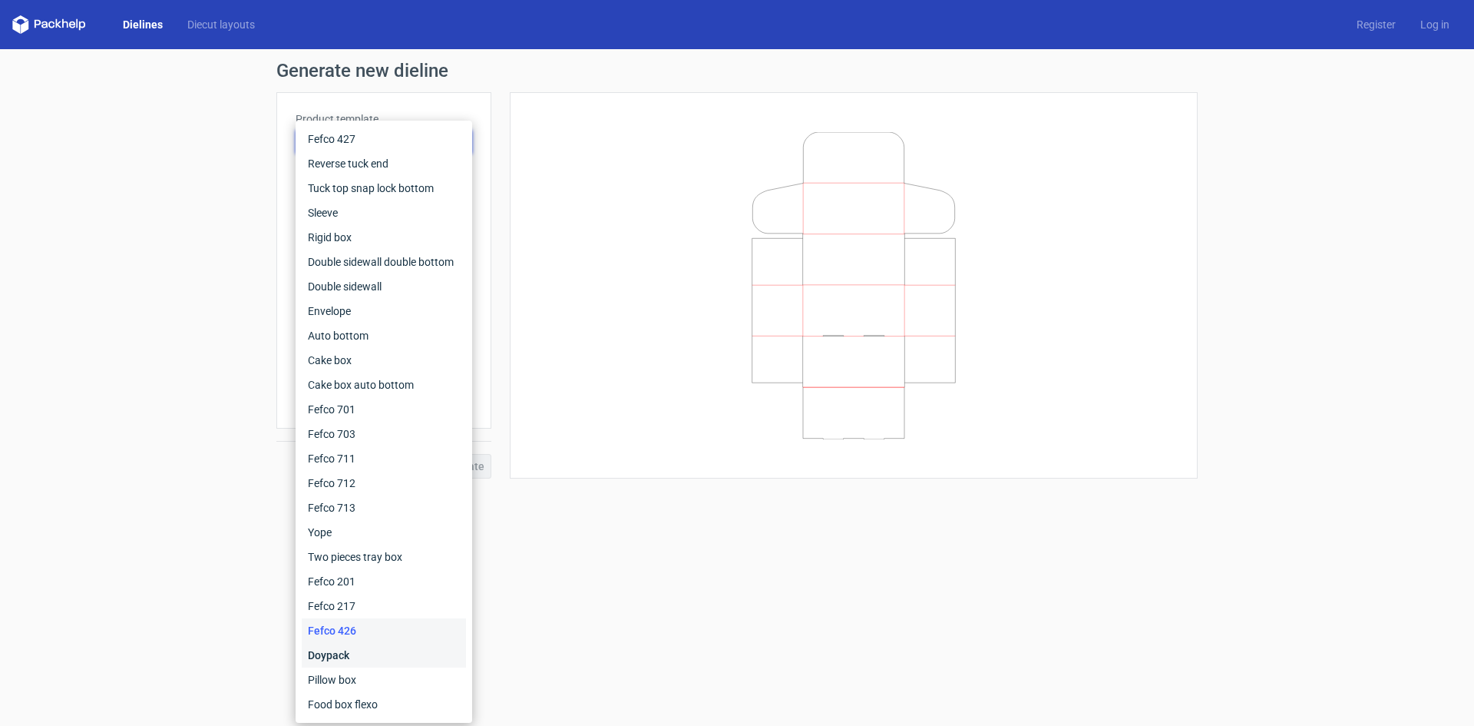
click at [405, 650] on div "Doypack" at bounding box center [384, 655] width 164 height 25
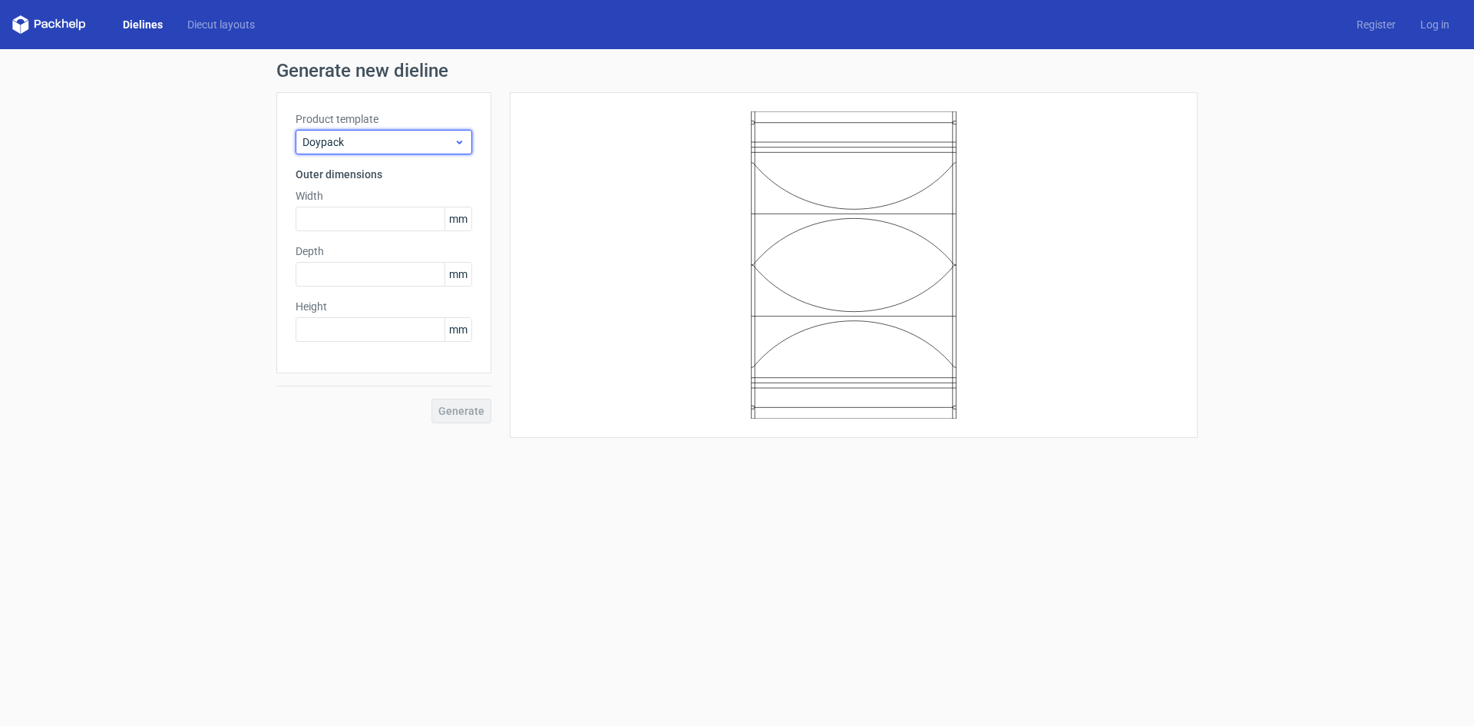
click at [460, 147] on icon at bounding box center [460, 142] width 12 height 12
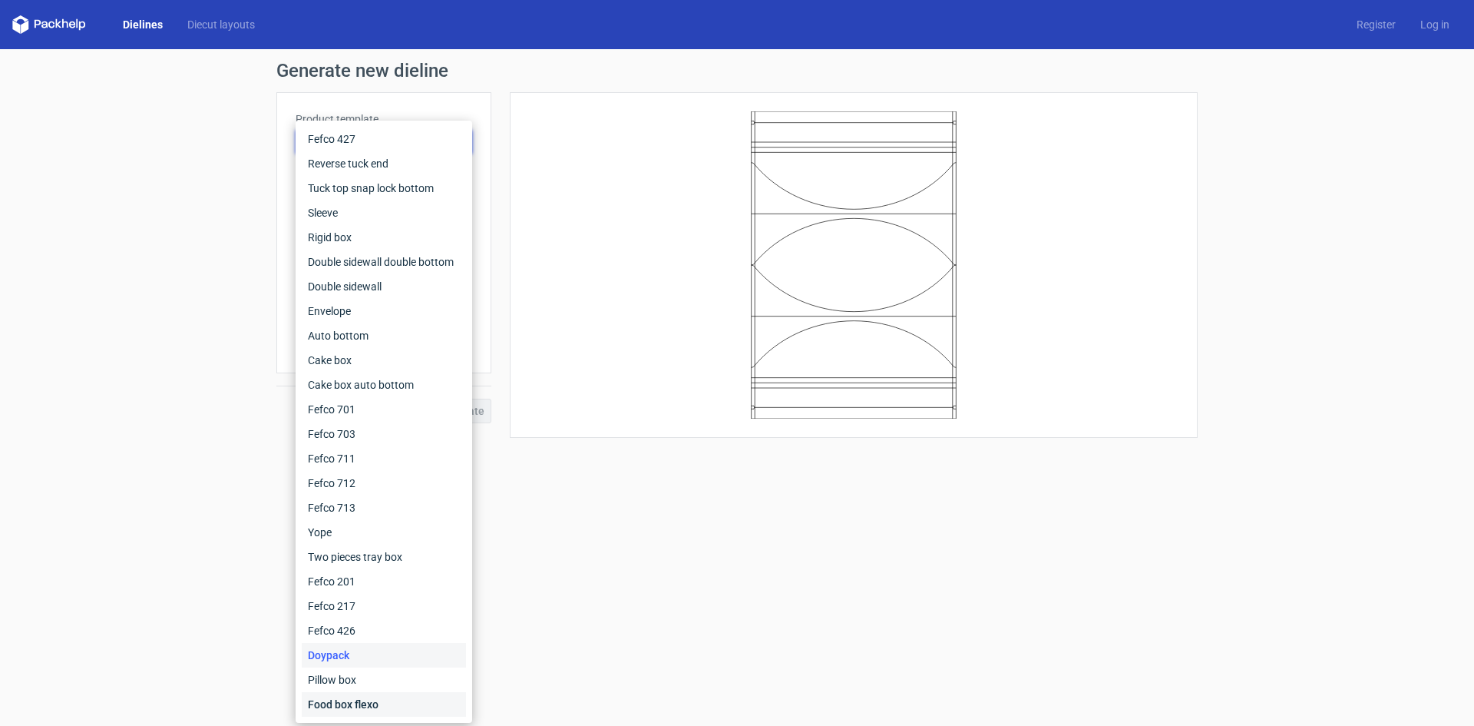
click at [387, 698] on div "Food box flexo" at bounding box center [384, 704] width 164 height 25
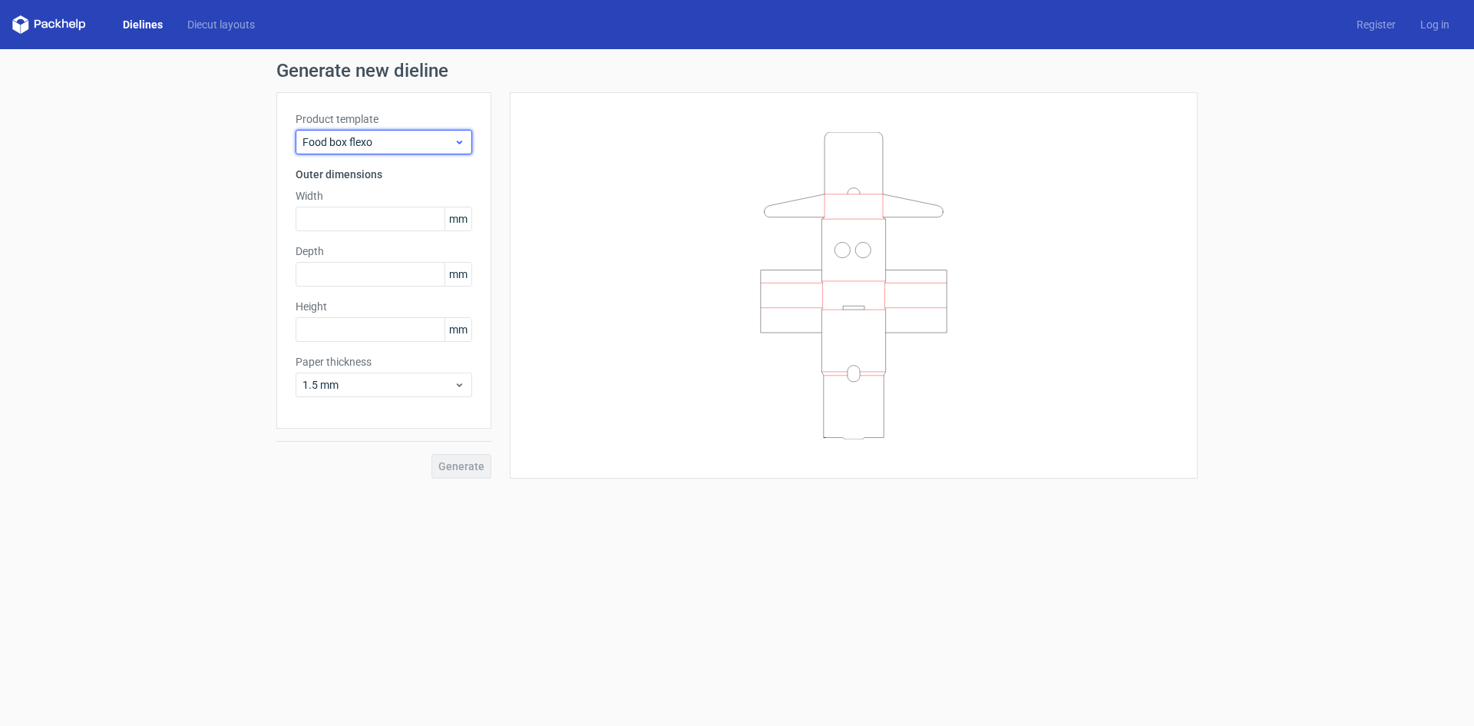
click at [458, 137] on icon at bounding box center [460, 142] width 12 height 12
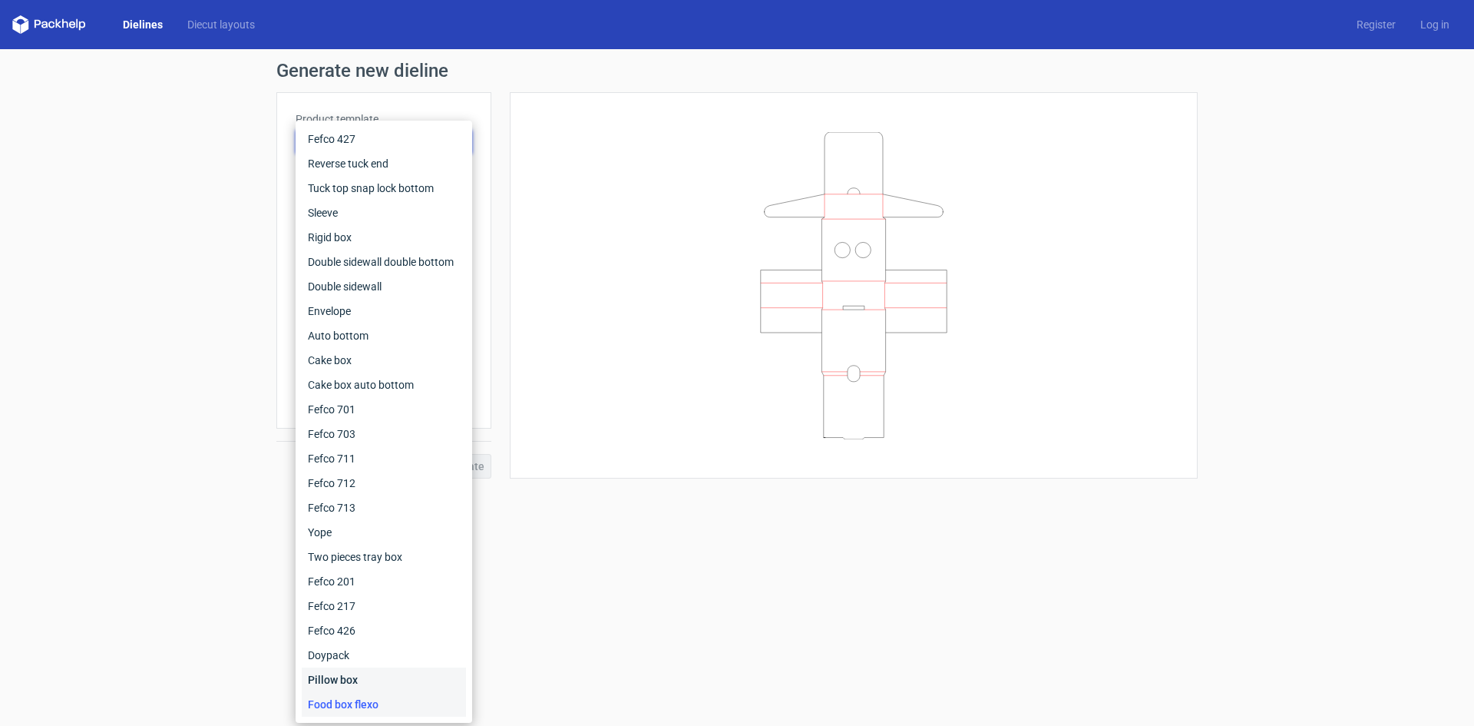
click at [399, 671] on div "Pillow box" at bounding box center [384, 679] width 164 height 25
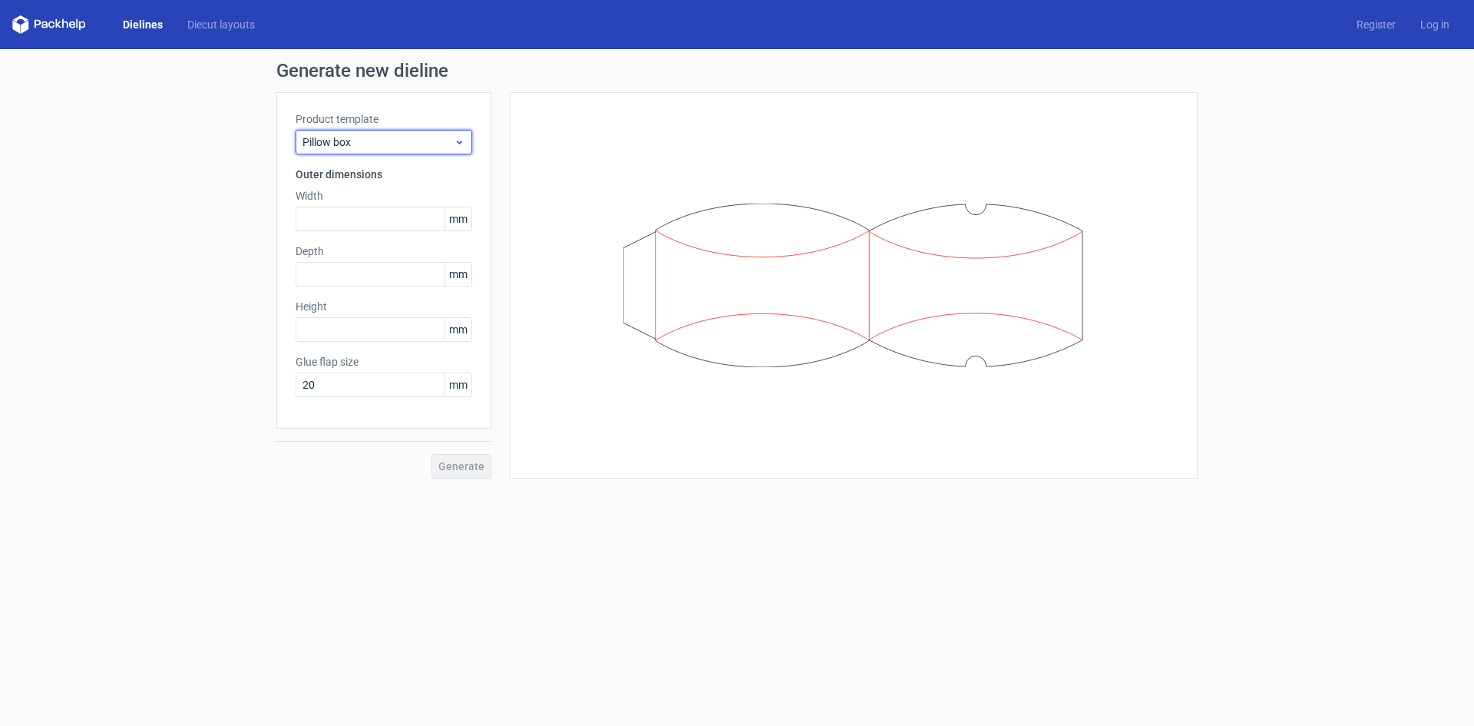
click at [464, 154] on div "Pillow box" at bounding box center [384, 142] width 177 height 25
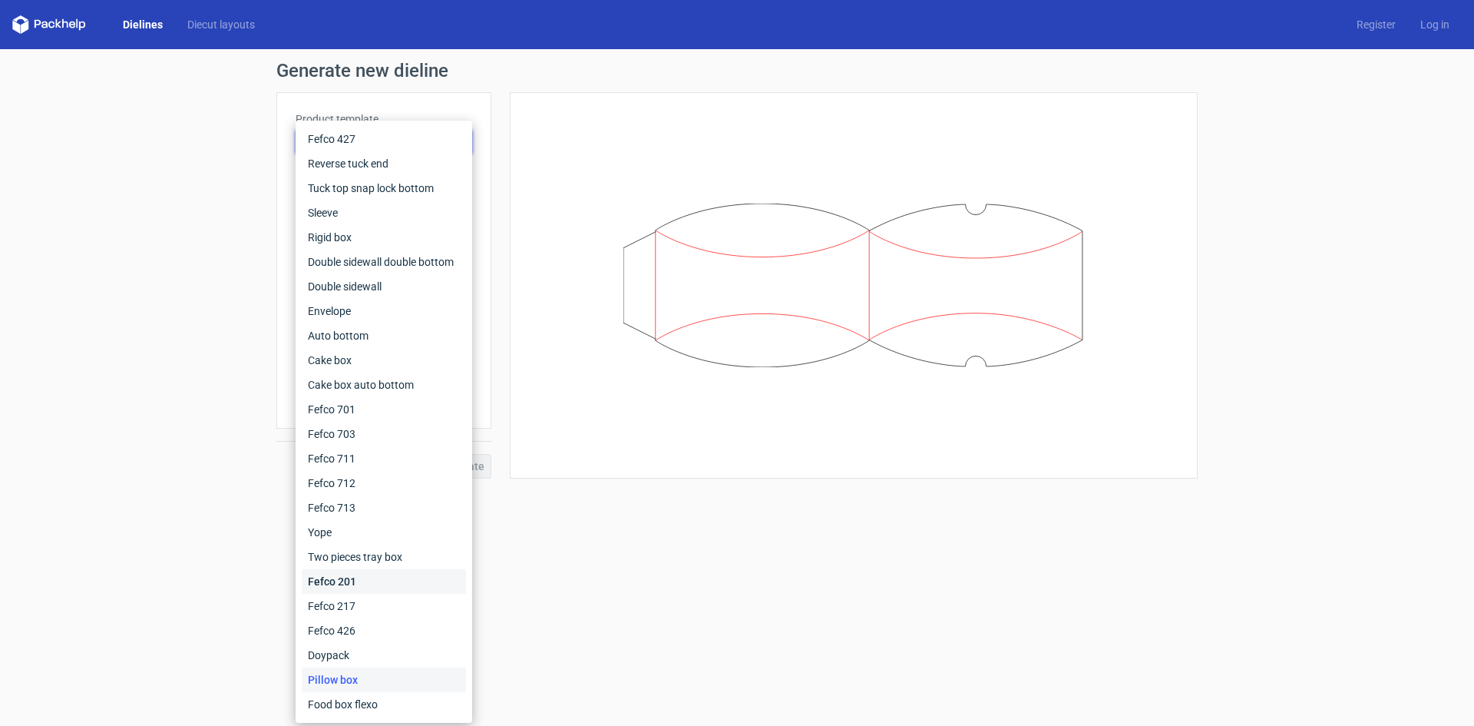
click at [377, 581] on div "Fefco 201" at bounding box center [384, 581] width 164 height 25
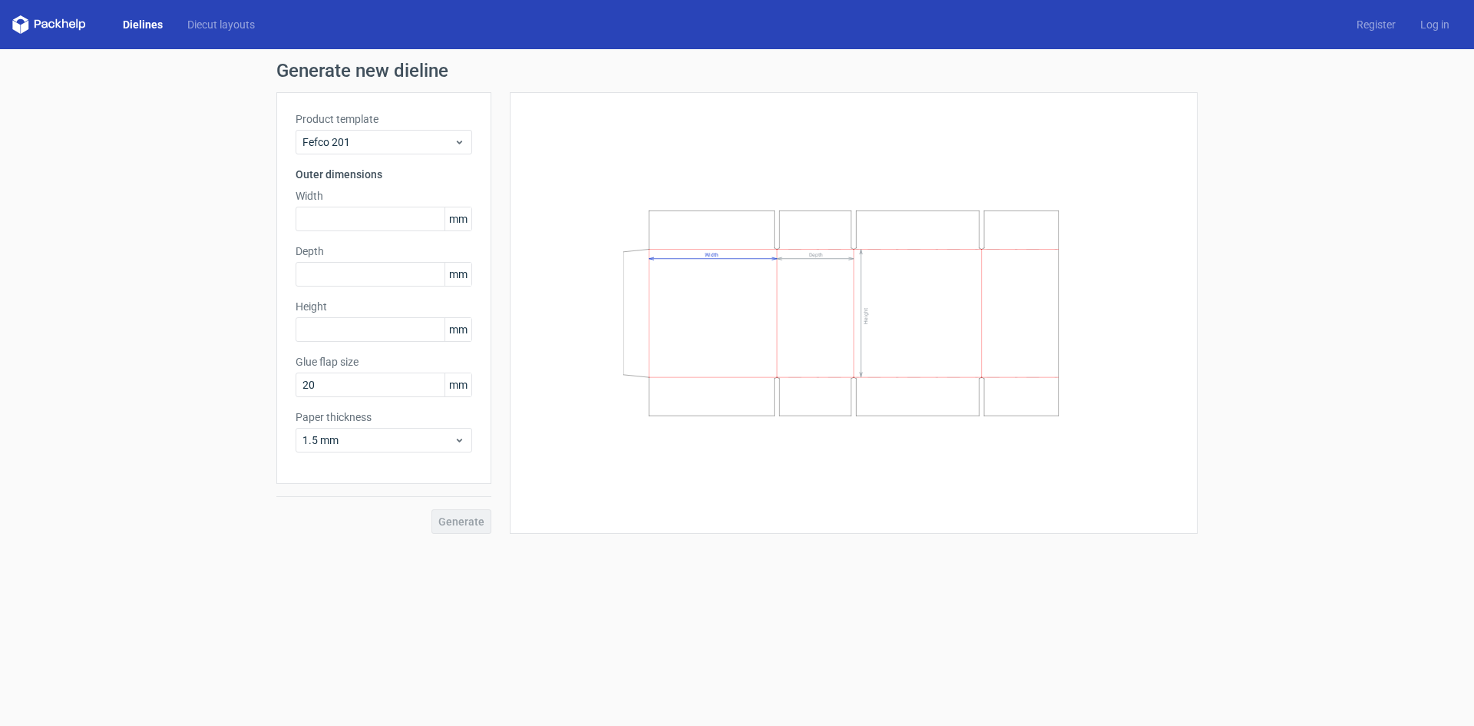
click at [621, 375] on div "Width Depth Height" at bounding box center [854, 312] width 650 height 403
click at [370, 213] on input "text" at bounding box center [384, 219] width 177 height 25
type input "5"
type input "94"
click at [423, 275] on input "text" at bounding box center [384, 274] width 177 height 25
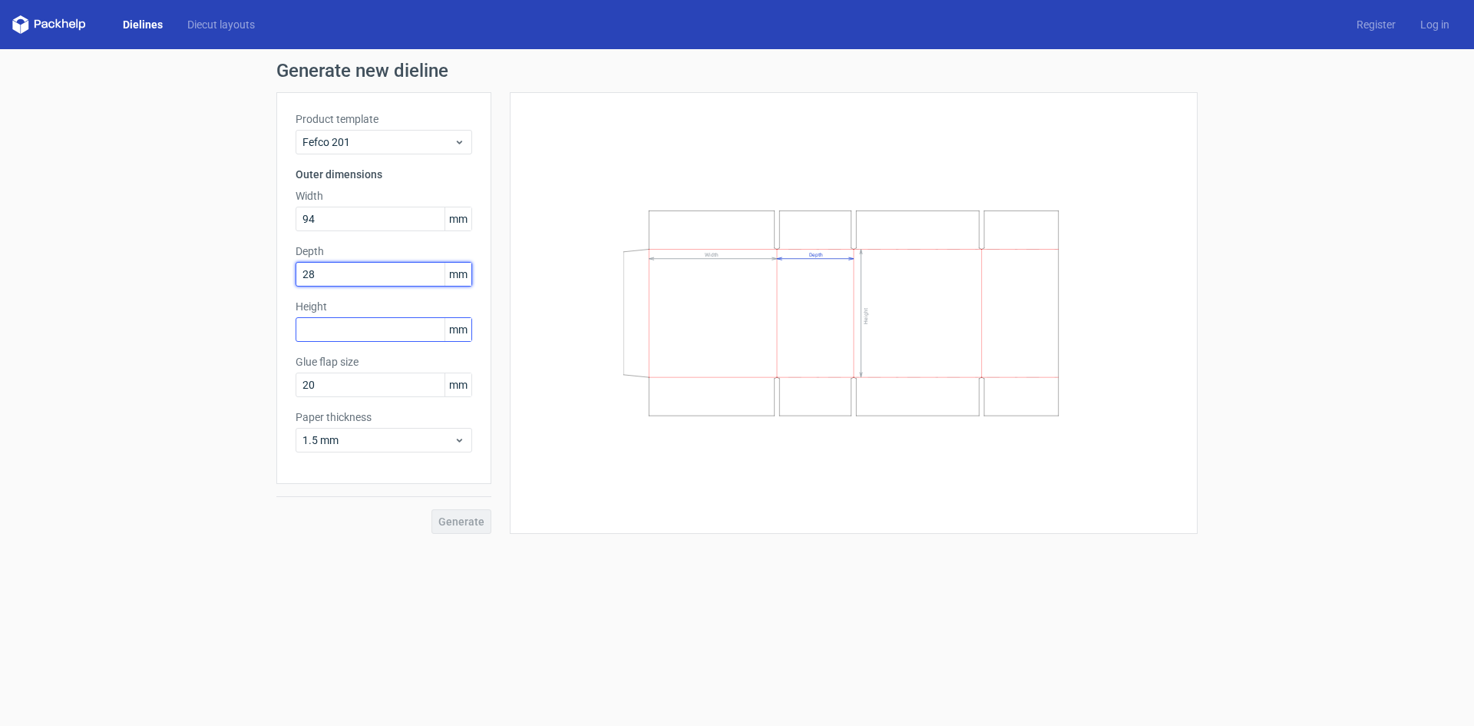
type input "28"
click at [400, 333] on input "text" at bounding box center [384, 329] width 177 height 25
type input "50"
click at [432, 509] on button "Generate" at bounding box center [462, 521] width 60 height 25
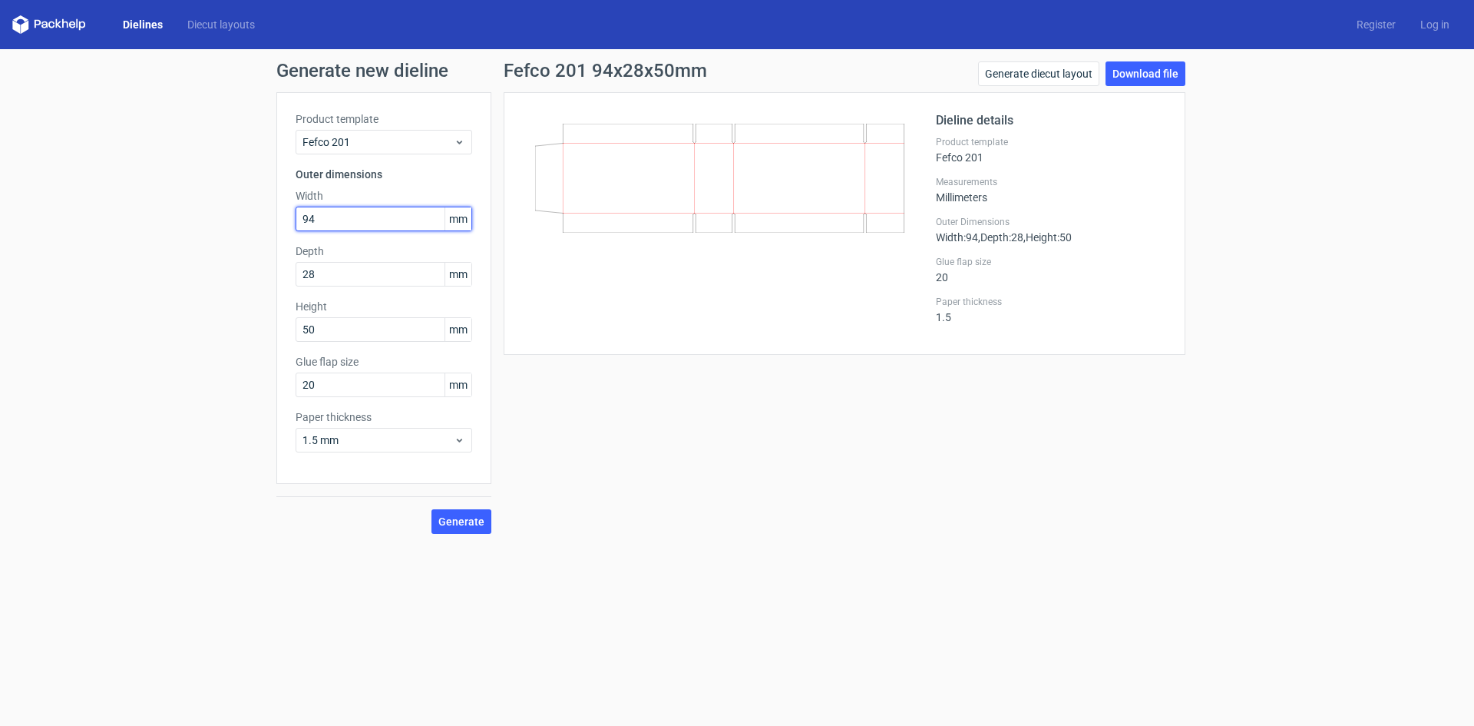
drag, startPoint x: 330, startPoint y: 217, endPoint x: 216, endPoint y: 217, distance: 114.4
click at [216, 217] on div "Generate new dieline Product template Fefco 201 Outer dimensions Width 94 mm De…" at bounding box center [737, 297] width 1474 height 497
drag, startPoint x: 316, startPoint y: 278, endPoint x: 246, endPoint y: 278, distance: 70.7
click at [246, 278] on div "Generate new dieline Product template Fefco 201 Outer dimensions Width 94 mm De…" at bounding box center [737, 297] width 1474 height 497
click at [1020, 392] on div "Fefco 201 94x28x50mm Generate diecut layout Download file Dieline details Produ…" at bounding box center [844, 297] width 707 height 472
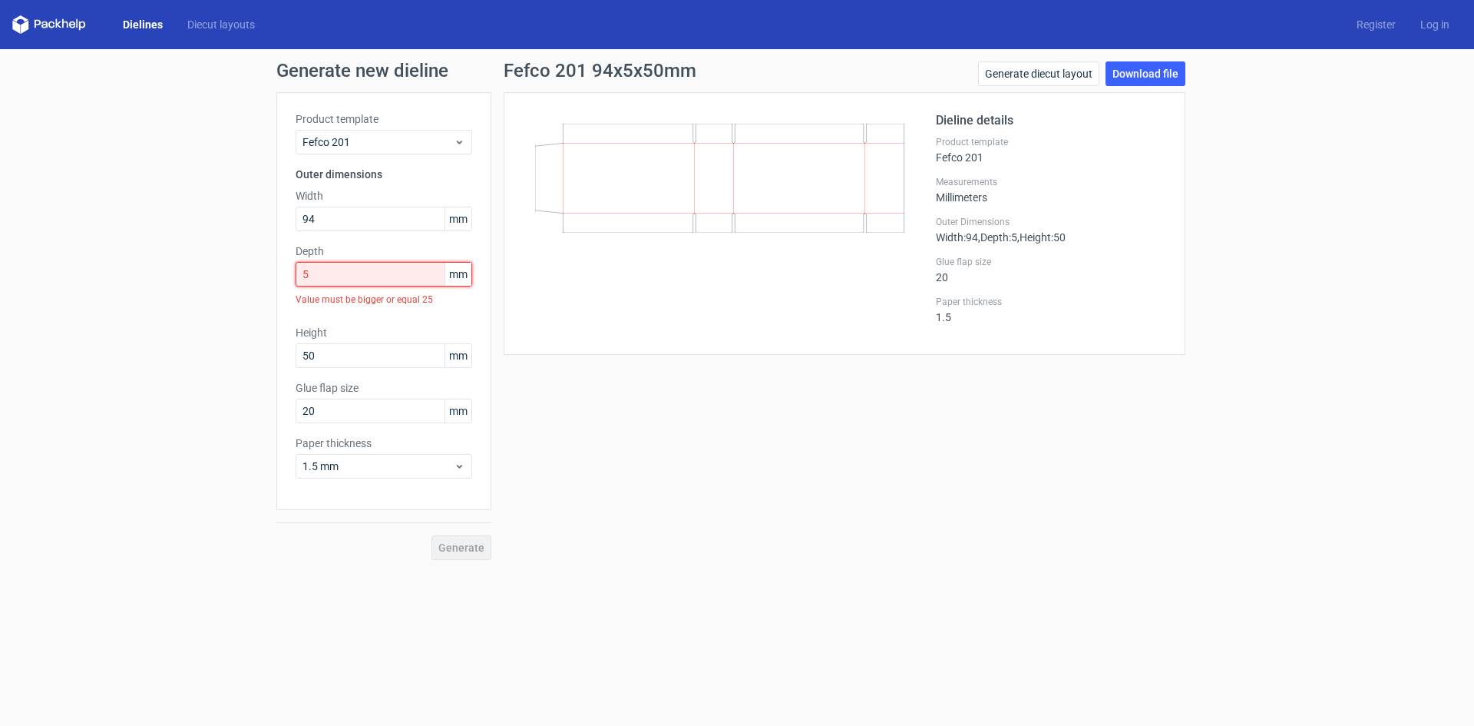
click at [342, 276] on input "5" at bounding box center [384, 274] width 177 height 25
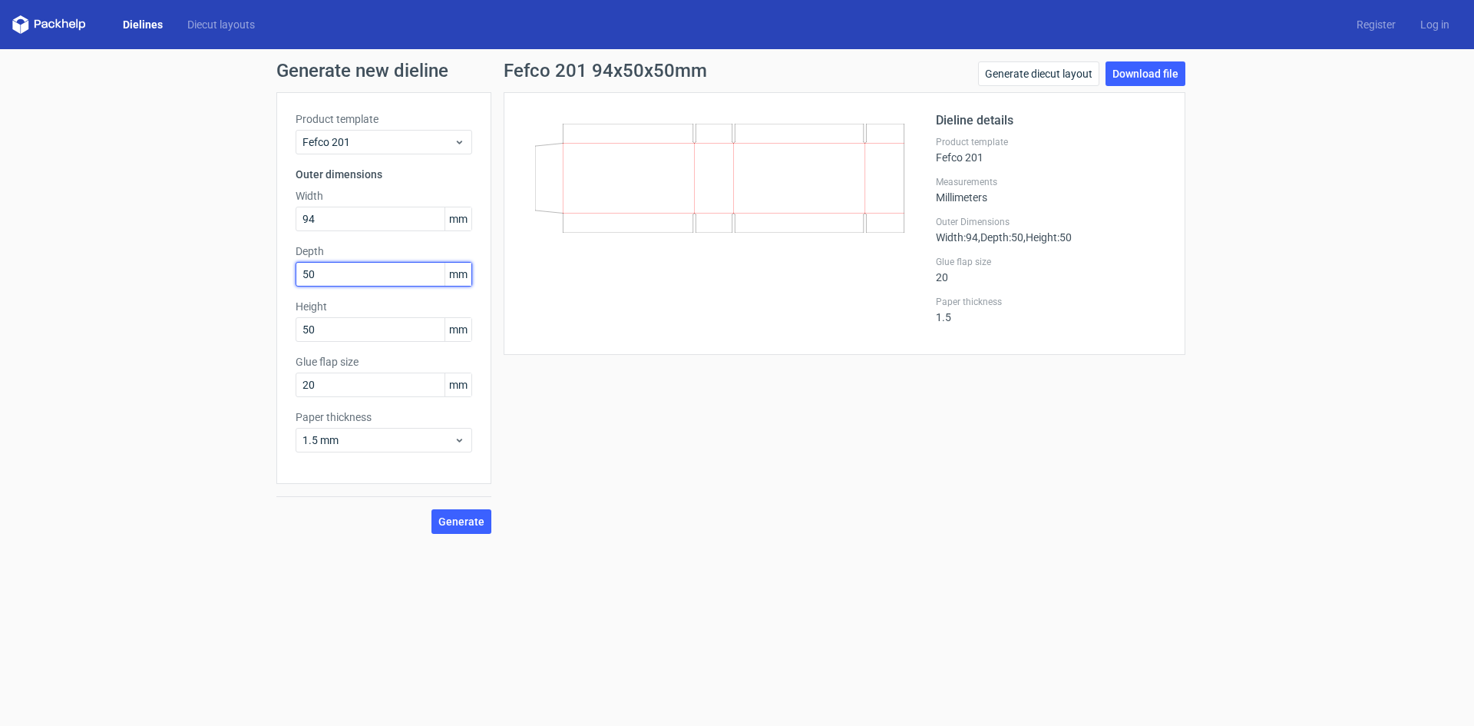
type input "50"
type input "28"
click at [376, 372] on div "Glue flap size 20 mm" at bounding box center [384, 375] width 177 height 43
drag, startPoint x: 321, startPoint y: 380, endPoint x: 299, endPoint y: 387, distance: 23.3
click at [313, 383] on input "20" at bounding box center [384, 384] width 177 height 25
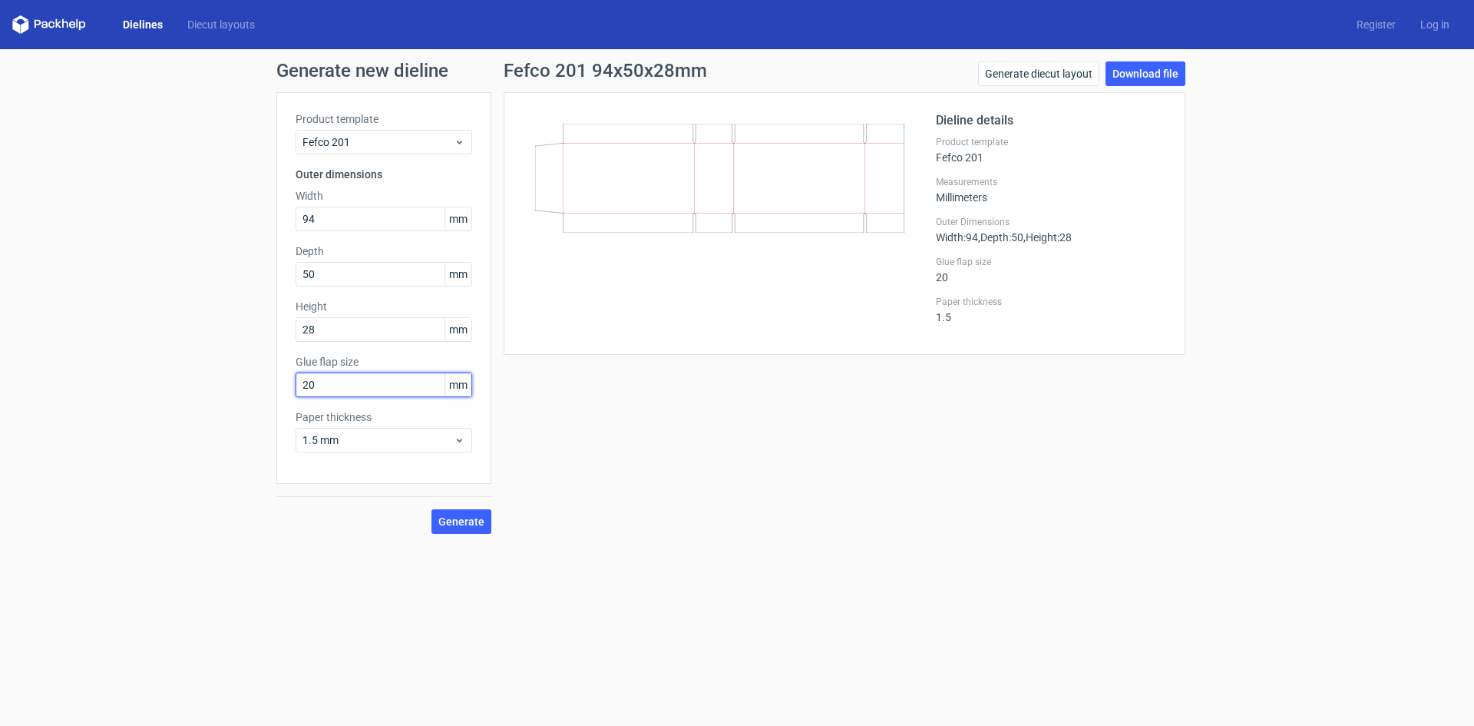
drag, startPoint x: 318, startPoint y: 381, endPoint x: 281, endPoint y: 390, distance: 38.0
click at [281, 390] on div "Product template Fefco 201 Outer dimensions Width 94 mm Depth 50 mm Height 28 m…" at bounding box center [383, 288] width 215 height 392
type input "12"
click at [479, 524] on span "Generate" at bounding box center [462, 521] width 46 height 11
drag, startPoint x: 313, startPoint y: 216, endPoint x: 236, endPoint y: 216, distance: 77.6
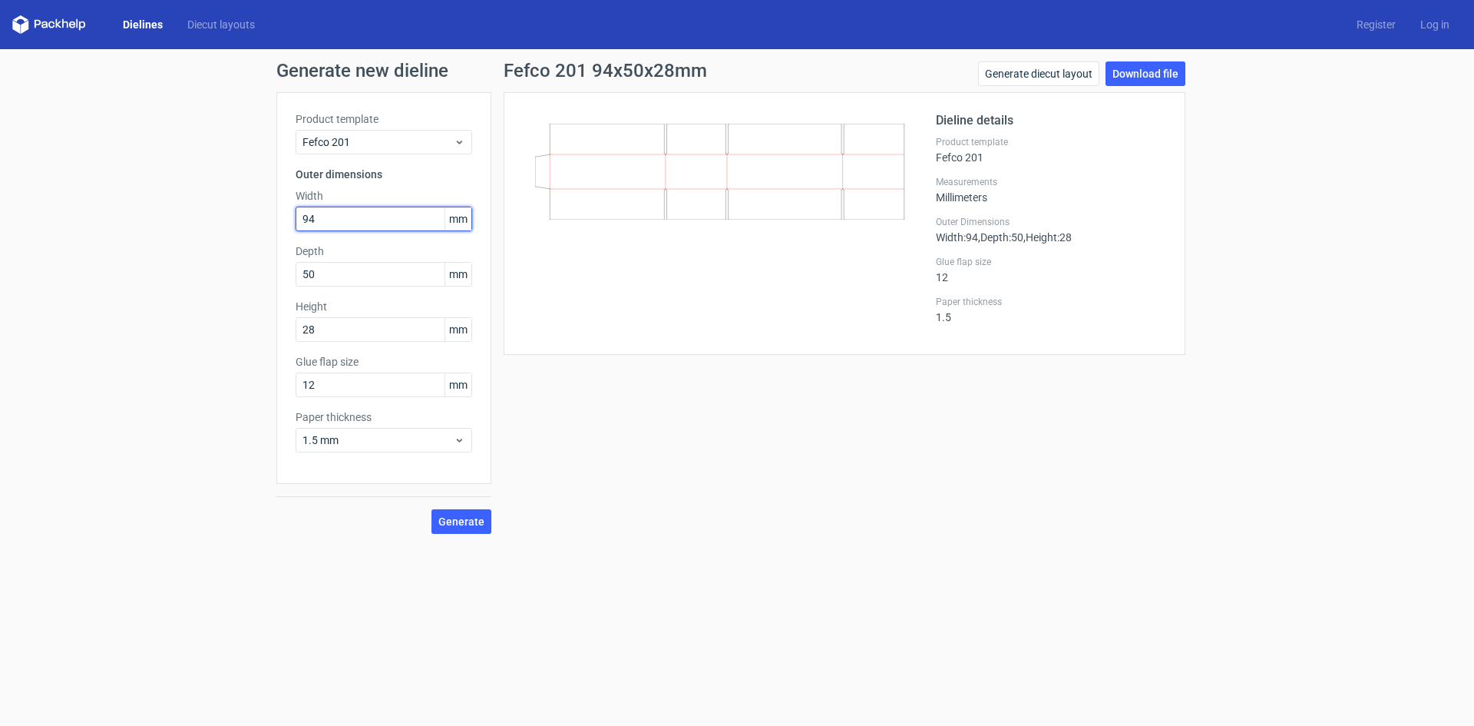
click at [236, 216] on div "Generate new dieline Product template Fefco 201 Outer dimensions Width 94 mm De…" at bounding box center [737, 297] width 1474 height 497
type input "50"
drag, startPoint x: 317, startPoint y: 269, endPoint x: 147, endPoint y: 280, distance: 170.8
click at [147, 280] on div "Generate new dieline Product template Fefco 201 Outer dimensions Width 50 mm De…" at bounding box center [737, 297] width 1474 height 497
type input "28"
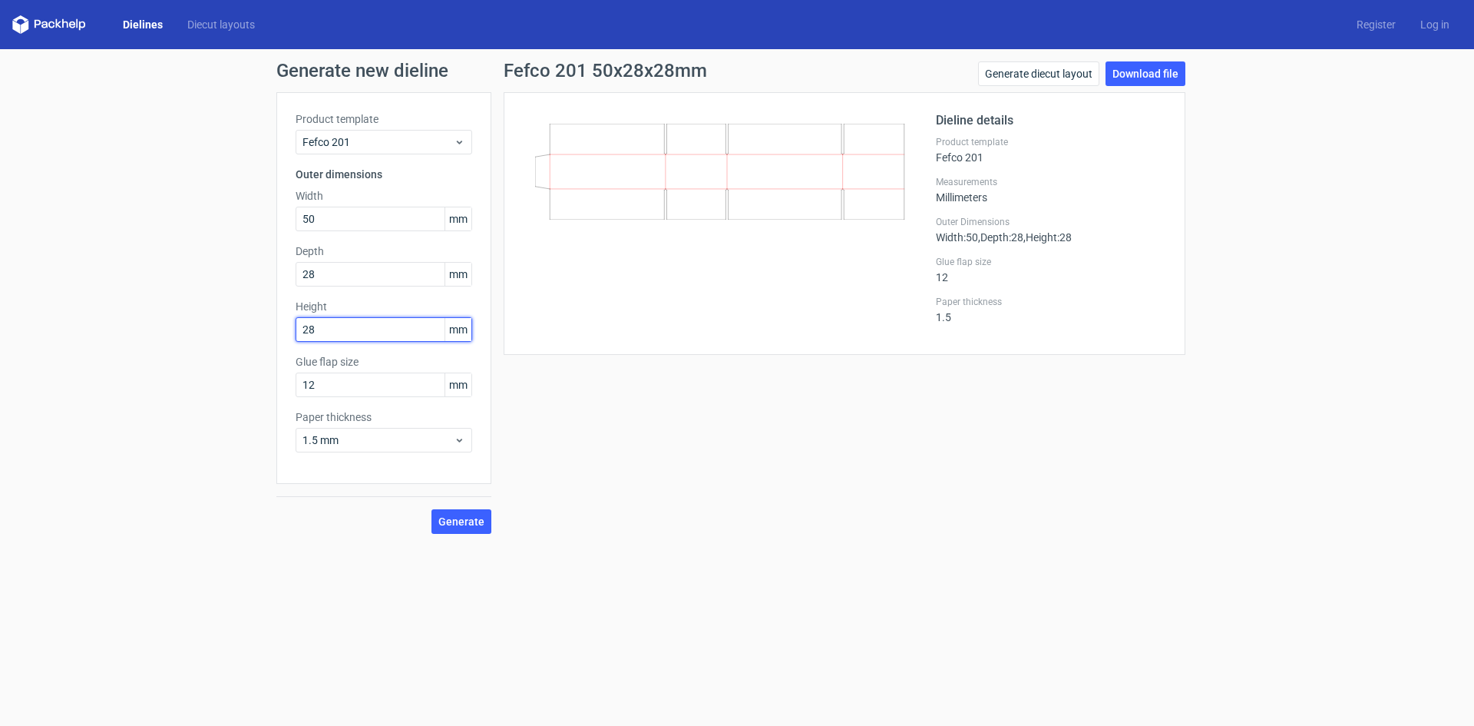
drag, startPoint x: 329, startPoint y: 328, endPoint x: 225, endPoint y: 328, distance: 103.7
click at [225, 328] on div "Generate new dieline Product template Fefco 201 Outer dimensions Width 50 mm De…" at bounding box center [737, 297] width 1474 height 497
click at [432, 509] on button "Generate" at bounding box center [462, 521] width 60 height 25
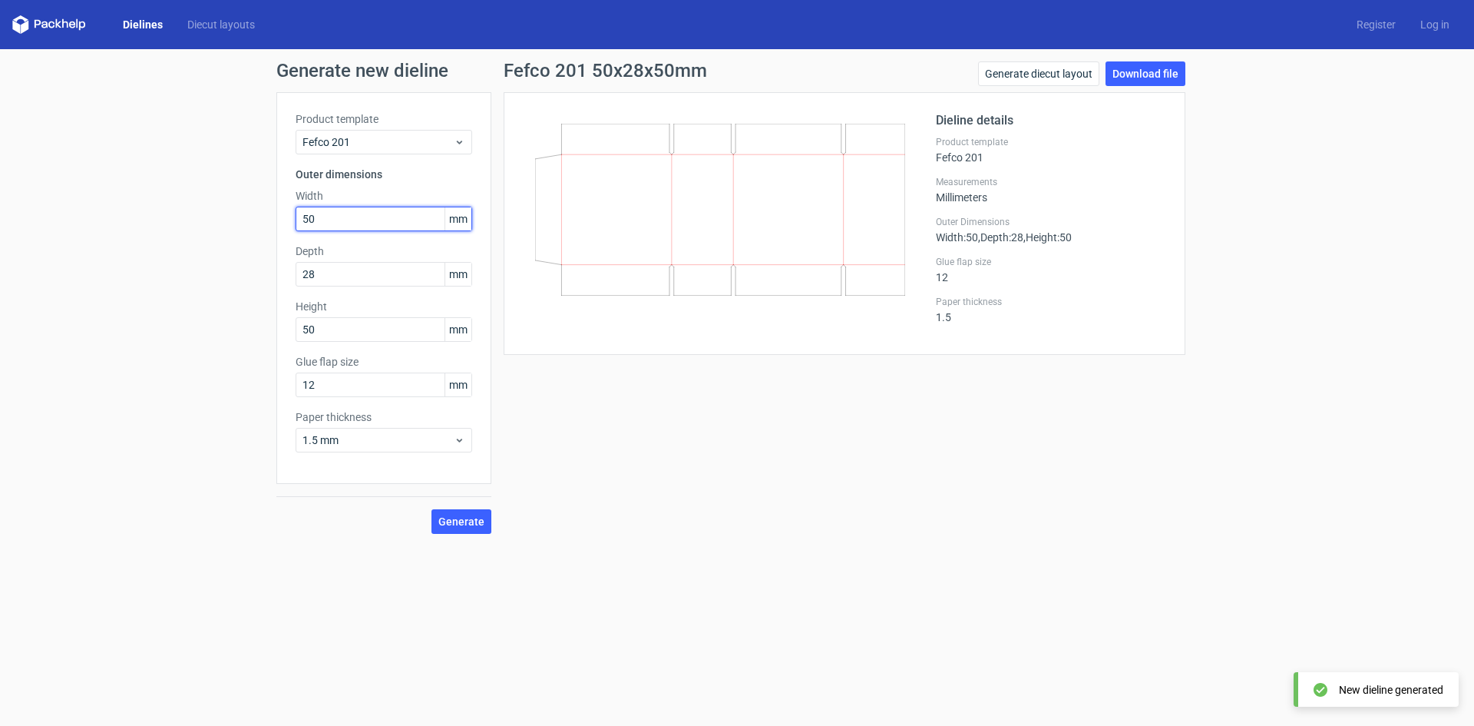
drag, startPoint x: 316, startPoint y: 215, endPoint x: 279, endPoint y: 237, distance: 43.3
click at [270, 220] on div "Generate new dieline Product template Fefco 201 Outer dimensions Width 50 mm De…" at bounding box center [737, 297] width 1474 height 497
drag, startPoint x: 322, startPoint y: 329, endPoint x: 247, endPoint y: 332, distance: 75.3
click at [247, 332] on div "Generate new dieline Product template Fefco 201 Outer dimensions Width 50 mm De…" at bounding box center [737, 297] width 1474 height 497
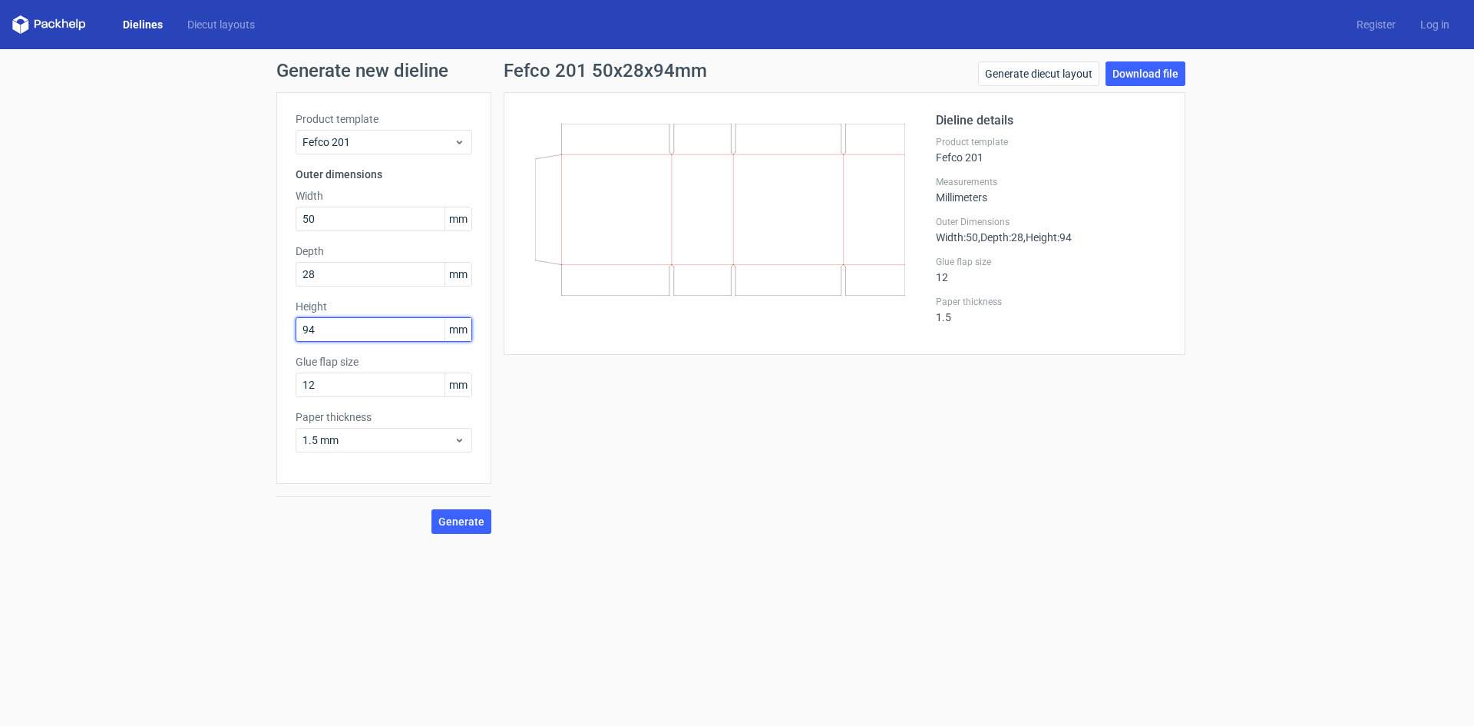
type input "94"
click at [432, 509] on button "Generate" at bounding box center [462, 521] width 60 height 25
drag, startPoint x: 321, startPoint y: 215, endPoint x: 226, endPoint y: 210, distance: 95.4
click at [226, 210] on div "Generate new dieline Product template Fefco 201 Outer dimensions Width 50 mm De…" at bounding box center [737, 297] width 1474 height 497
type input "94"
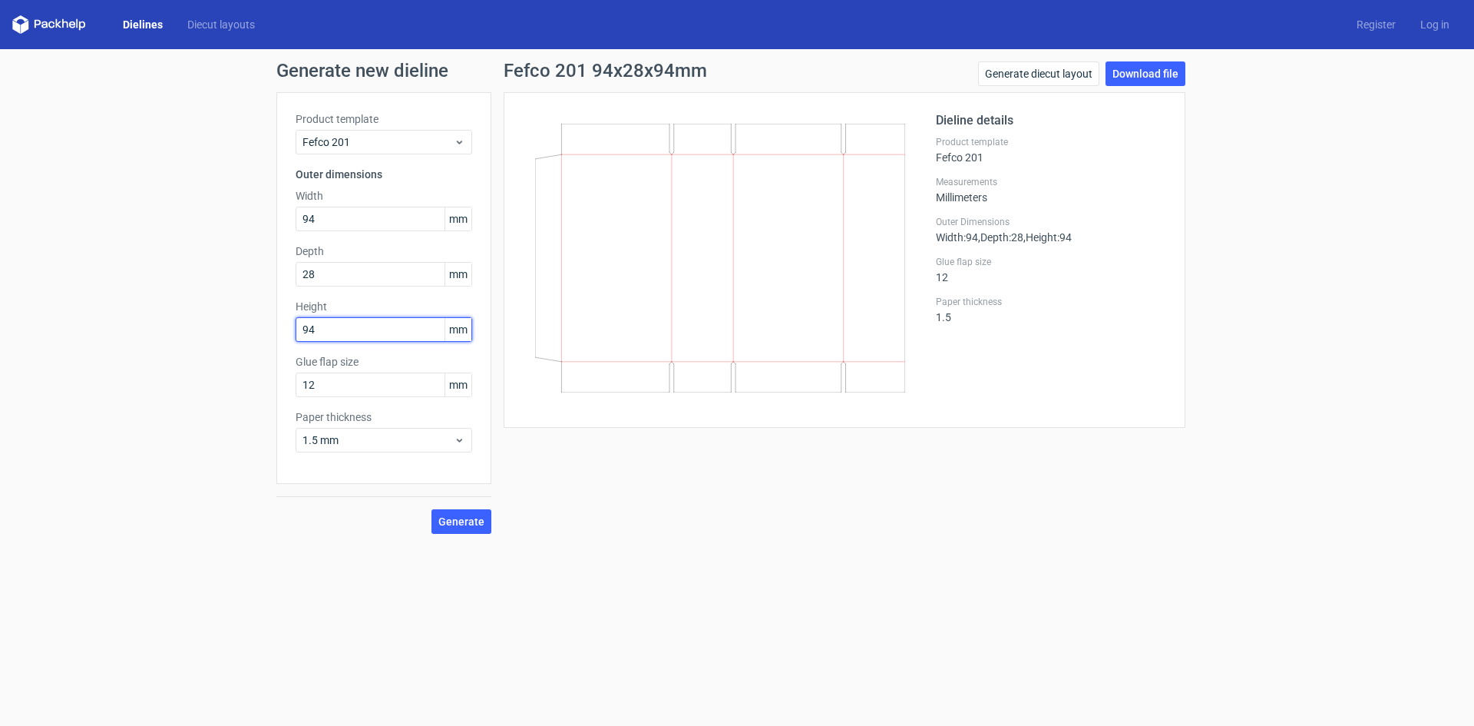
drag, startPoint x: 325, startPoint y: 330, endPoint x: 325, endPoint y: 368, distance: 37.6
click at [213, 333] on div "Generate new dieline Product template Fefco 201 Outer dimensions Width 94 mm De…" at bounding box center [737, 297] width 1474 height 497
type input "50"
click at [432, 509] on button "Generate" at bounding box center [462, 521] width 60 height 25
click at [1150, 75] on link "Download file" at bounding box center [1146, 73] width 80 height 25
